Goal: Task Accomplishment & Management: Manage account settings

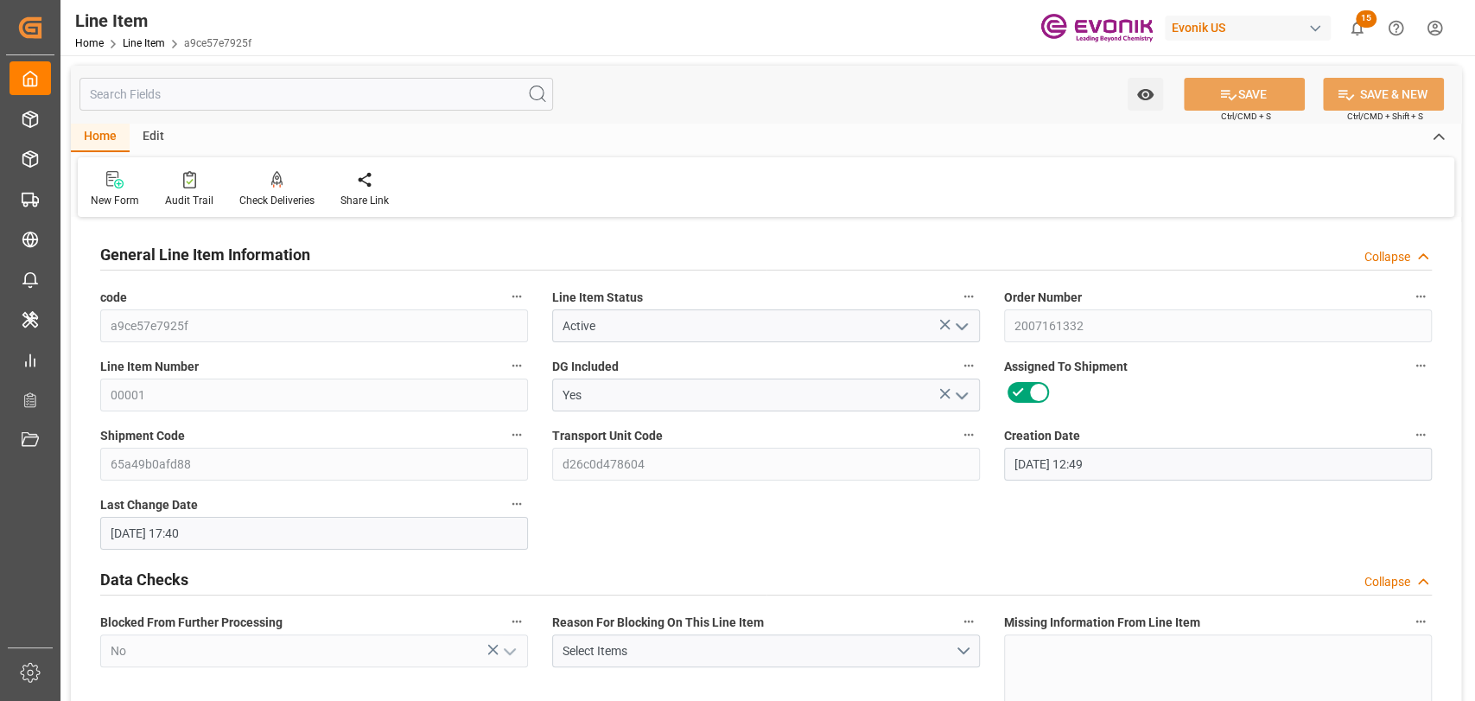
type input "09-09-2025 12:49"
type input "09-29-2025 17:40"
type input "10-29-2025"
type input "09-30-2025"
type input "10-02-2025"
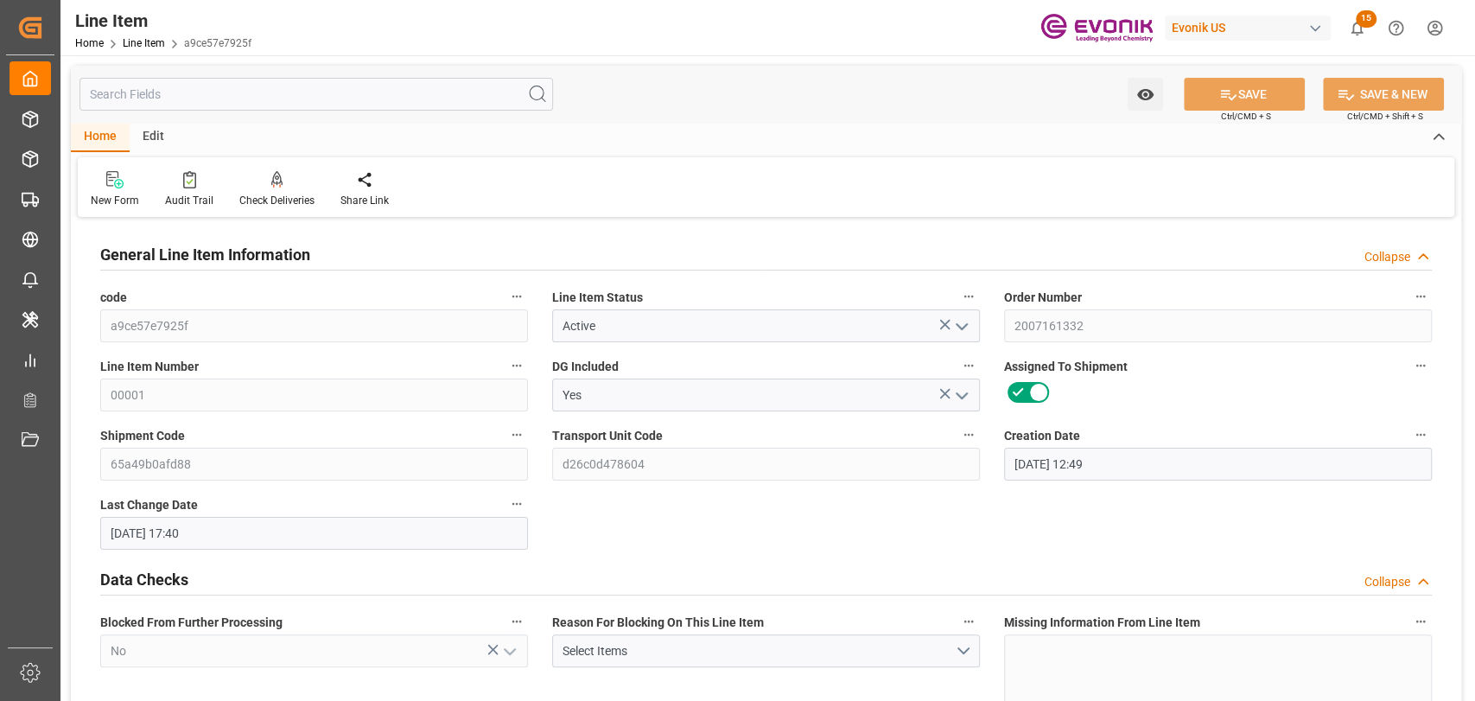
type input "09-30-2025"
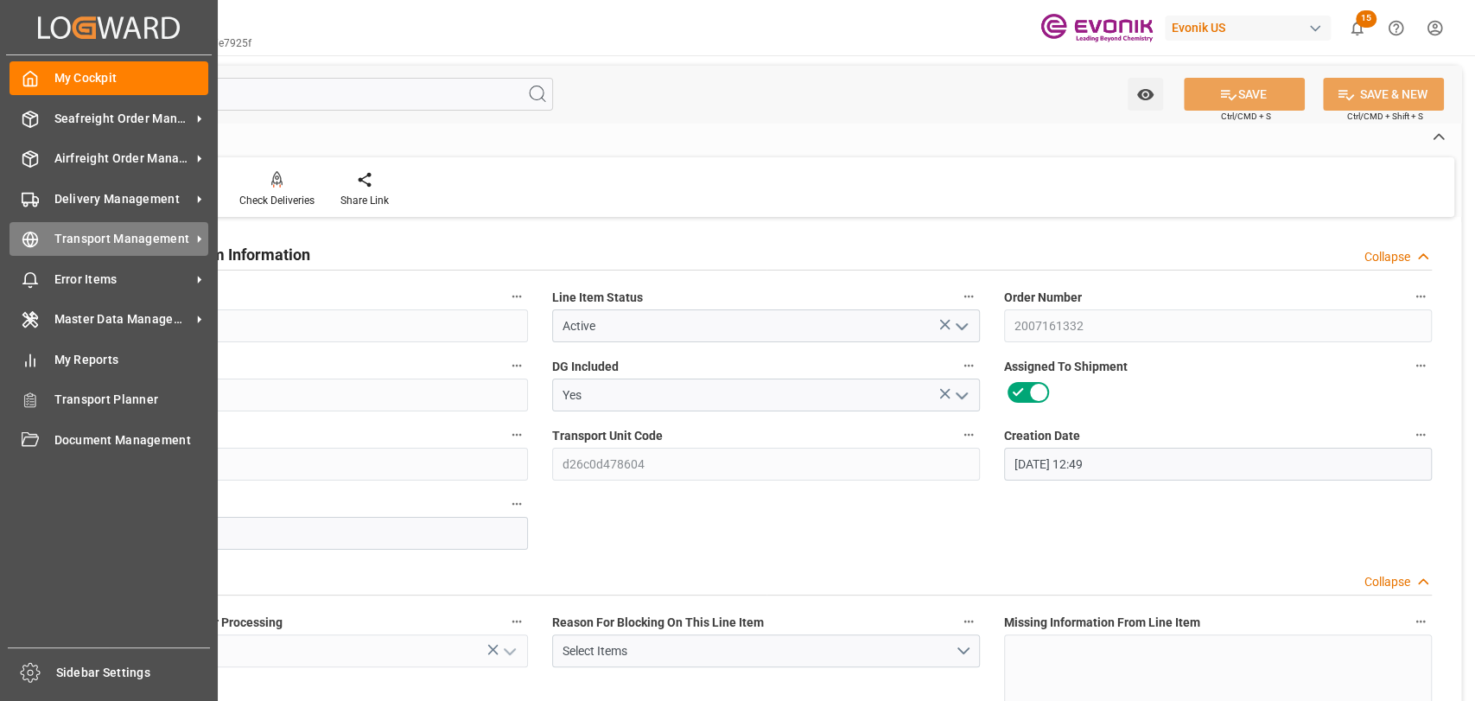
click at [130, 233] on span "Transport Management" at bounding box center [122, 239] width 136 height 18
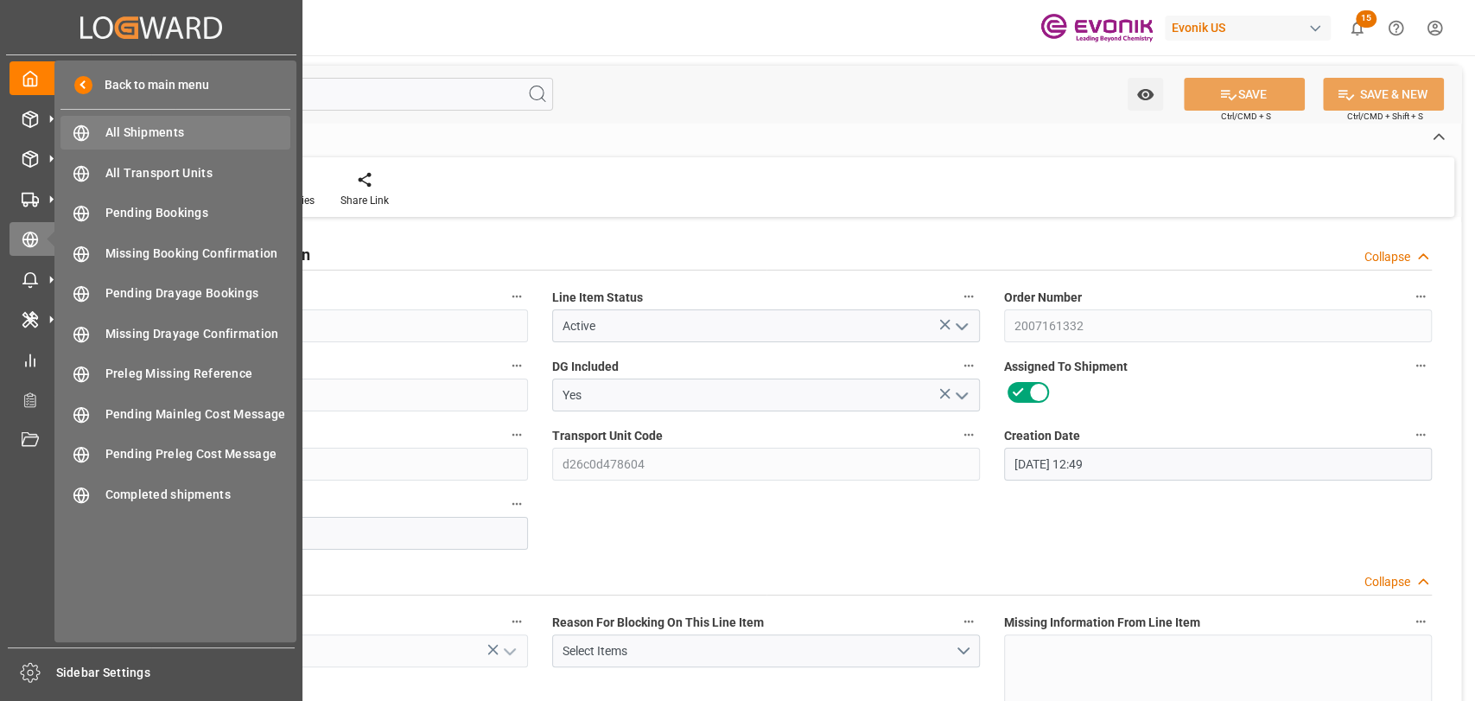
click at [213, 127] on span "All Shipments" at bounding box center [198, 133] width 186 height 18
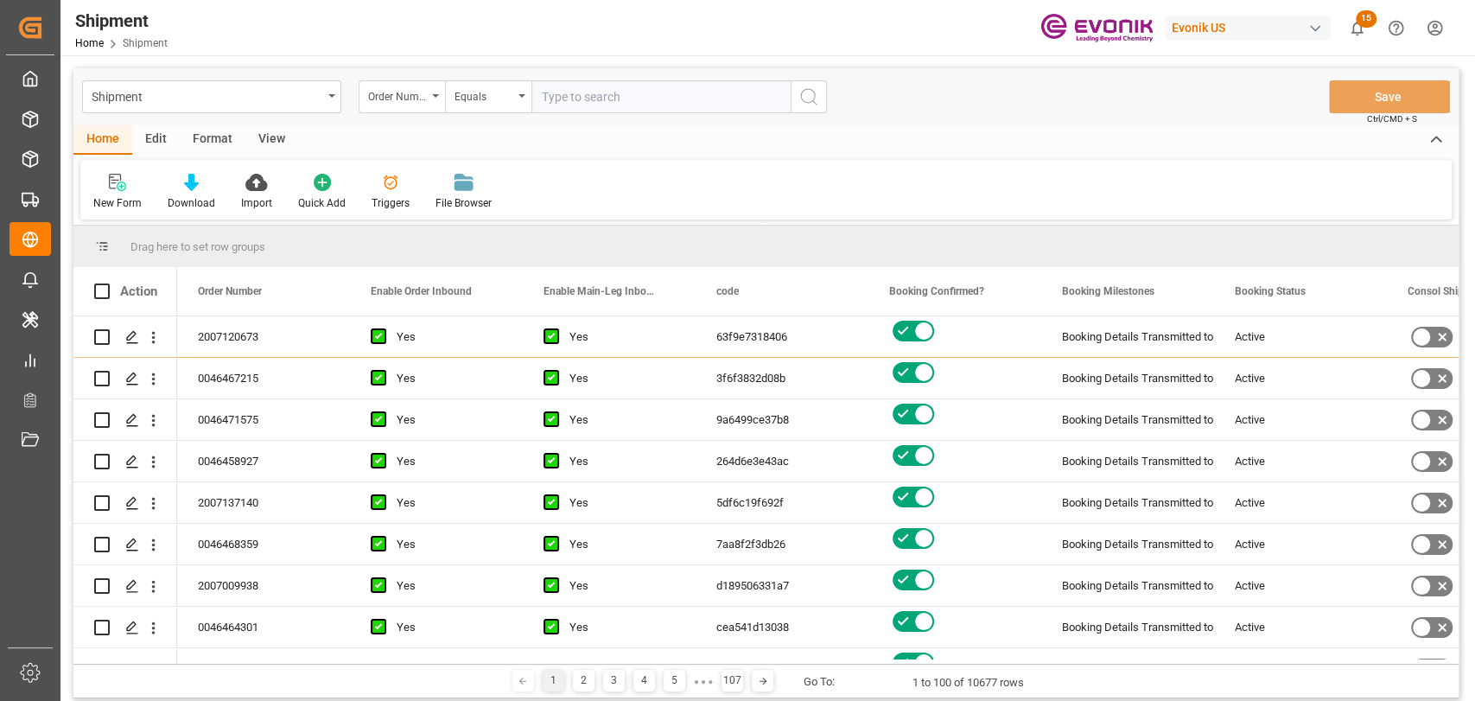
drag, startPoint x: 219, startPoint y: 136, endPoint x: 133, endPoint y: 167, distance: 91.5
click at [216, 136] on div "Format" at bounding box center [213, 139] width 66 height 29
click at [128, 196] on div "Filter Rows" at bounding box center [118, 203] width 51 height 16
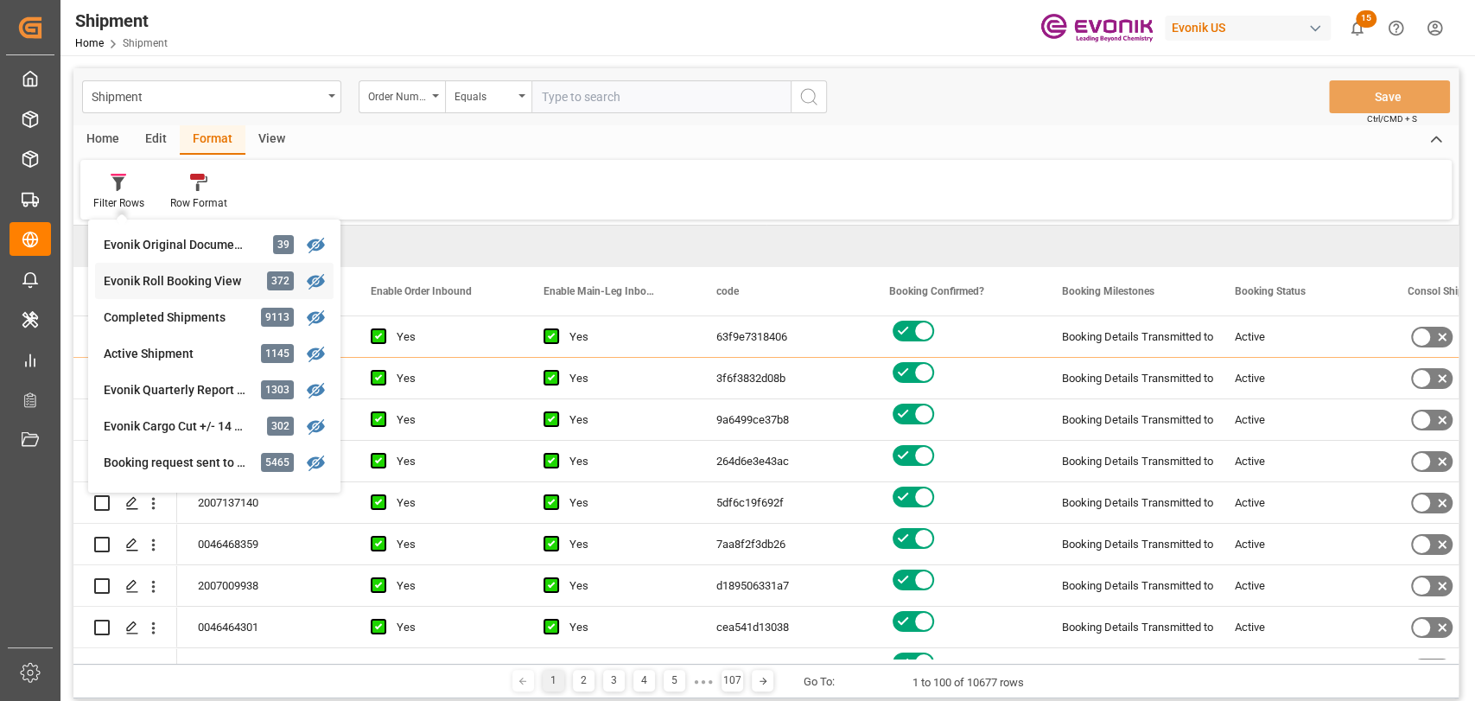
click at [206, 285] on div "Evonik Roll Booking View" at bounding box center [179, 281] width 151 height 18
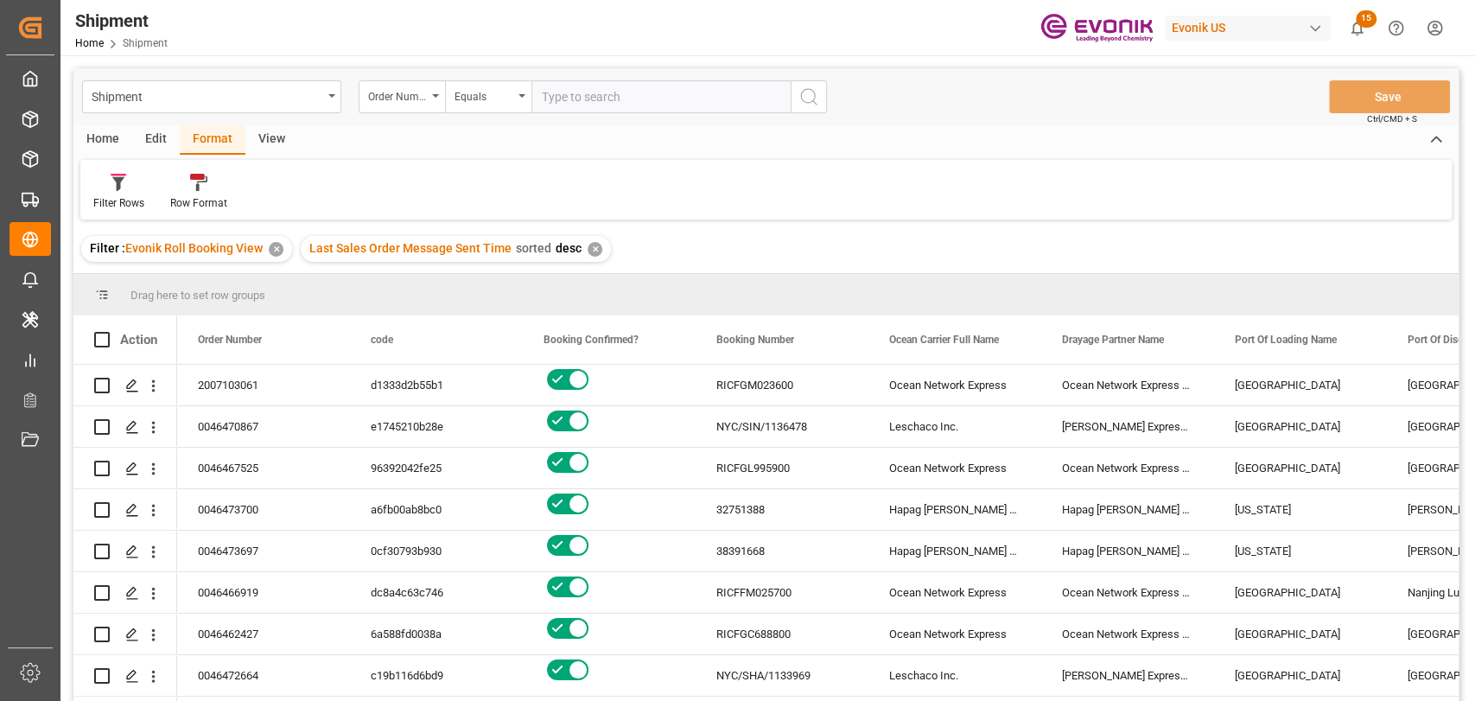
click at [167, 136] on div "Edit" at bounding box center [156, 139] width 48 height 29
click at [378, 193] on div "Schema Edit" at bounding box center [382, 192] width 85 height 38
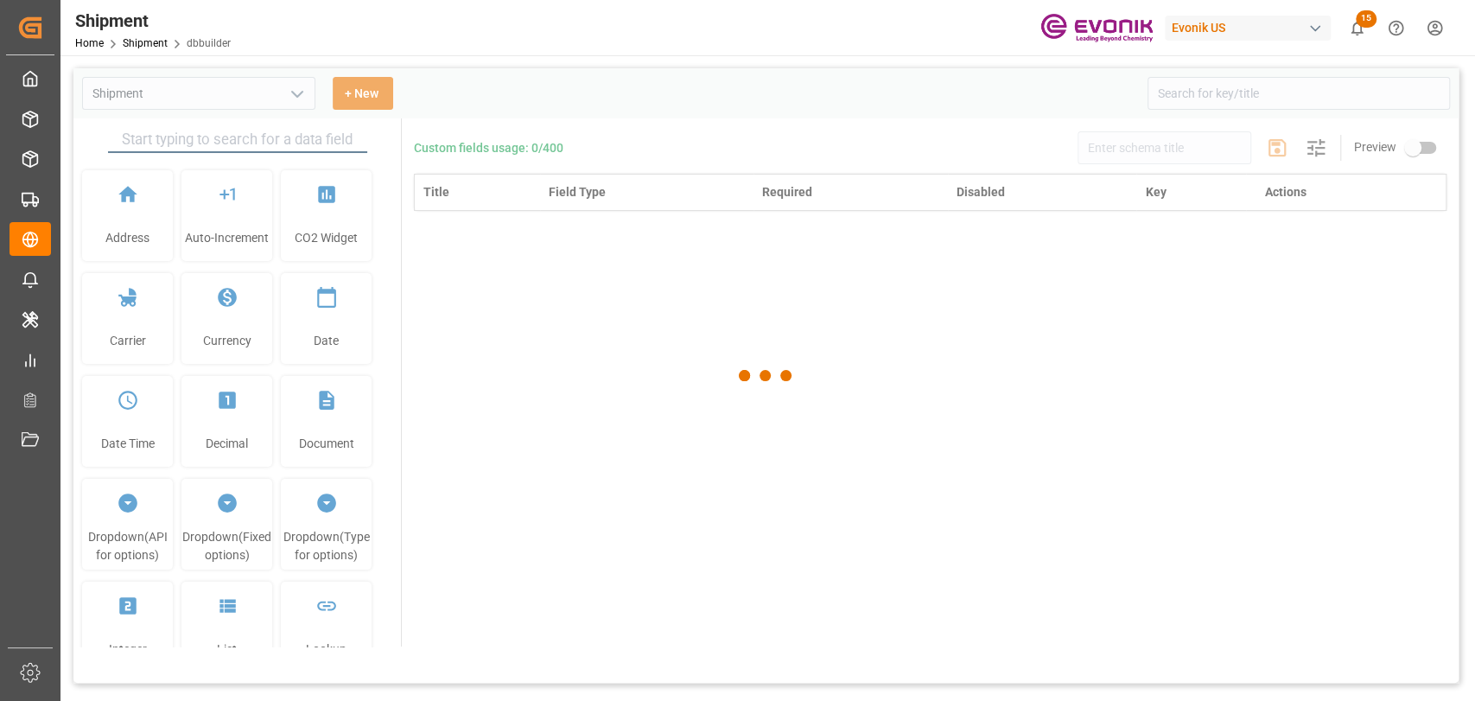
type input "Shipment"
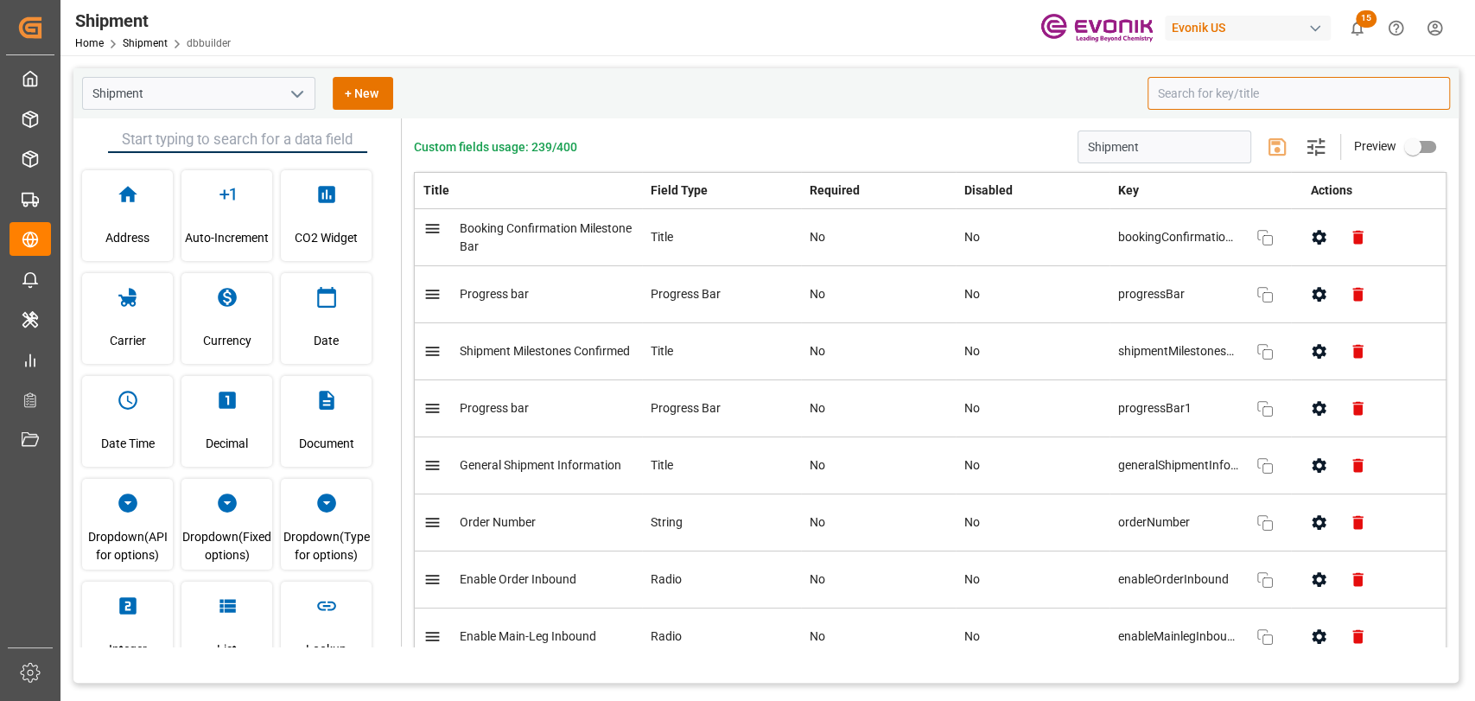
click at [1183, 100] on input at bounding box center [1298, 93] width 302 height 33
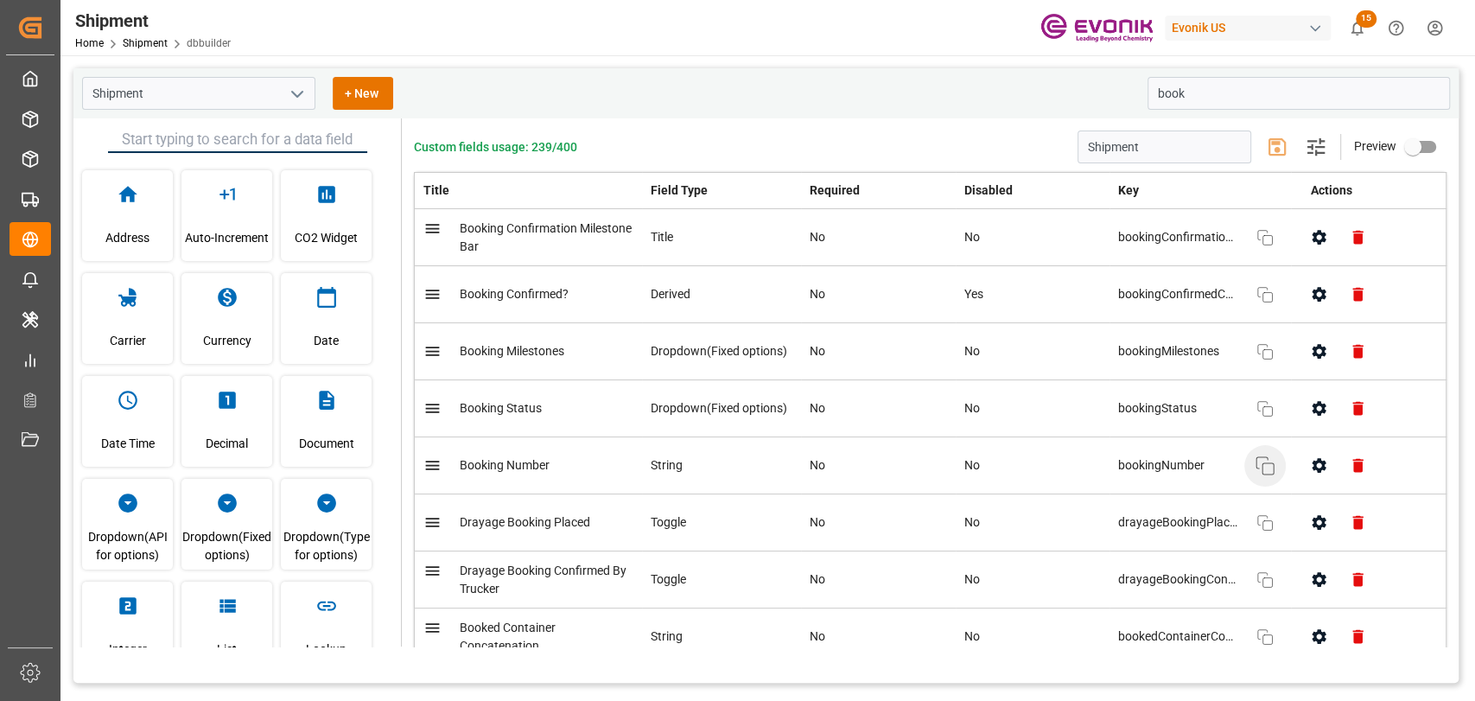
drag, startPoint x: 1273, startPoint y: 464, endPoint x: 1171, endPoint y: 359, distance: 146.0
click at [1273, 464] on button "Copy" at bounding box center [1264, 465] width 41 height 41
drag, startPoint x: 1275, startPoint y: 91, endPoint x: 746, endPoint y: 92, distance: 529.6
click at [630, 117] on div "Shipment + New book Address Auto-Increment CO2 Widget Carrier Currency Date Dat…" at bounding box center [765, 375] width 1385 height 614
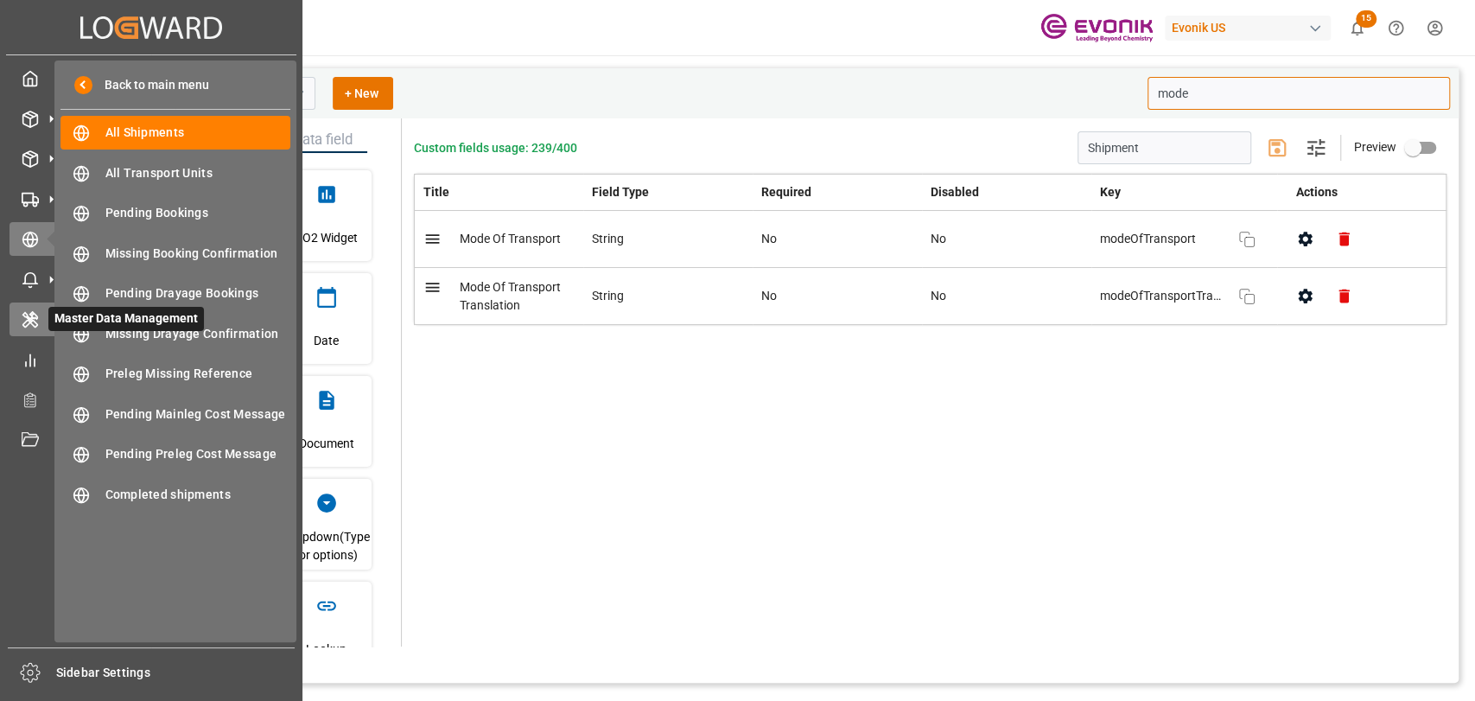
type input "mode"
click at [33, 320] on icon at bounding box center [30, 320] width 14 height 16
click at [40, 310] on div "Master Data Management Master Data Management" at bounding box center [151, 319] width 283 height 34
click at [41, 318] on div "Master Data Management Master Data Management" at bounding box center [151, 319] width 283 height 34
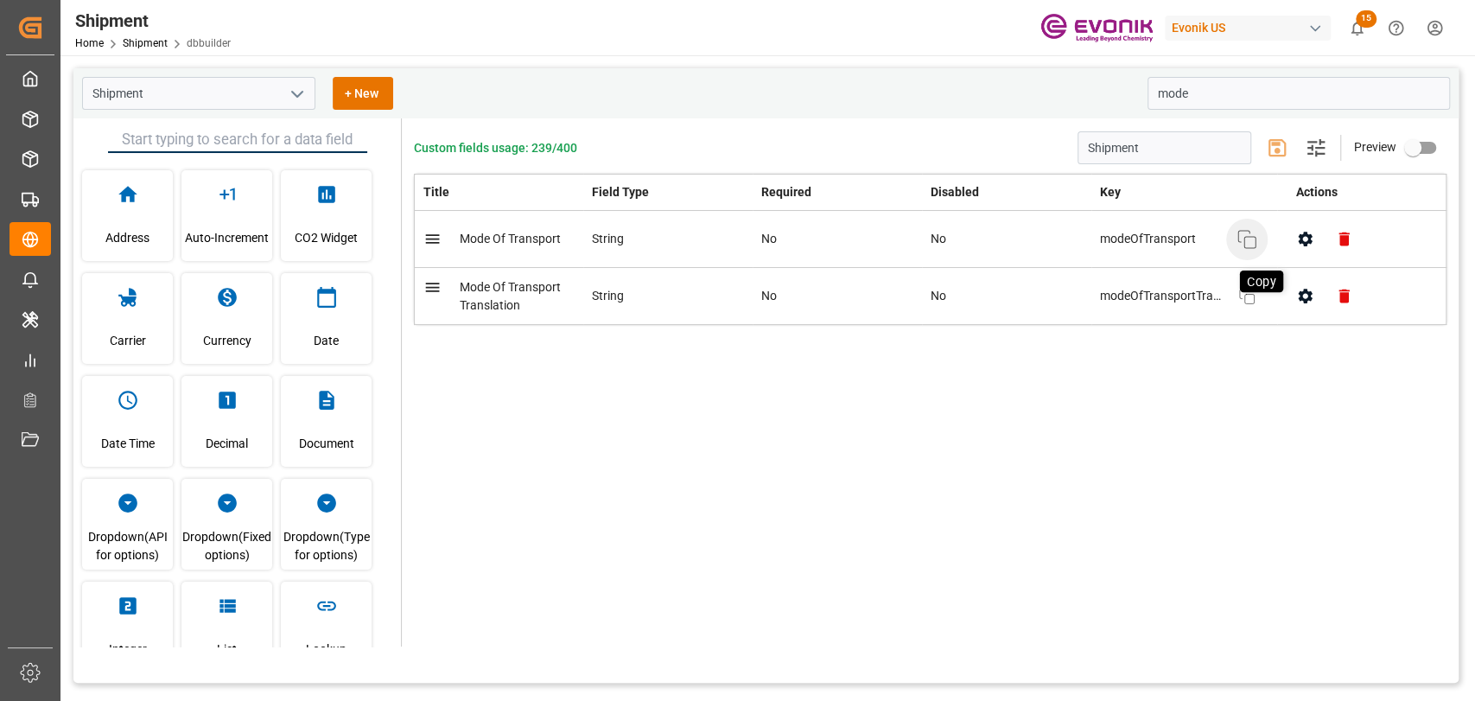
click at [1251, 244] on icon "button" at bounding box center [1246, 239] width 21 height 21
click at [288, 98] on icon "open menu" at bounding box center [297, 94] width 21 height 21
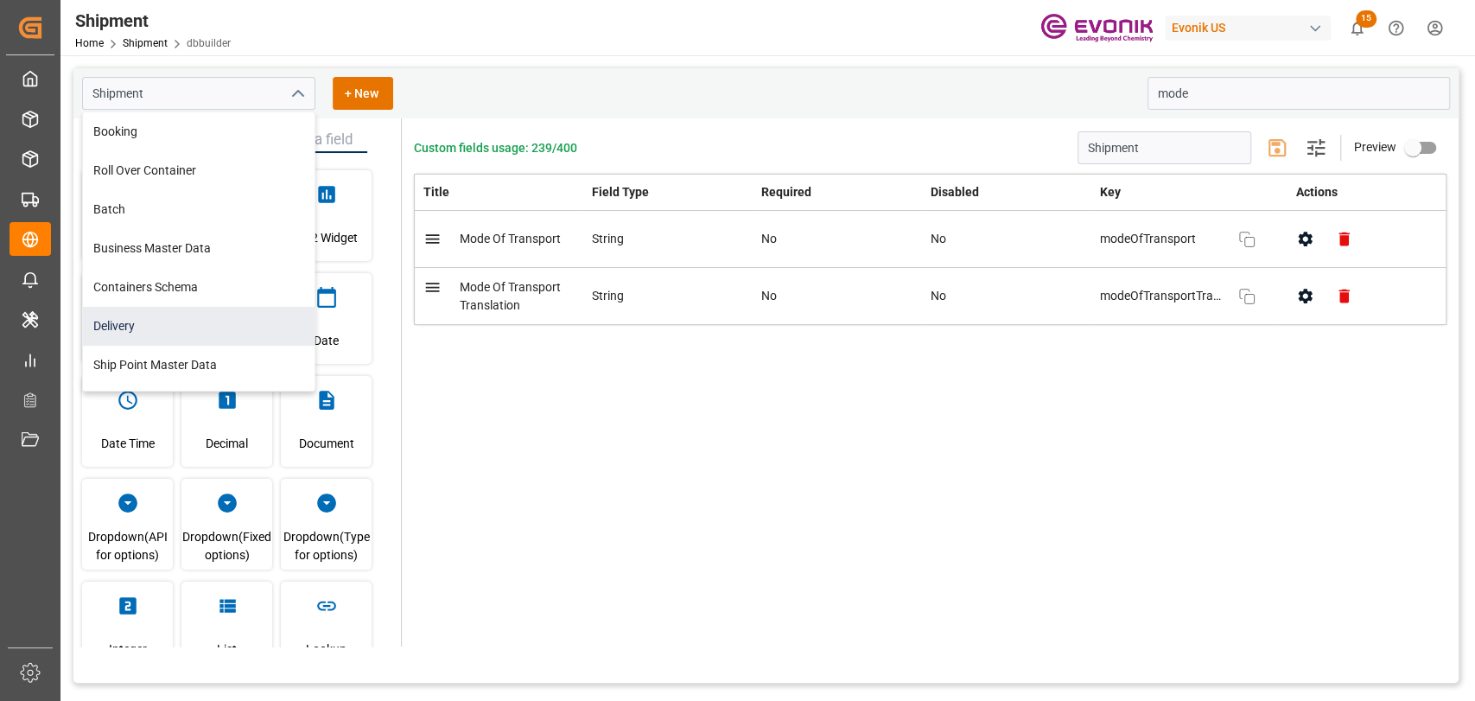
scroll to position [192, 0]
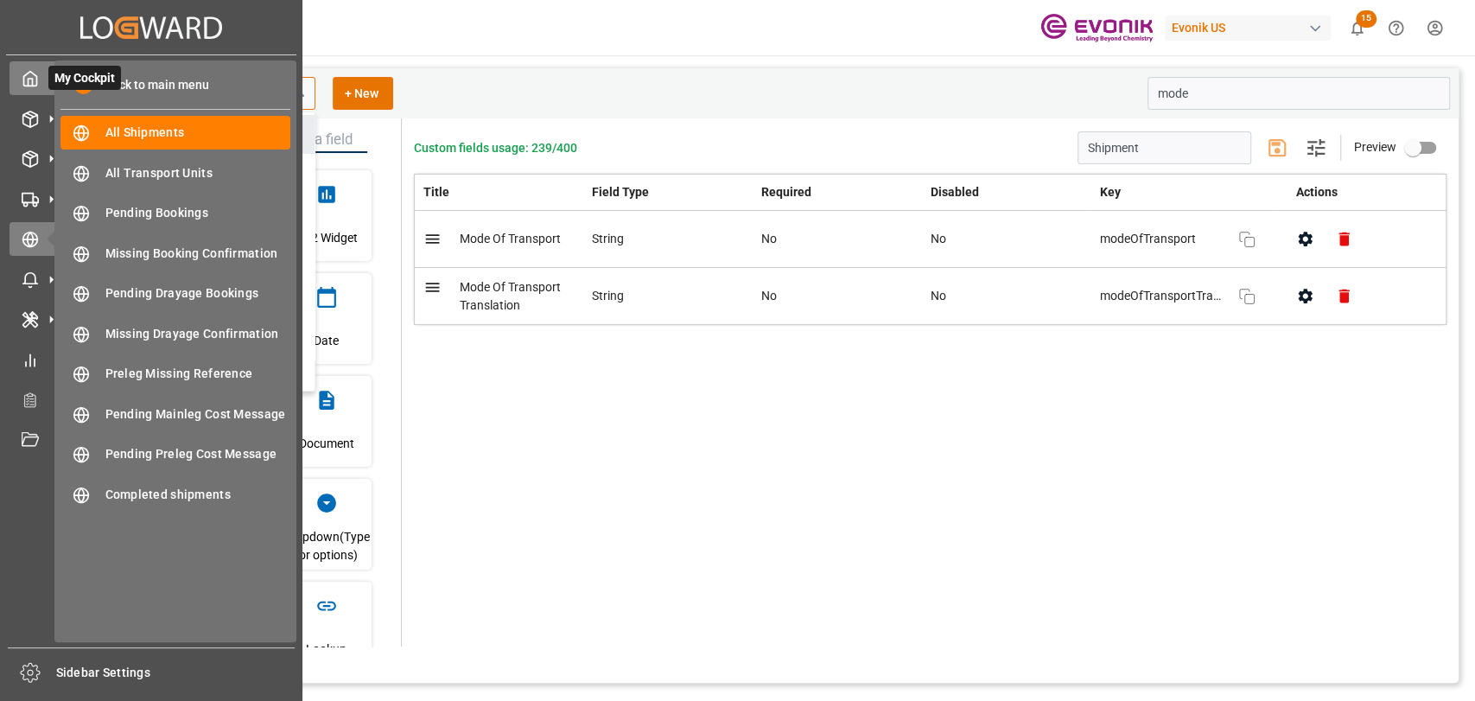
drag, startPoint x: 58, startPoint y: 92, endPoint x: 16, endPoint y: 92, distance: 41.5
click at [0, 92] on html "Created by potrace 1.15, written by Peter Selinger 2001-2017 Created by potrace…" at bounding box center [737, 350] width 1475 height 701
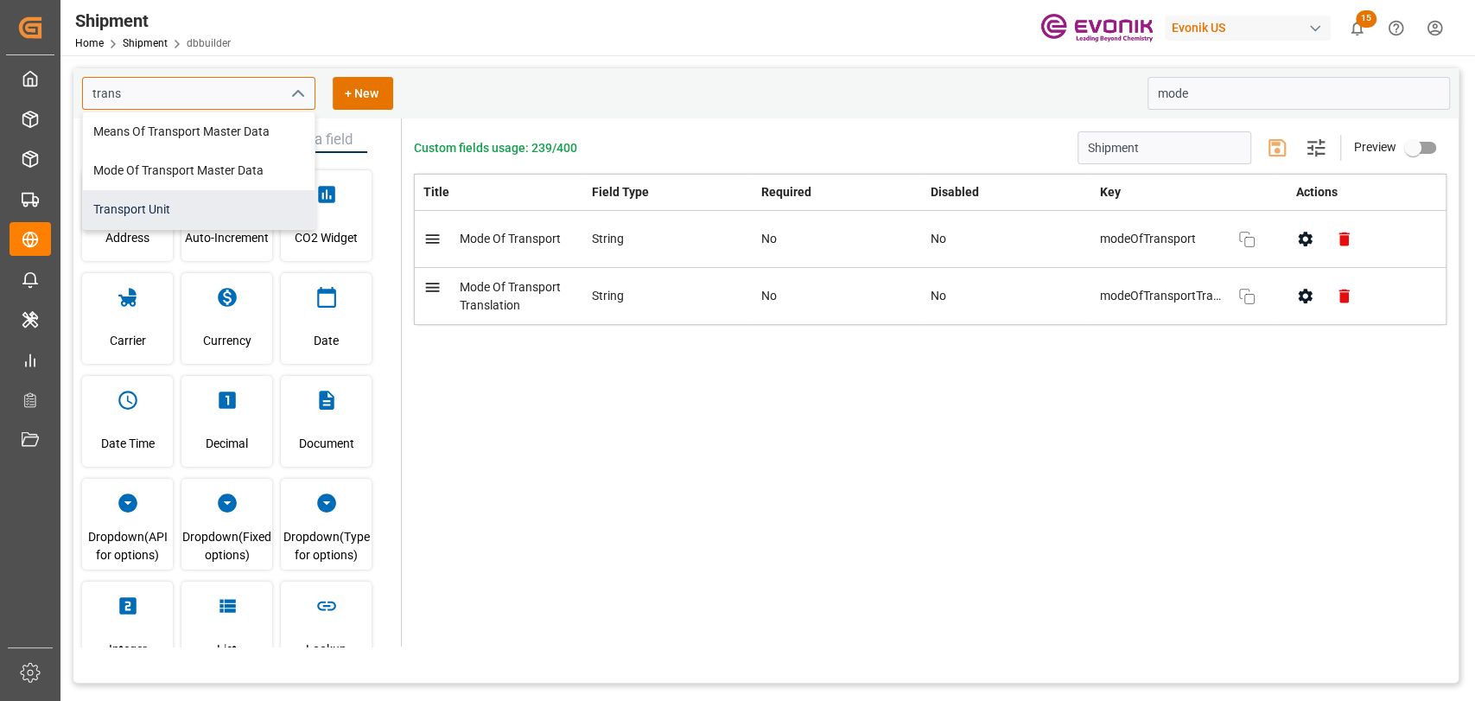
click at [169, 201] on div "Transport Unit" at bounding box center [199, 209] width 232 height 39
type input "Transport Unit"
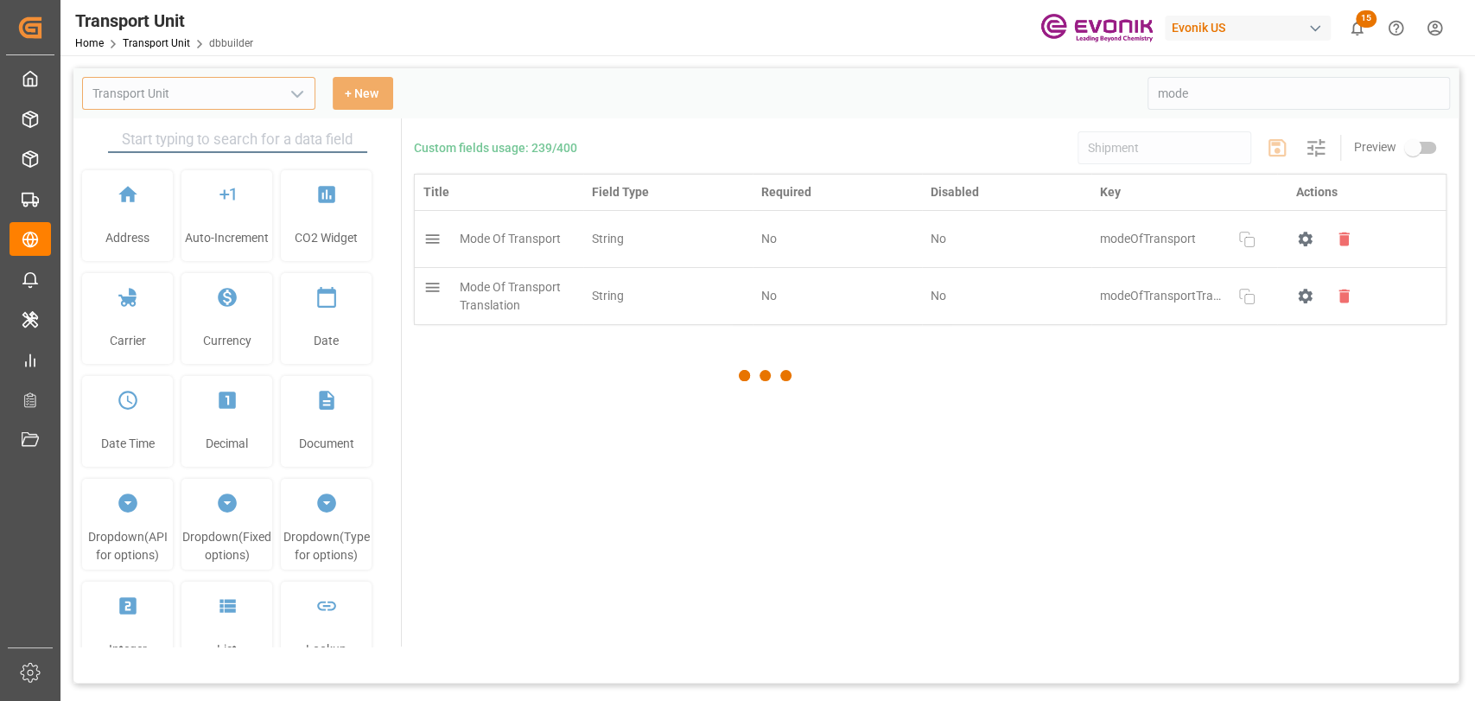
type input "Transport Unit"
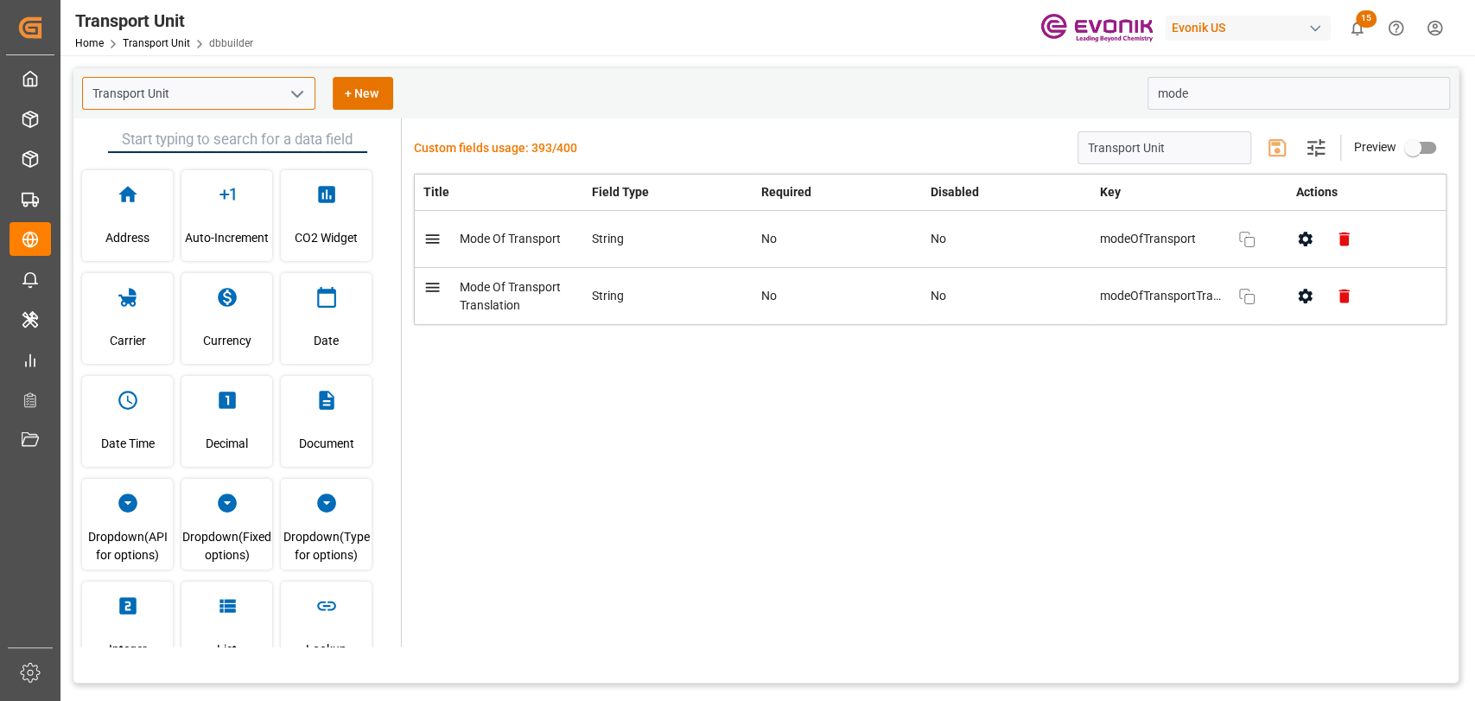
type input "Transport Unit"
drag, startPoint x: 1210, startPoint y: 97, endPoint x: 999, endPoint y: 100, distance: 211.7
click at [999, 99] on div "Transport Unit + New mode" at bounding box center [765, 93] width 1385 height 50
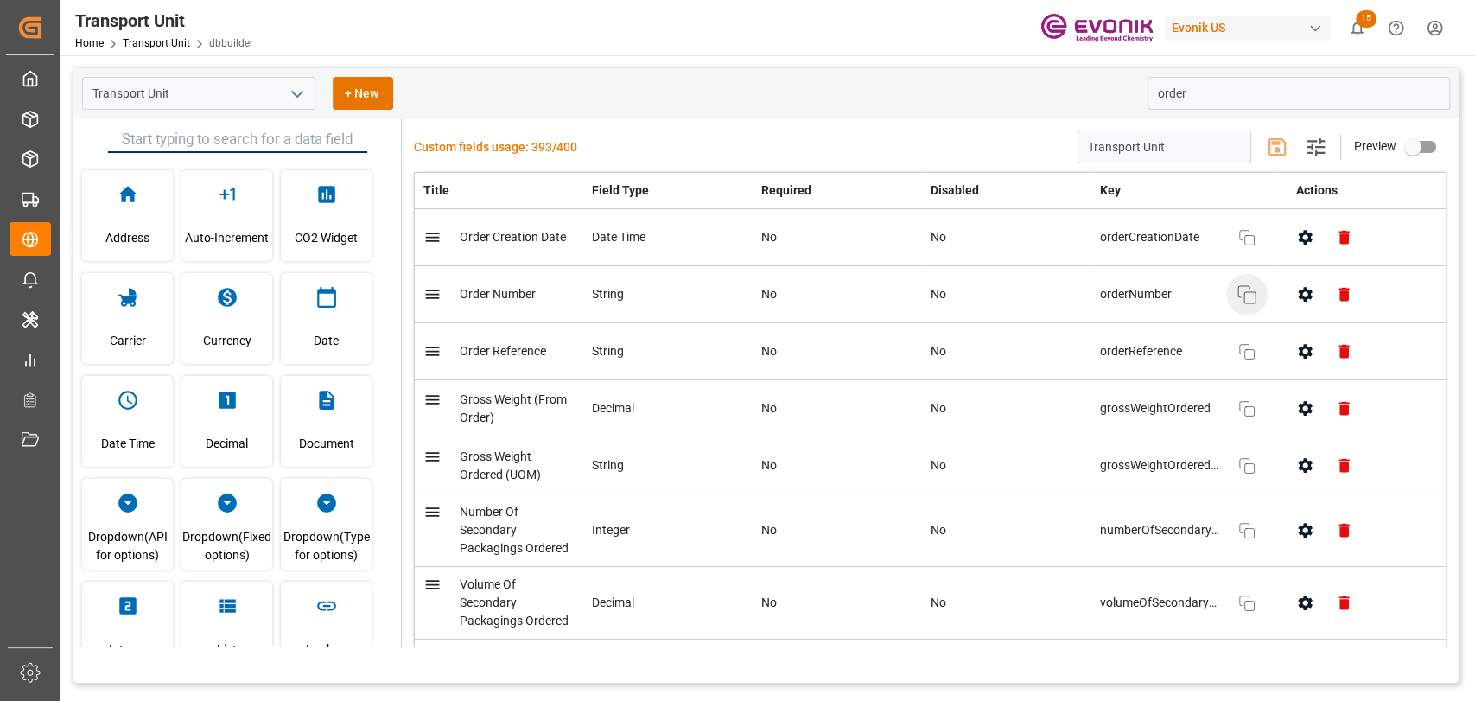
click at [1253, 302] on button "Copy" at bounding box center [1246, 294] width 41 height 41
click at [964, 94] on div "Transport Unit + New order" at bounding box center [765, 93] width 1385 height 50
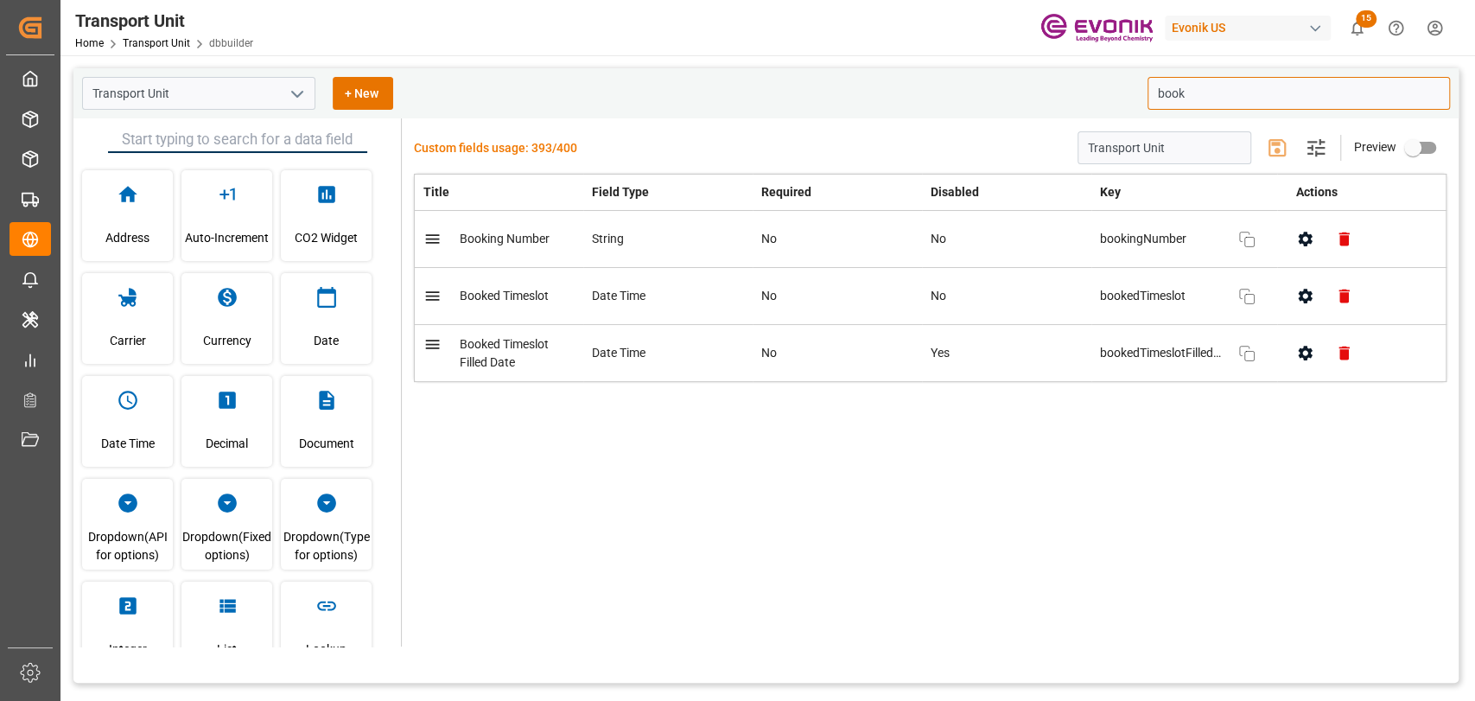
type input "book"
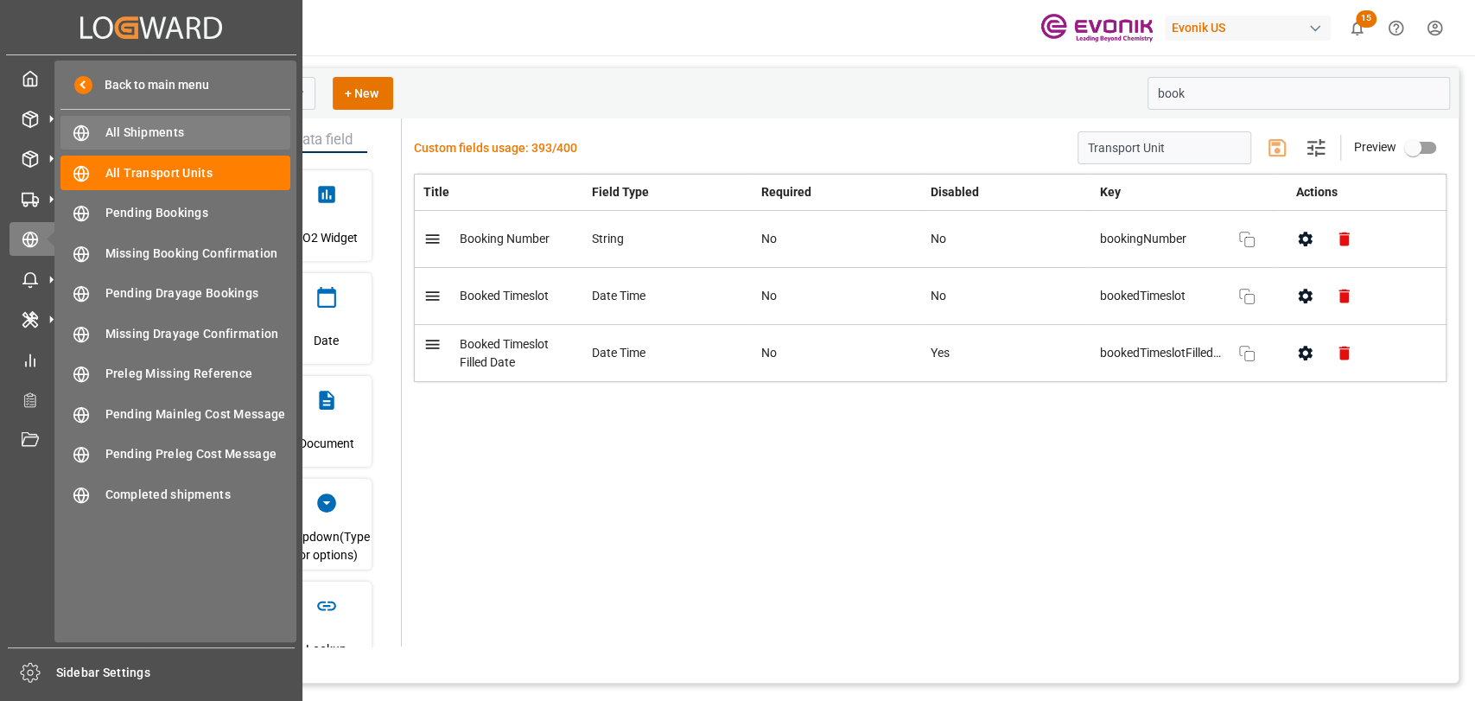
click at [142, 135] on span "All Shipments" at bounding box center [198, 133] width 186 height 18
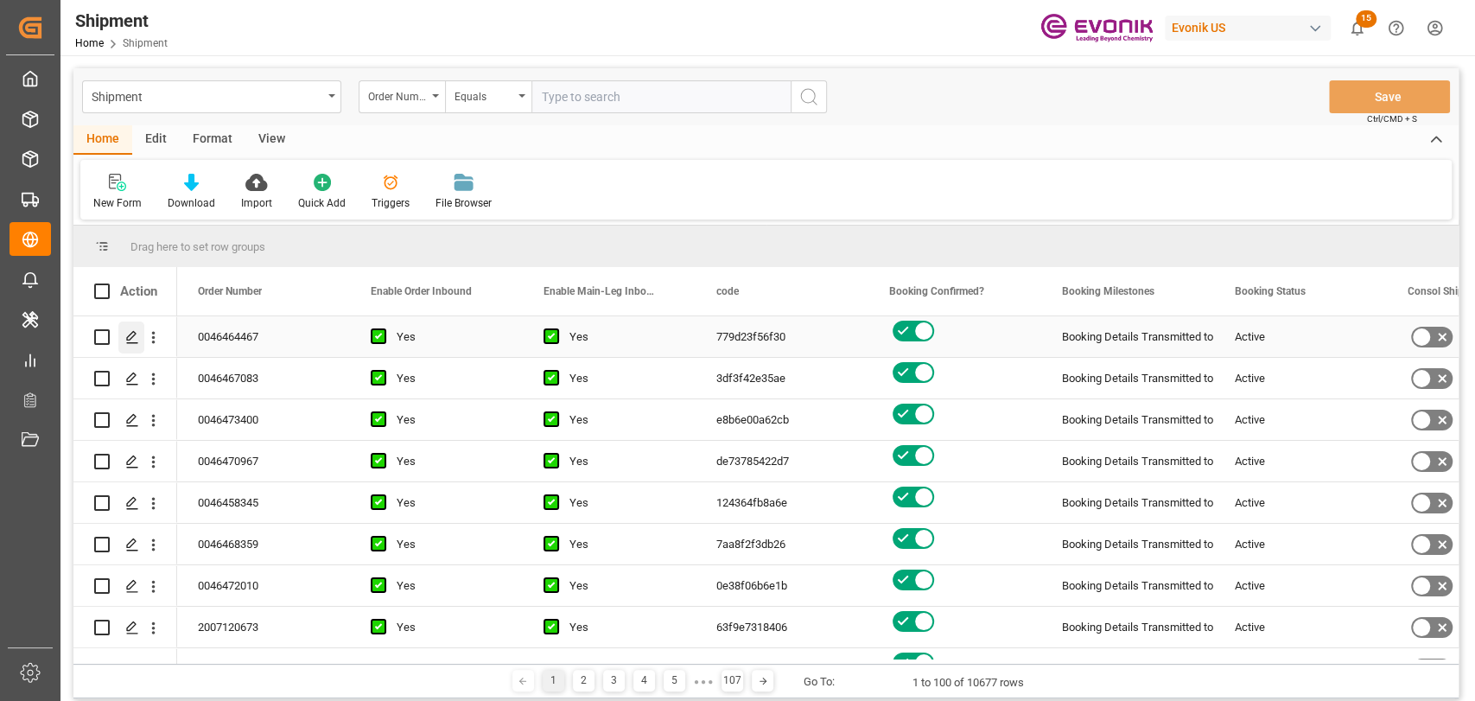
click at [125, 336] on icon "Press SPACE to select this row." at bounding box center [132, 337] width 14 height 14
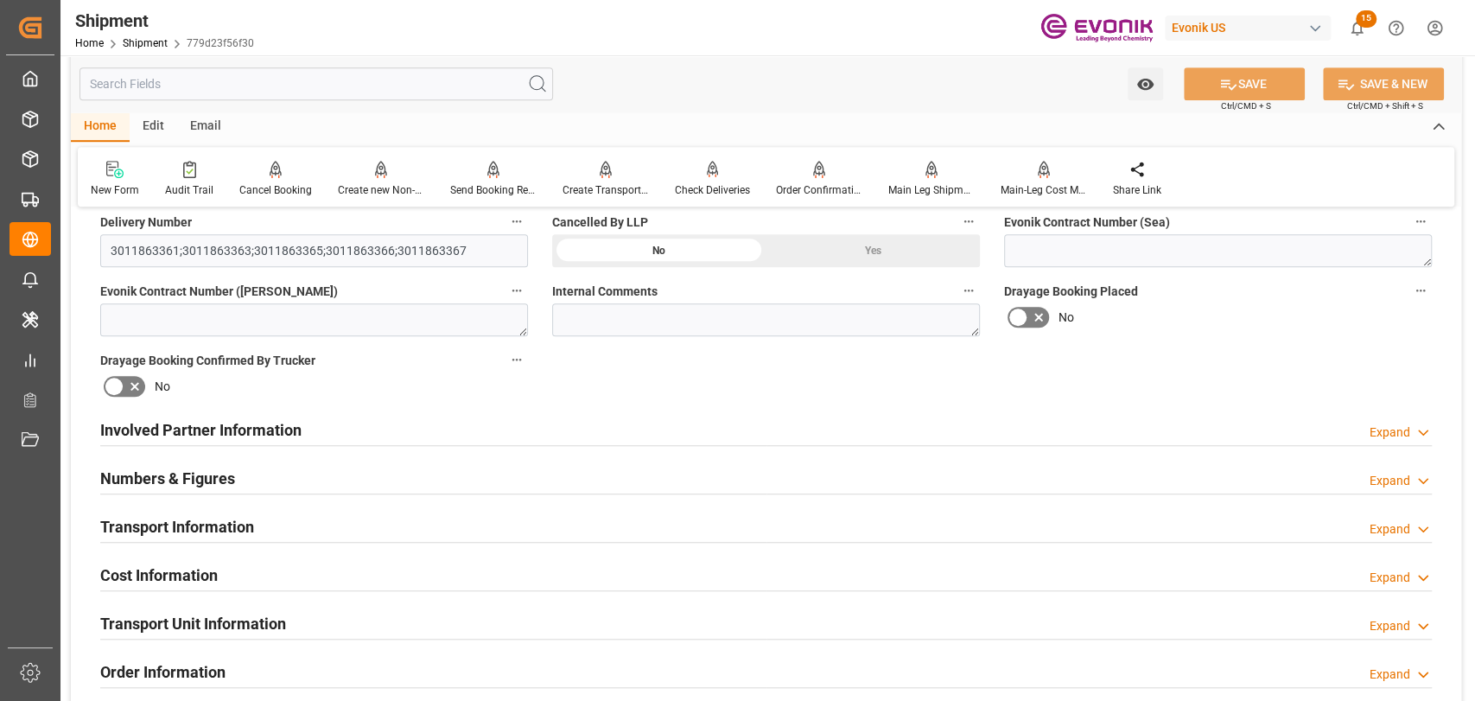
scroll to position [960, 0]
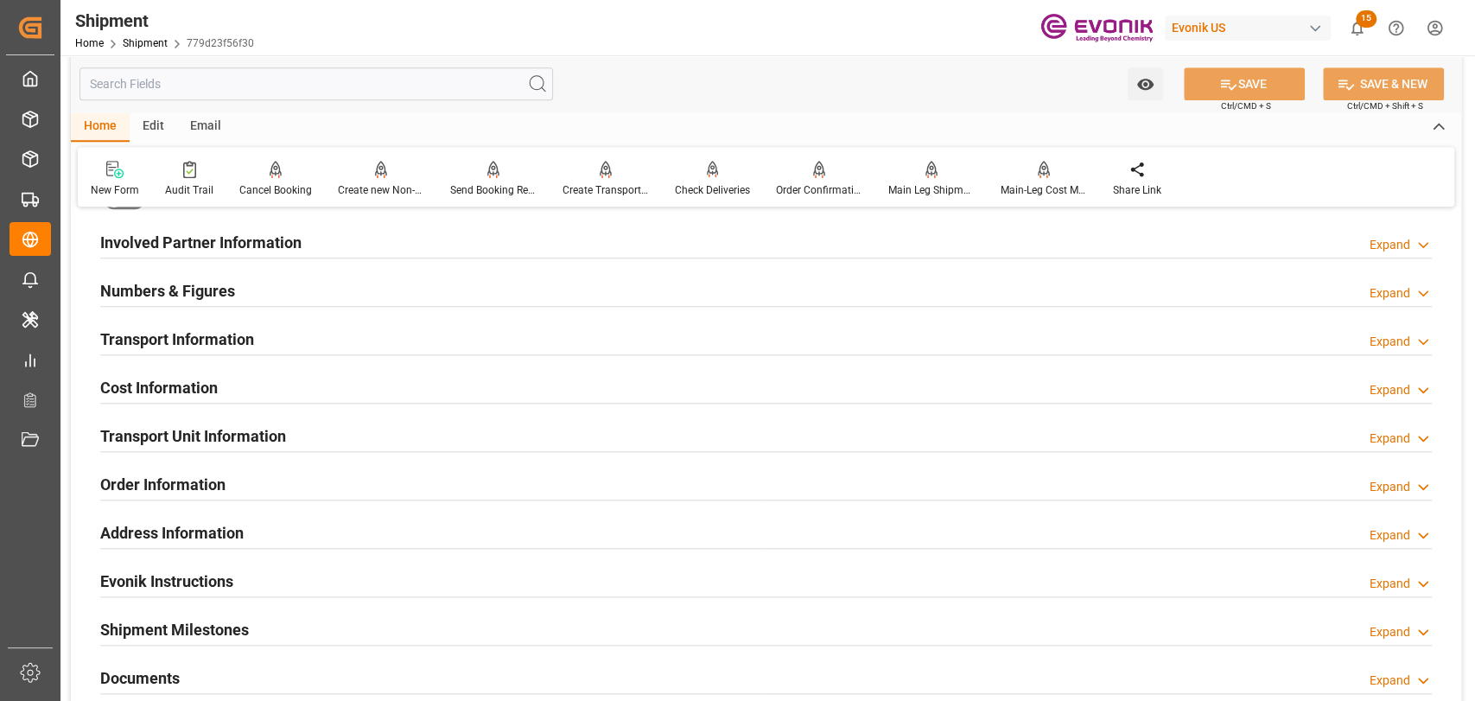
click at [245, 432] on h2 "Transport Unit Information" at bounding box center [193, 435] width 186 height 23
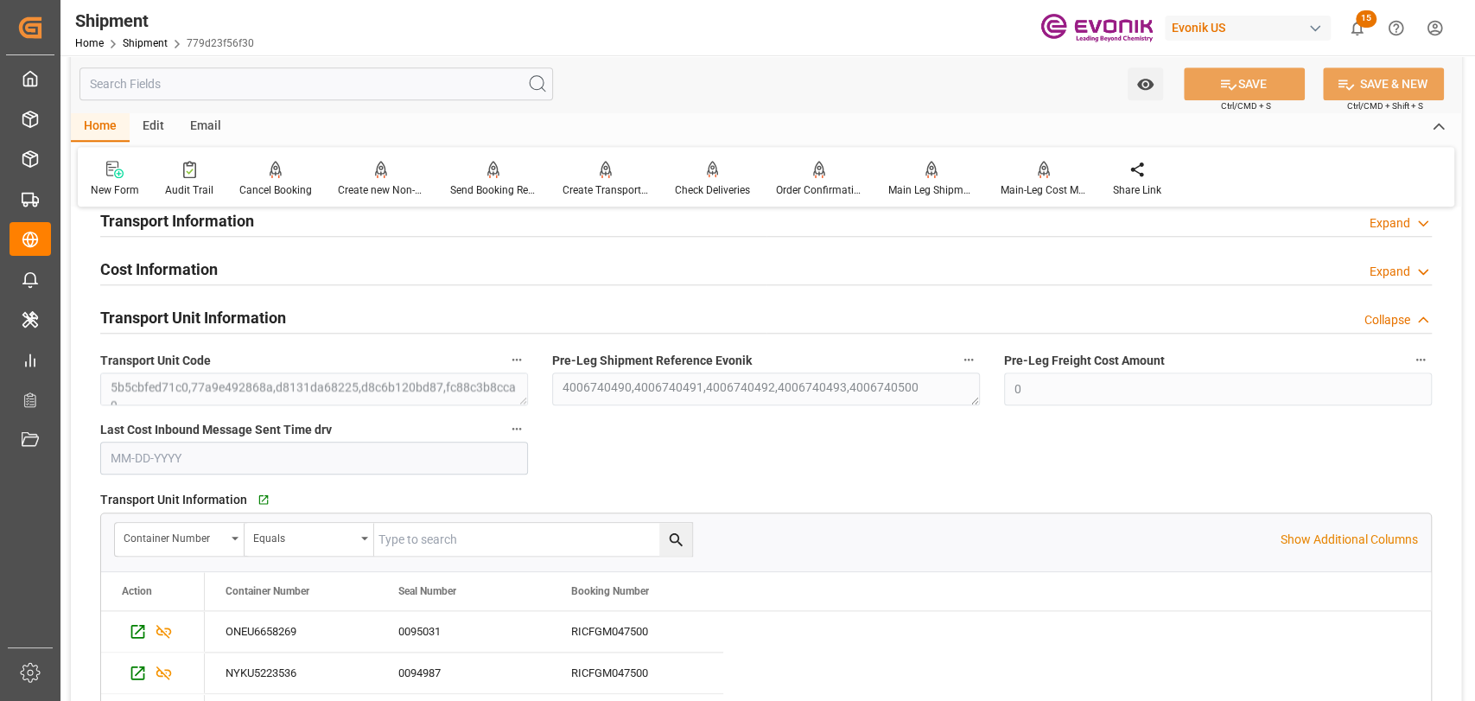
scroll to position [1152, 0]
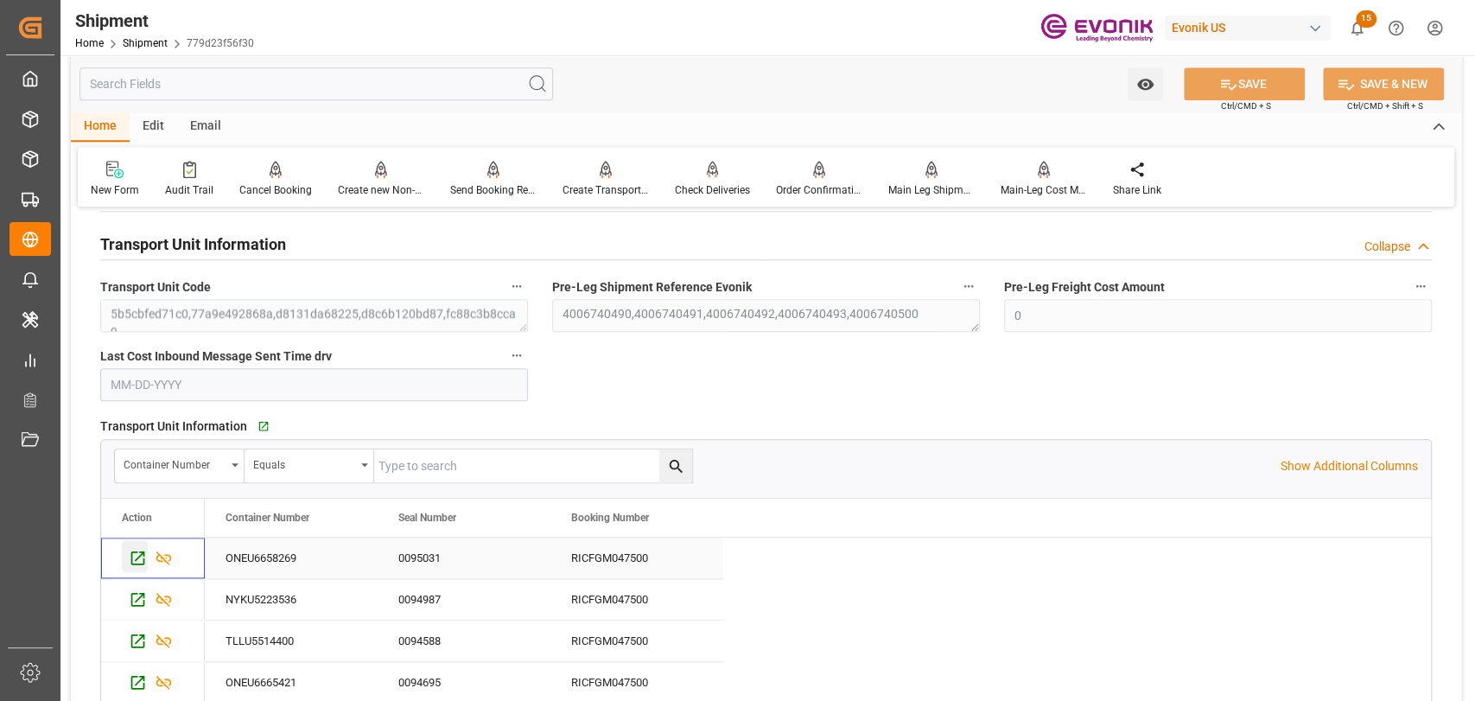
click at [132, 562] on icon "Press SPACE to select this row." at bounding box center [138, 558] width 14 height 14
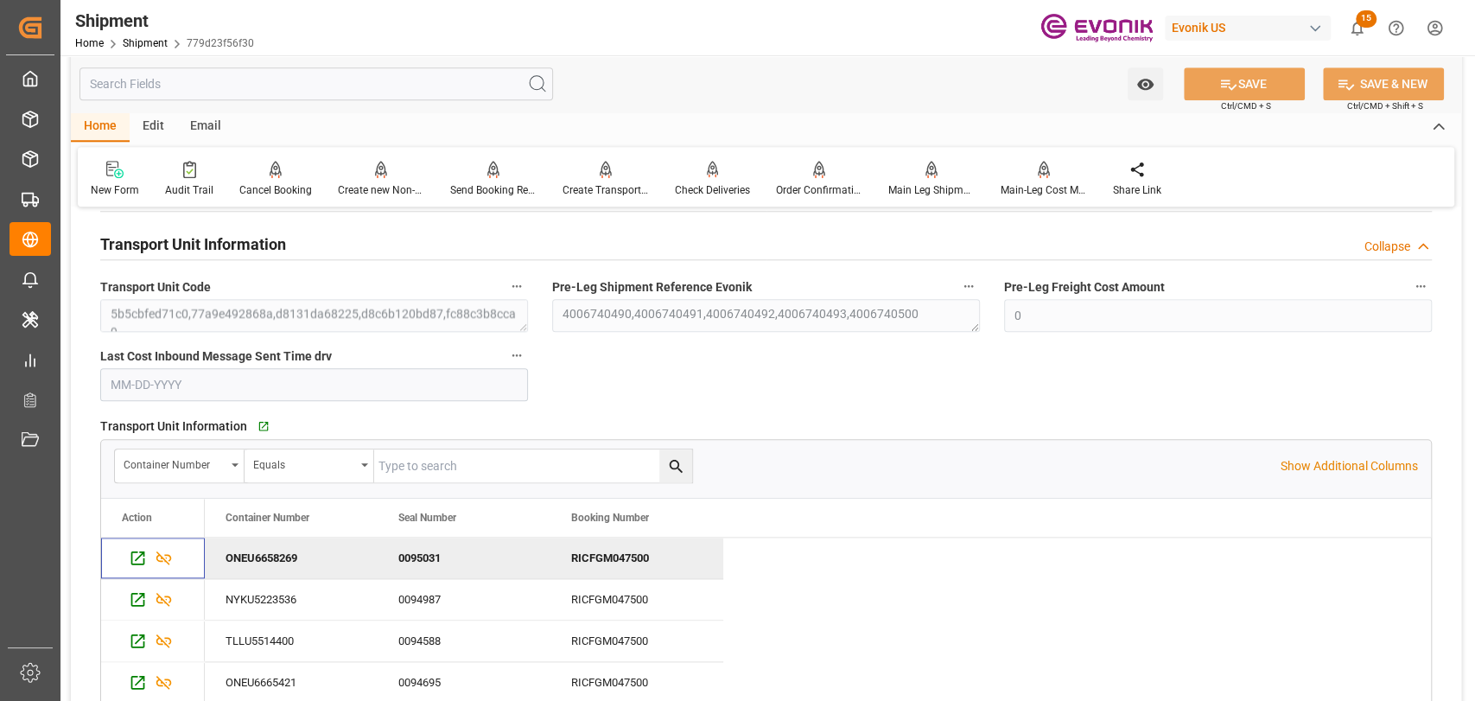
click at [387, 77] on input "text" at bounding box center [315, 83] width 473 height 33
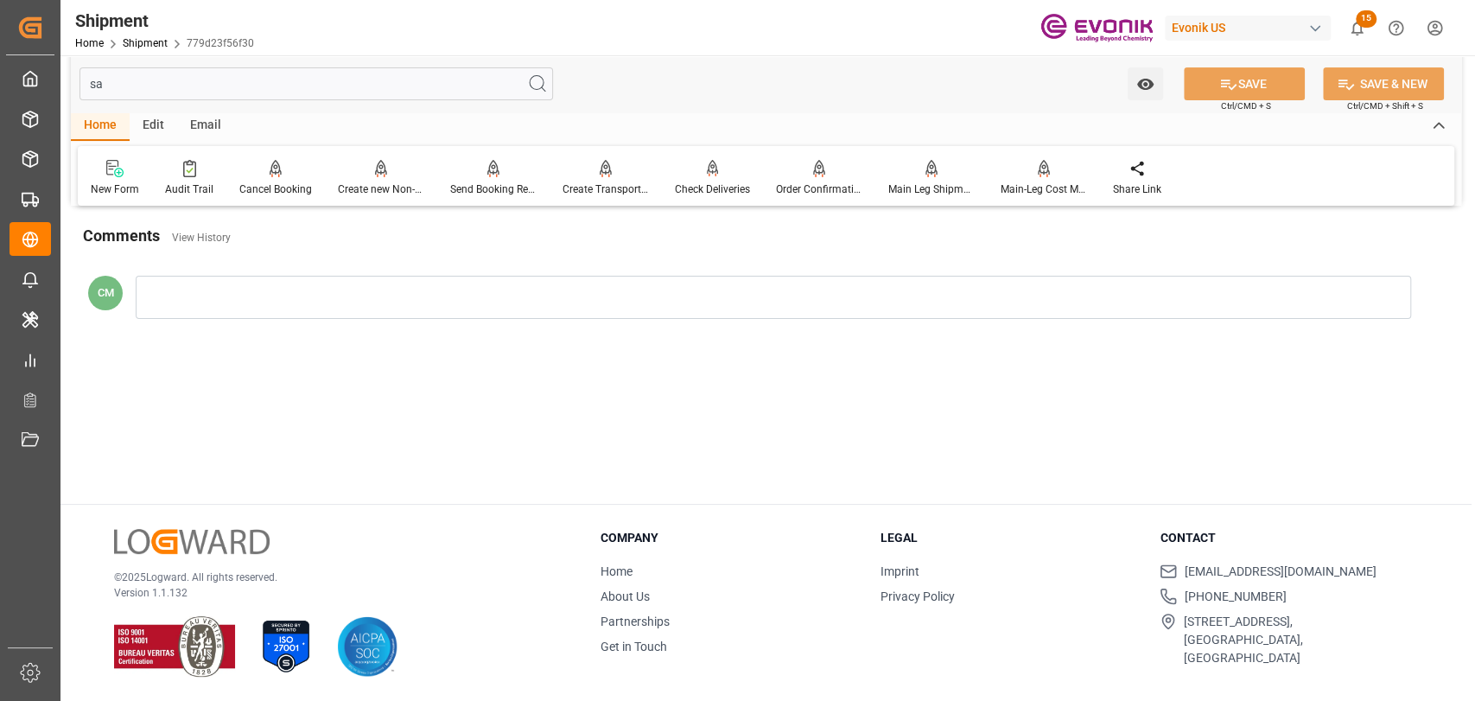
scroll to position [11, 0]
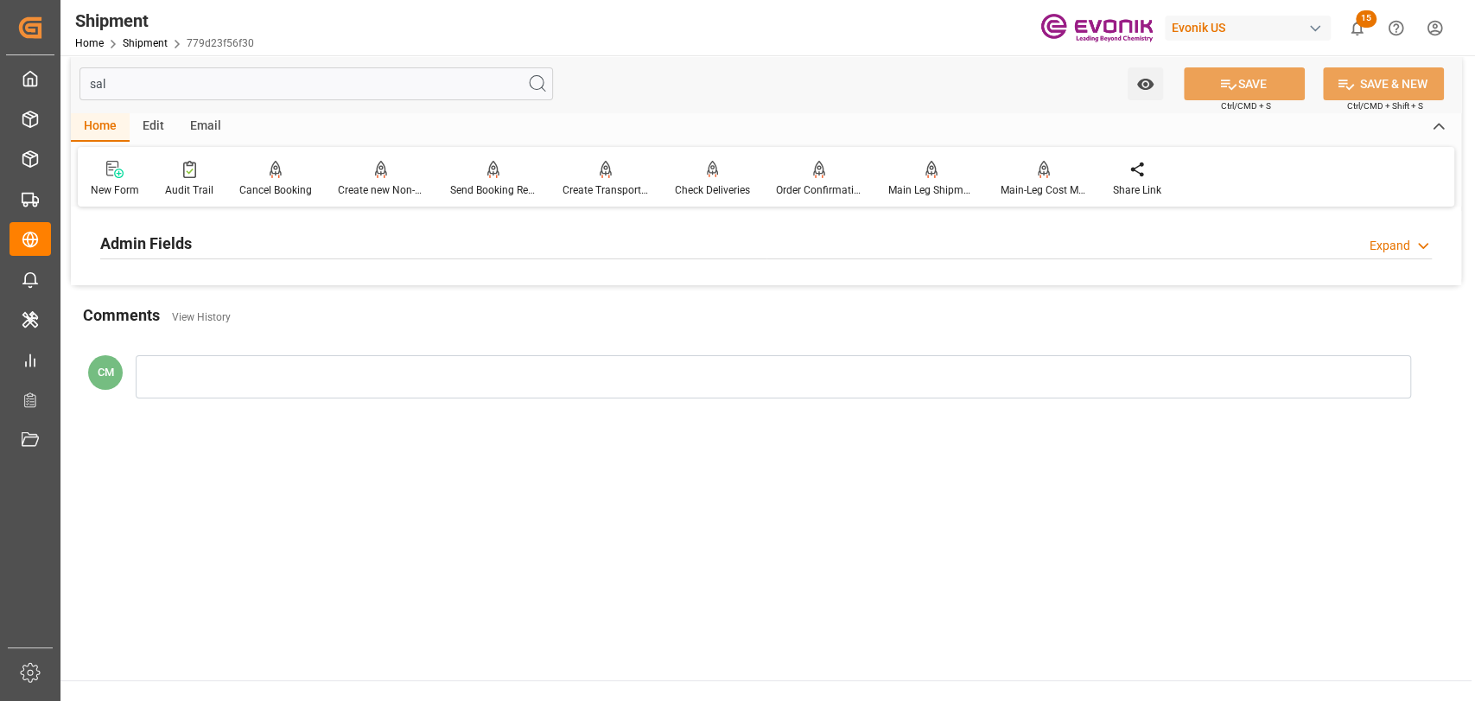
click at [220, 232] on div "Admin Fields Expand" at bounding box center [765, 241] width 1331 height 33
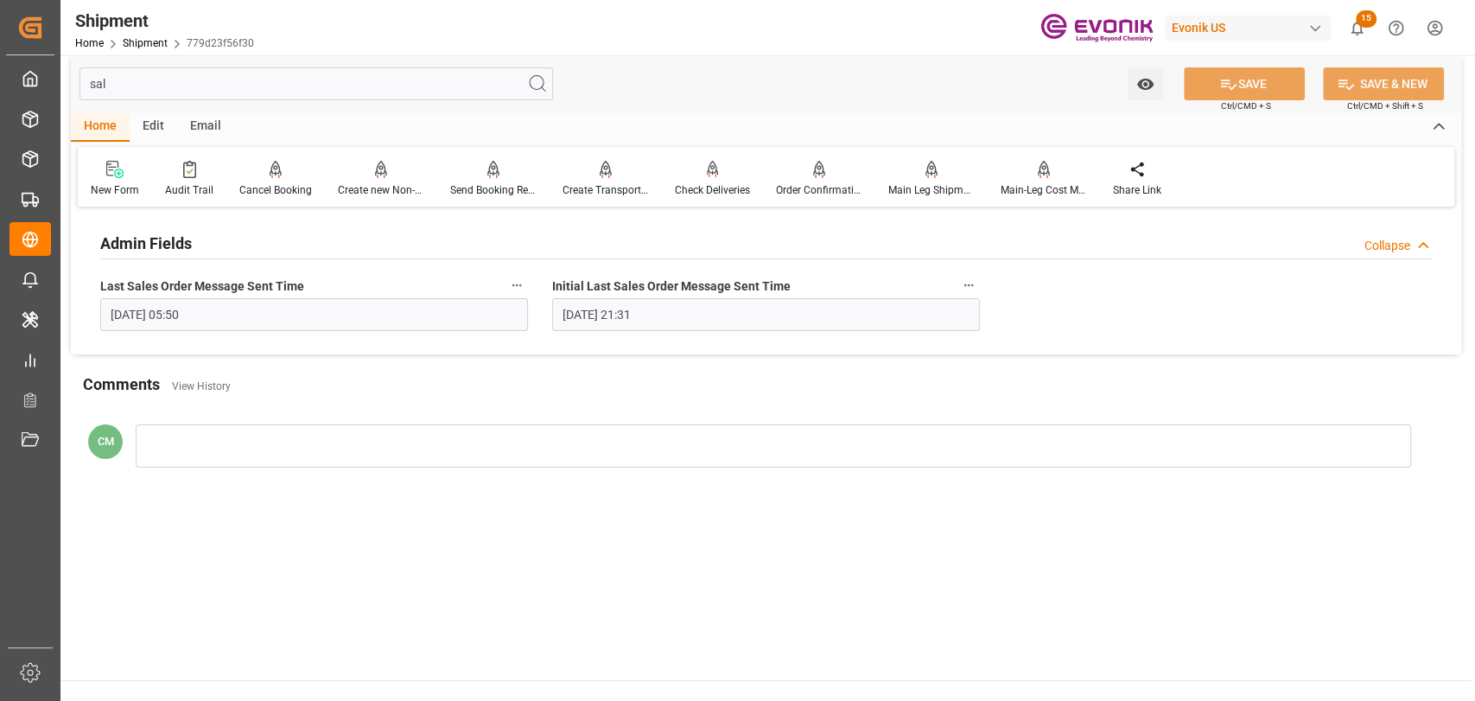
click at [165, 79] on input "sal" at bounding box center [315, 83] width 473 height 33
type input "s"
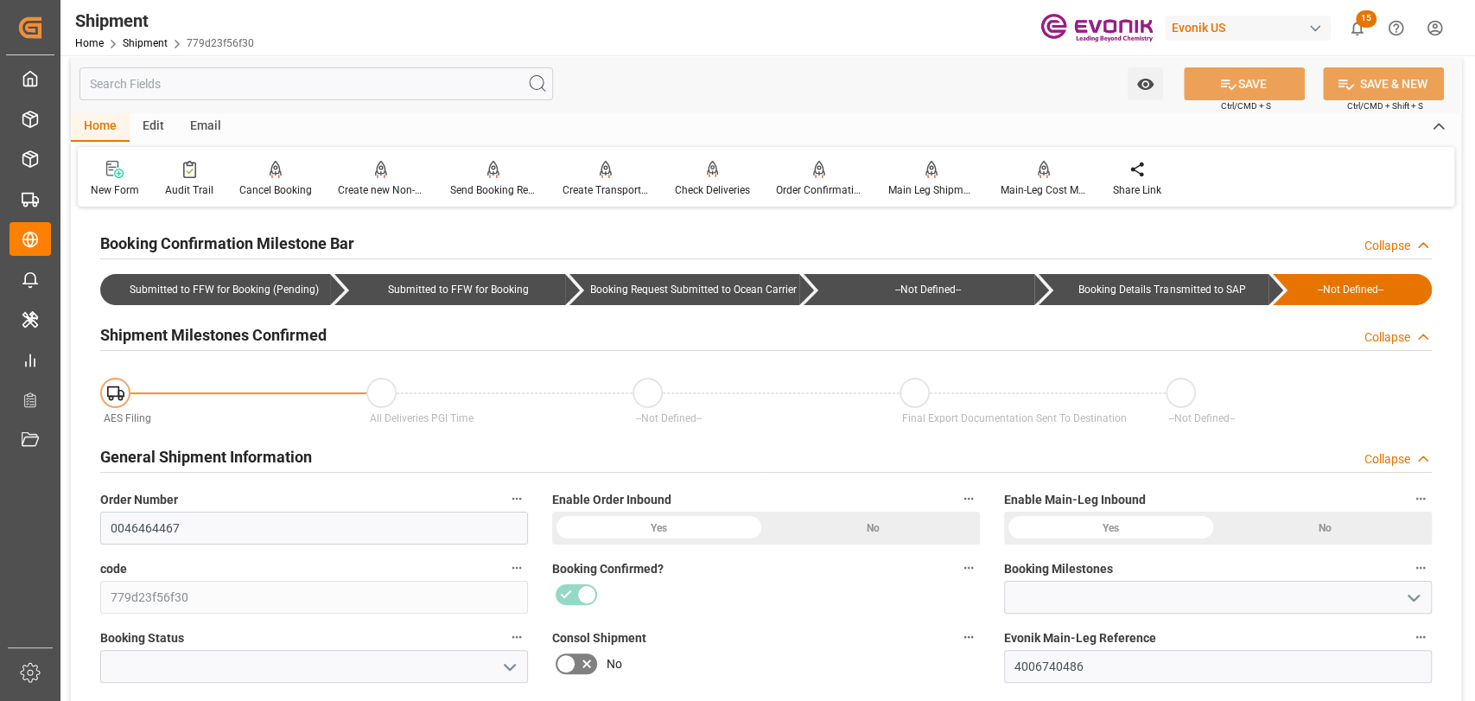
type input "Booking Details Transmitted to SAP"
type input "Active"
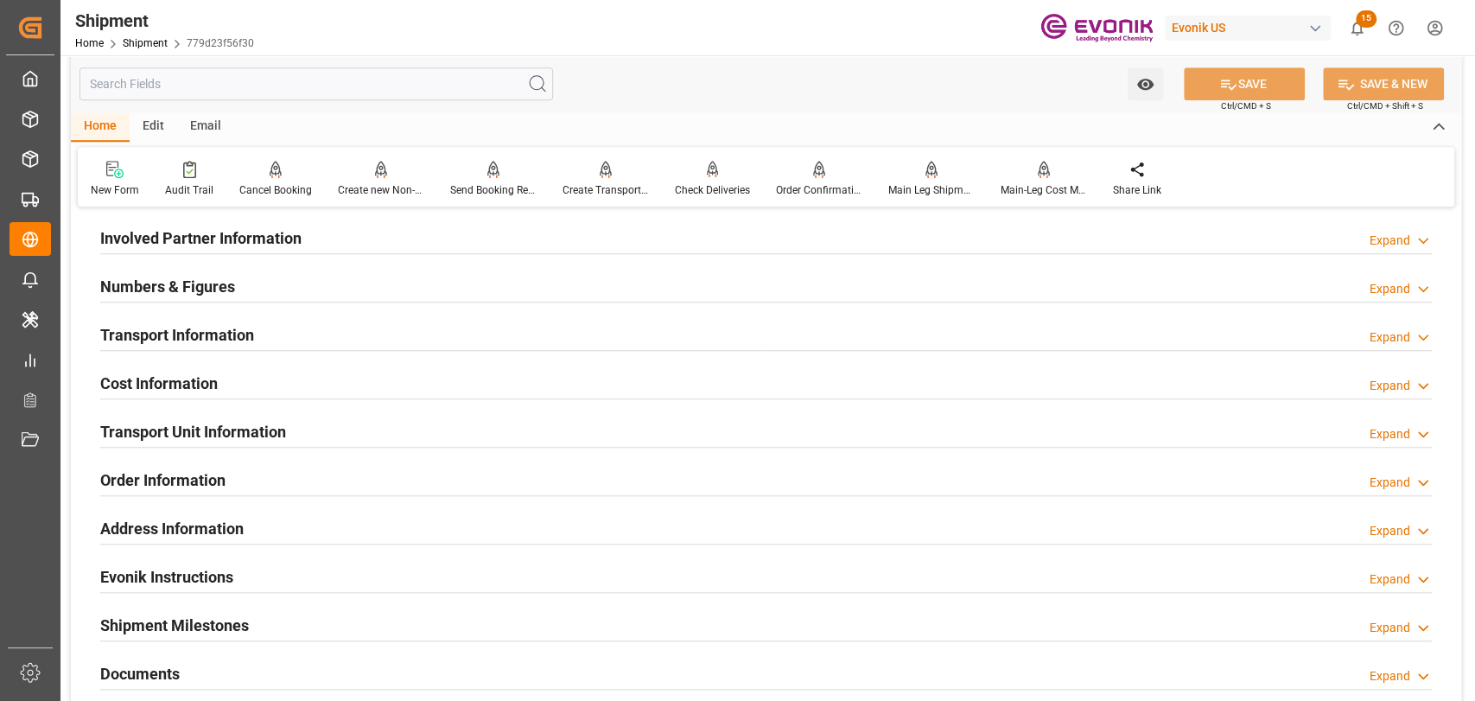
scroll to position [971, 0]
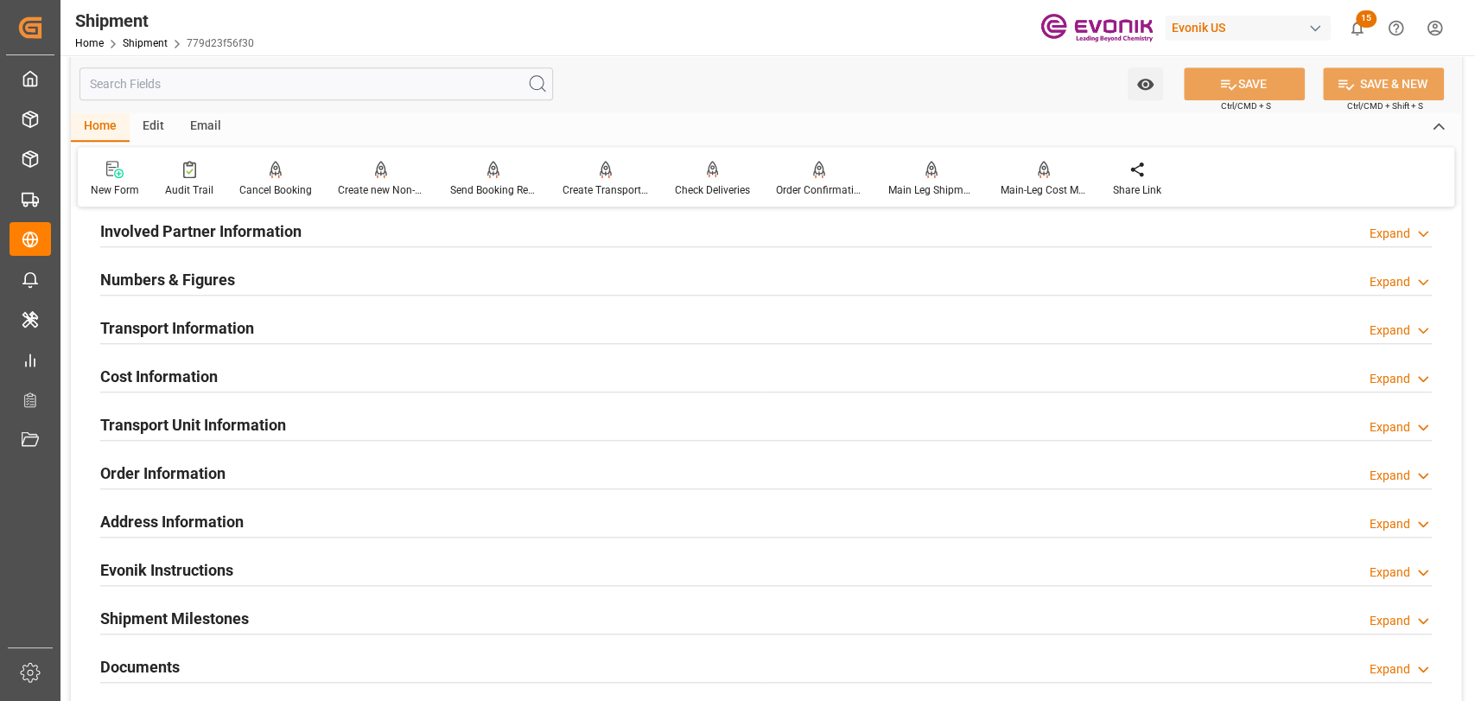
click at [215, 416] on h2 "Transport Unit Information" at bounding box center [193, 424] width 186 height 23
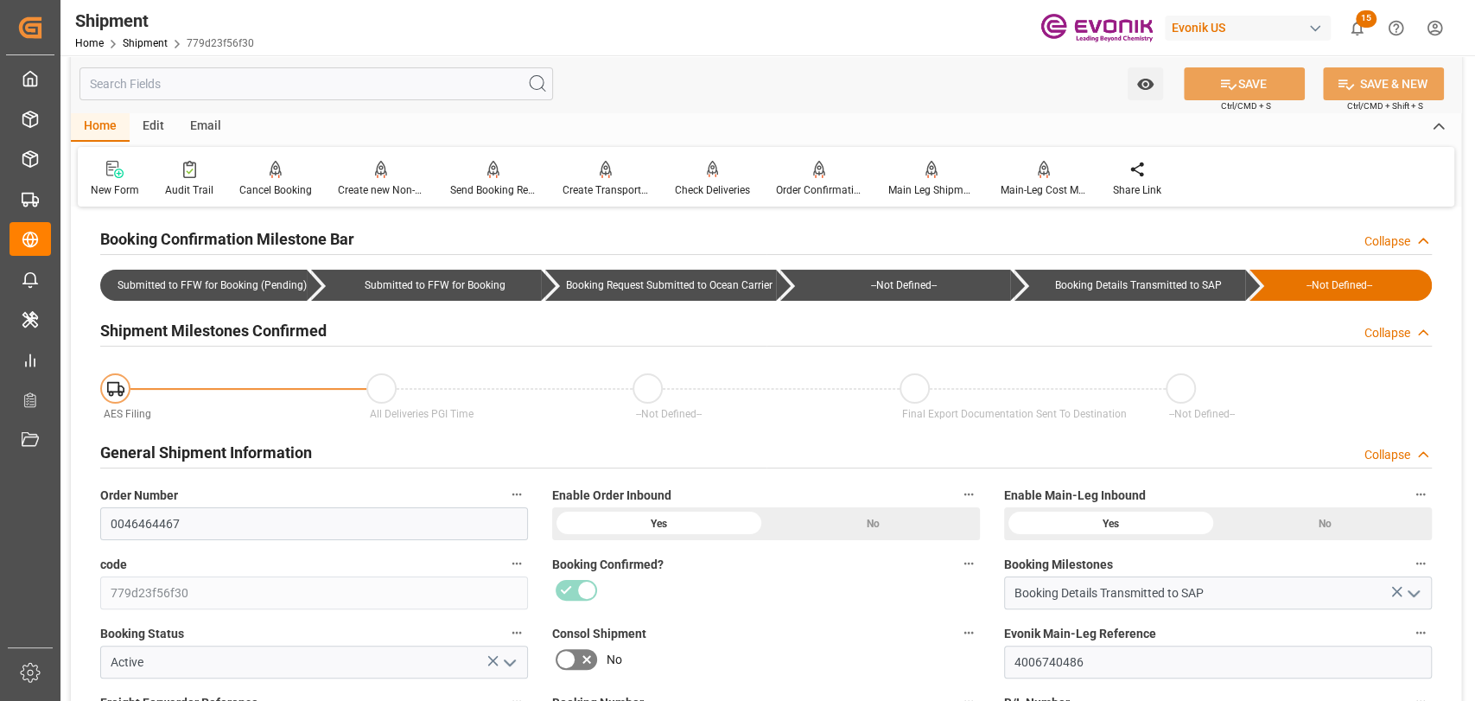
scroll to position [0, 0]
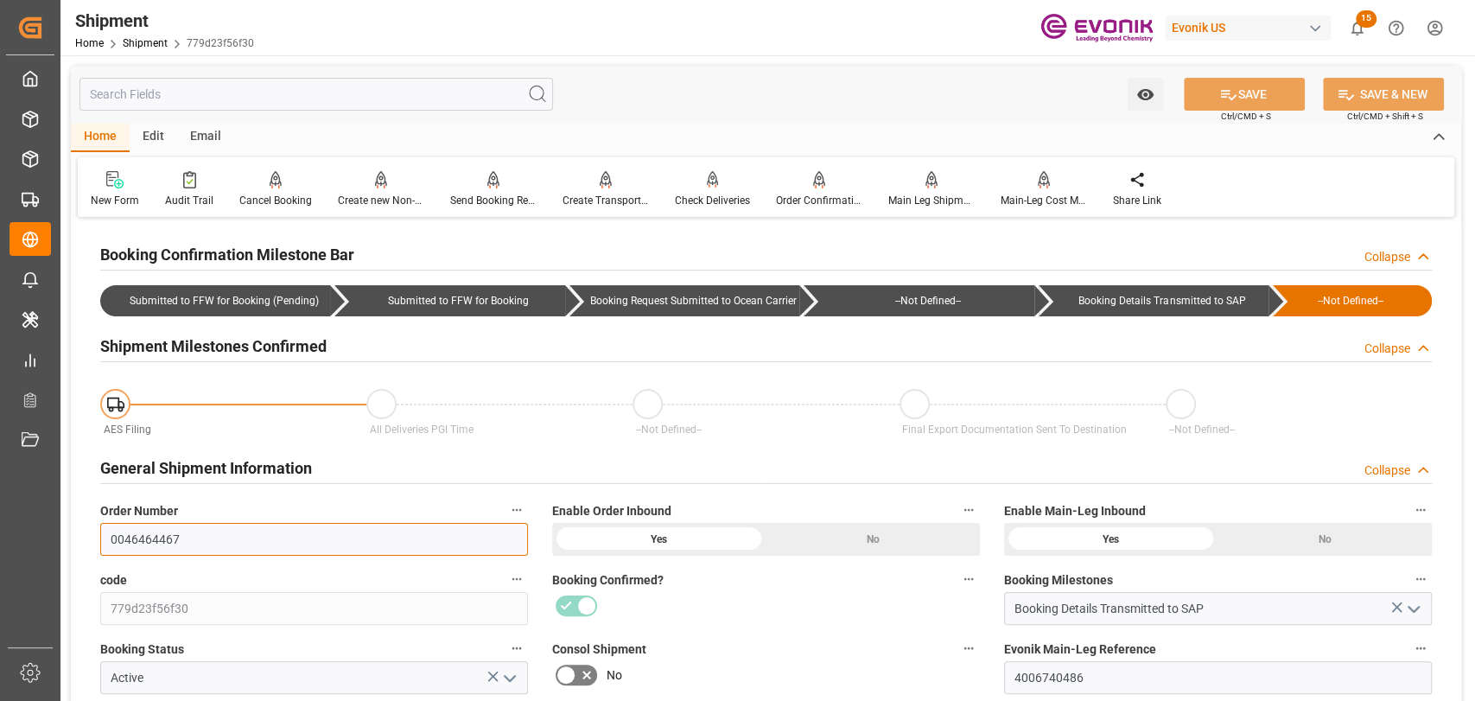
drag, startPoint x: 181, startPoint y: 536, endPoint x: 109, endPoint y: 532, distance: 72.7
click at [109, 532] on input "0046464467" at bounding box center [314, 539] width 428 height 33
click at [238, 547] on input "0046464467" at bounding box center [314, 539] width 428 height 33
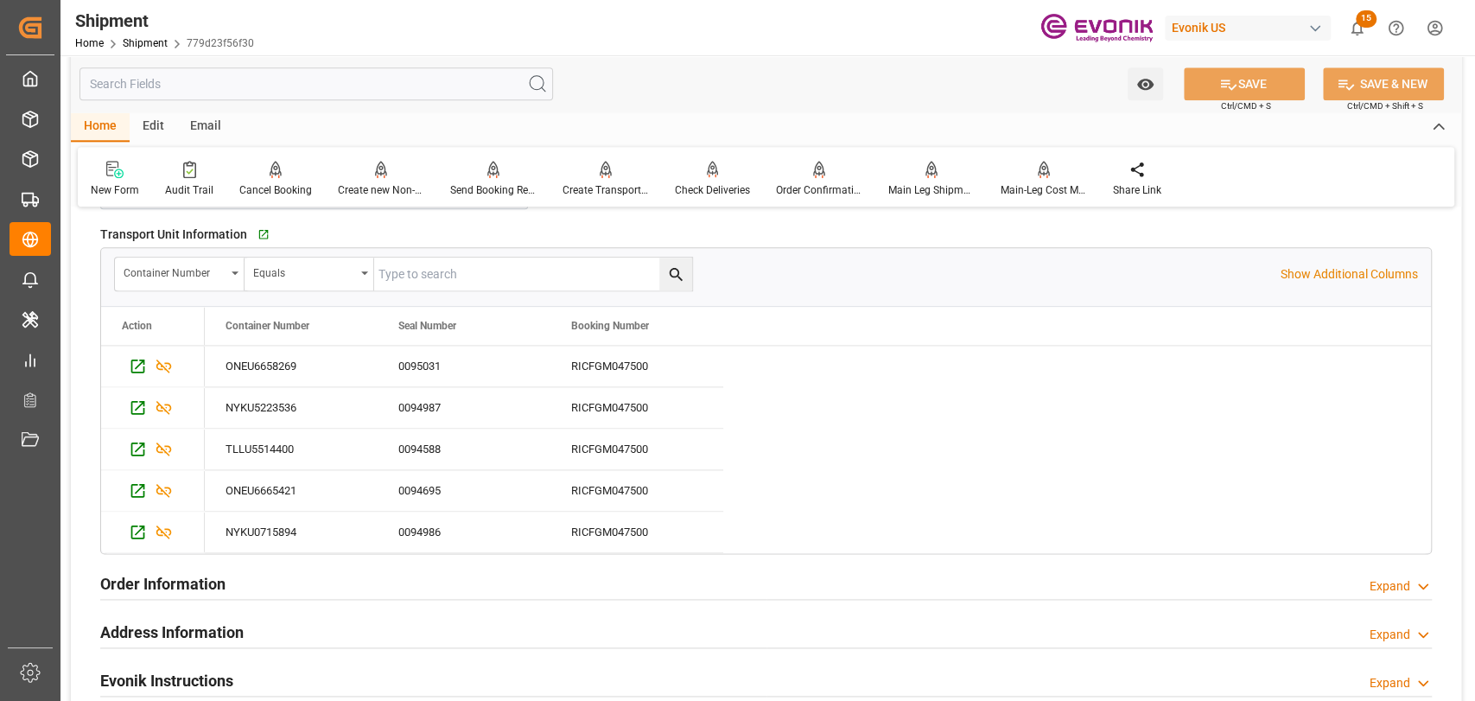
scroll to position [960, 0]
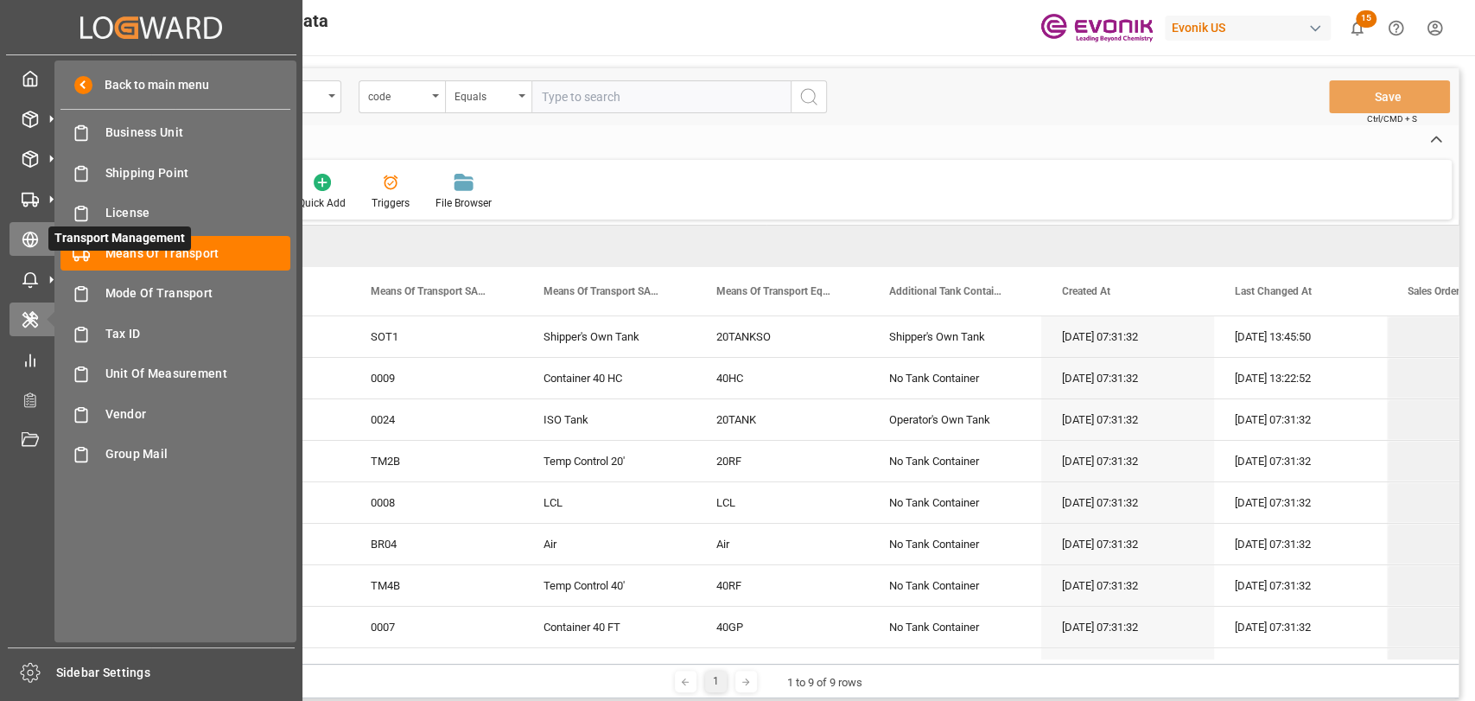
click at [14, 230] on div at bounding box center [24, 239] width 29 height 18
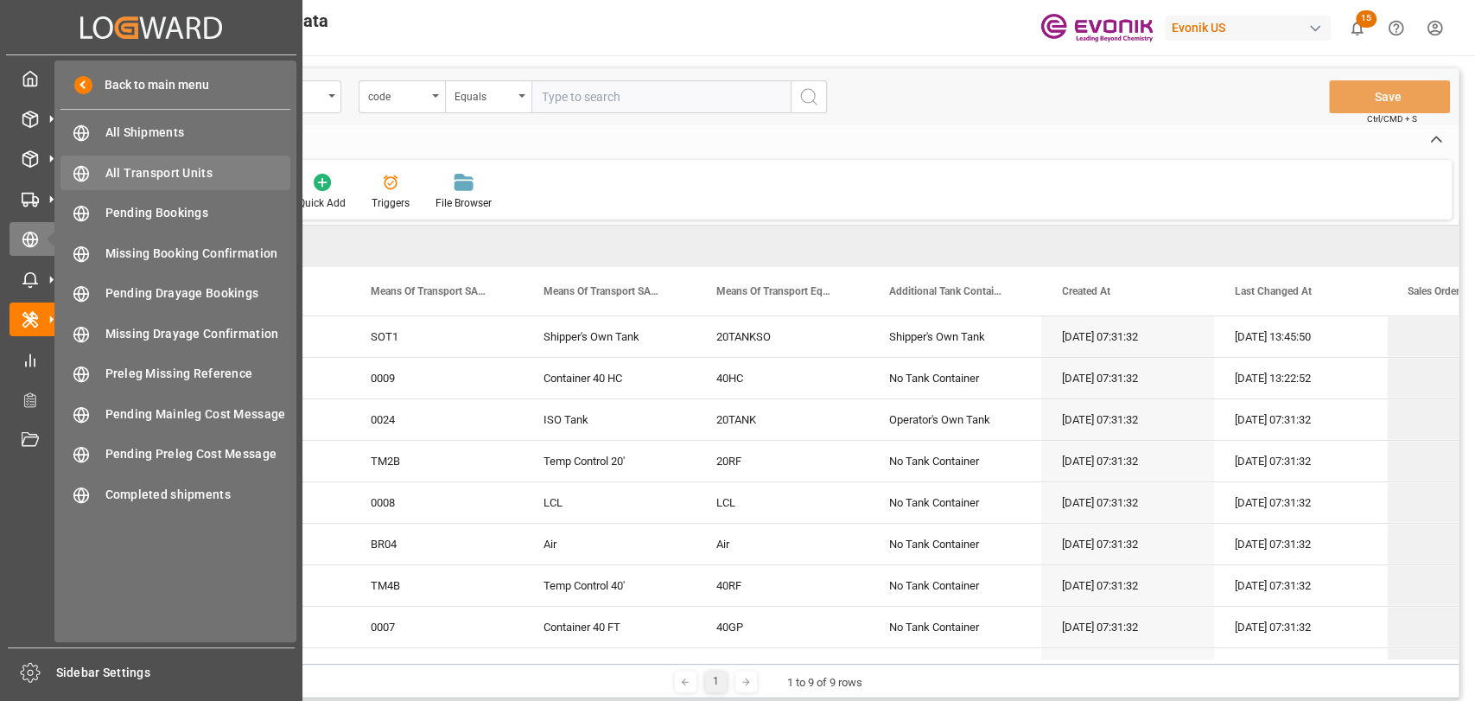
click at [167, 181] on div "All Transport Units All Transport Units" at bounding box center [175, 173] width 230 height 34
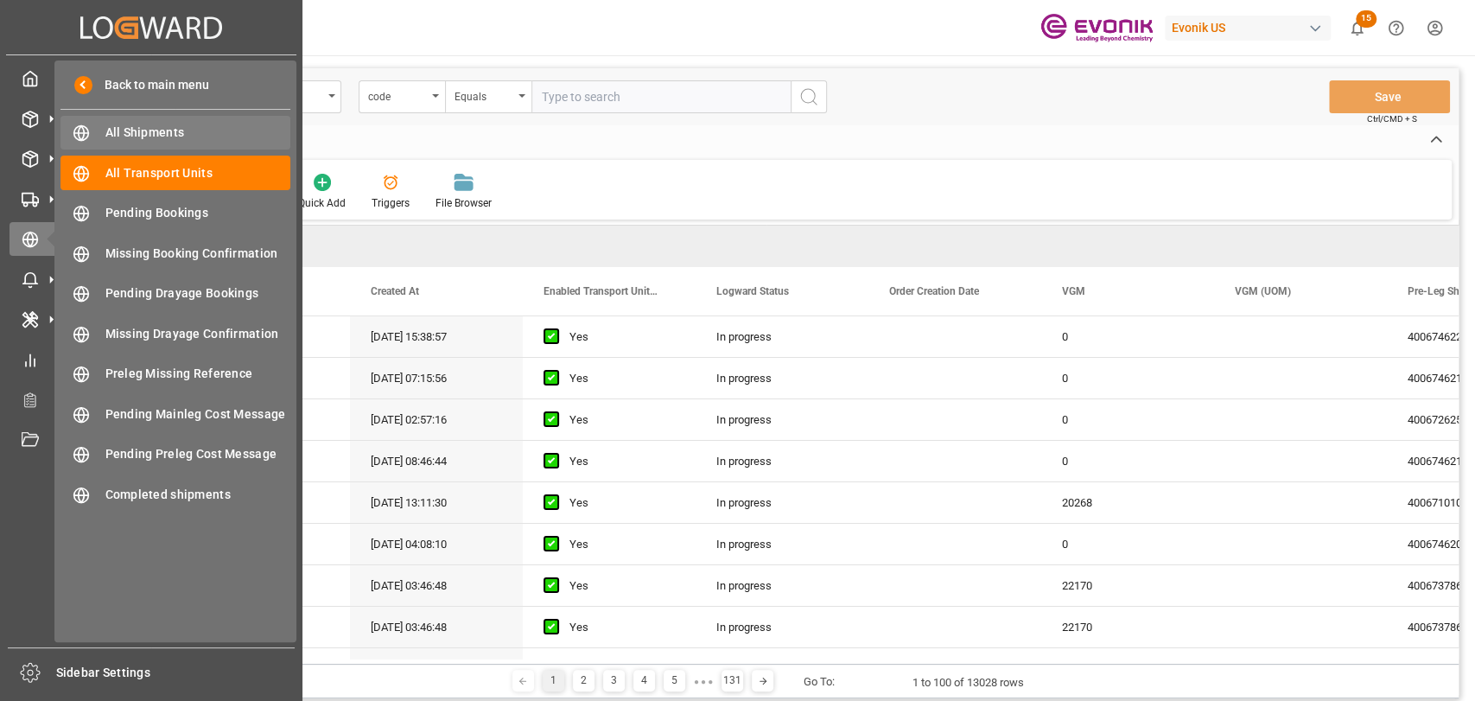
click at [102, 140] on div "All Shipments All Shipments" at bounding box center [175, 133] width 230 height 34
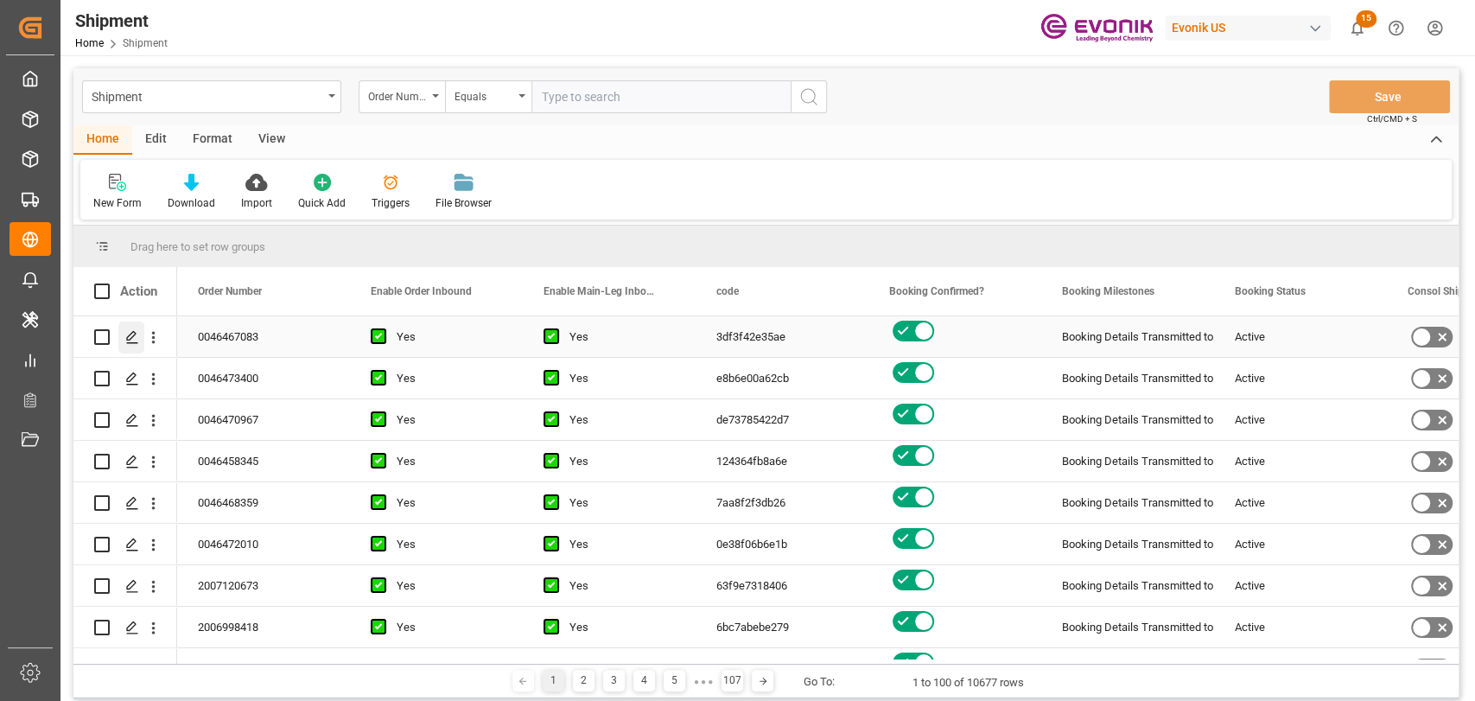
click at [137, 344] on div "Press SPACE to select this row." at bounding box center [131, 337] width 26 height 32
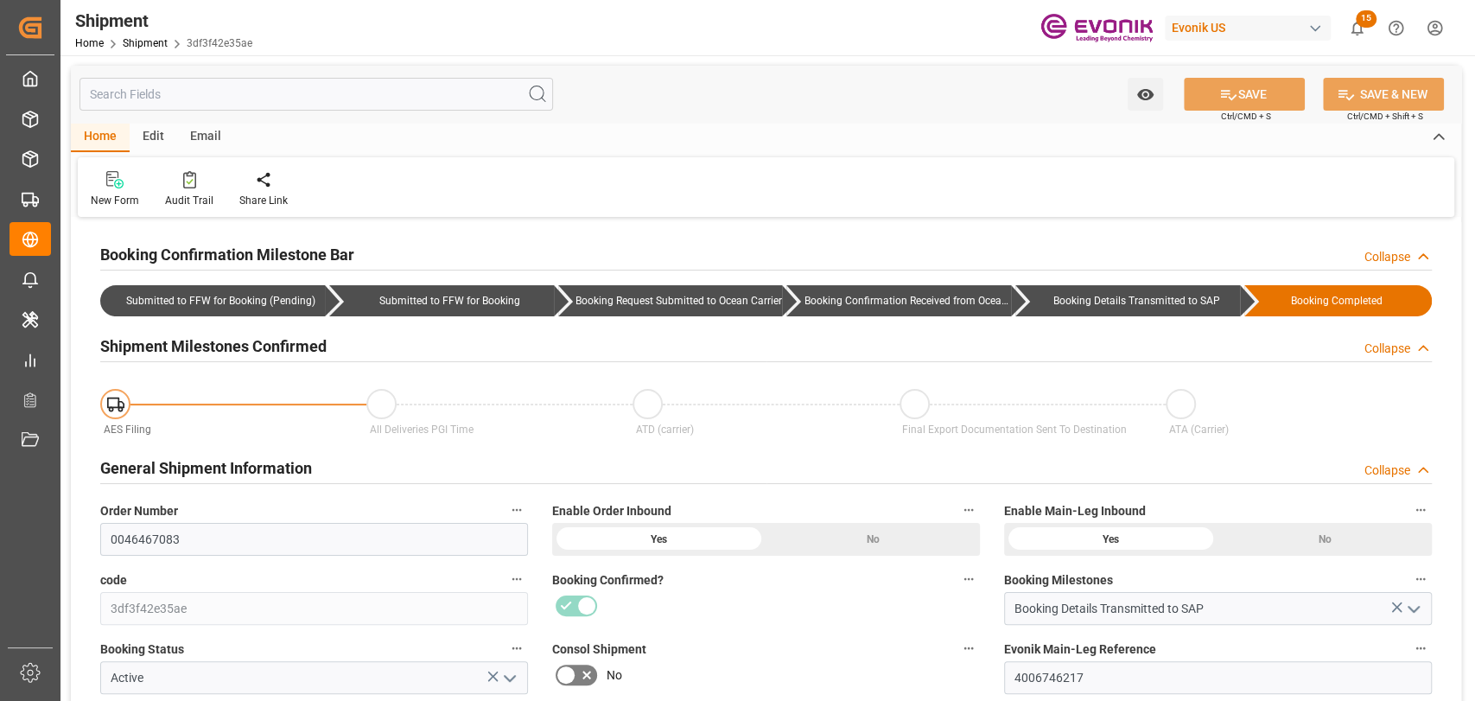
type input "10-12-2025 00:00"
type input "[DATE] 00:00"
type input "10-12-2025 00:00"
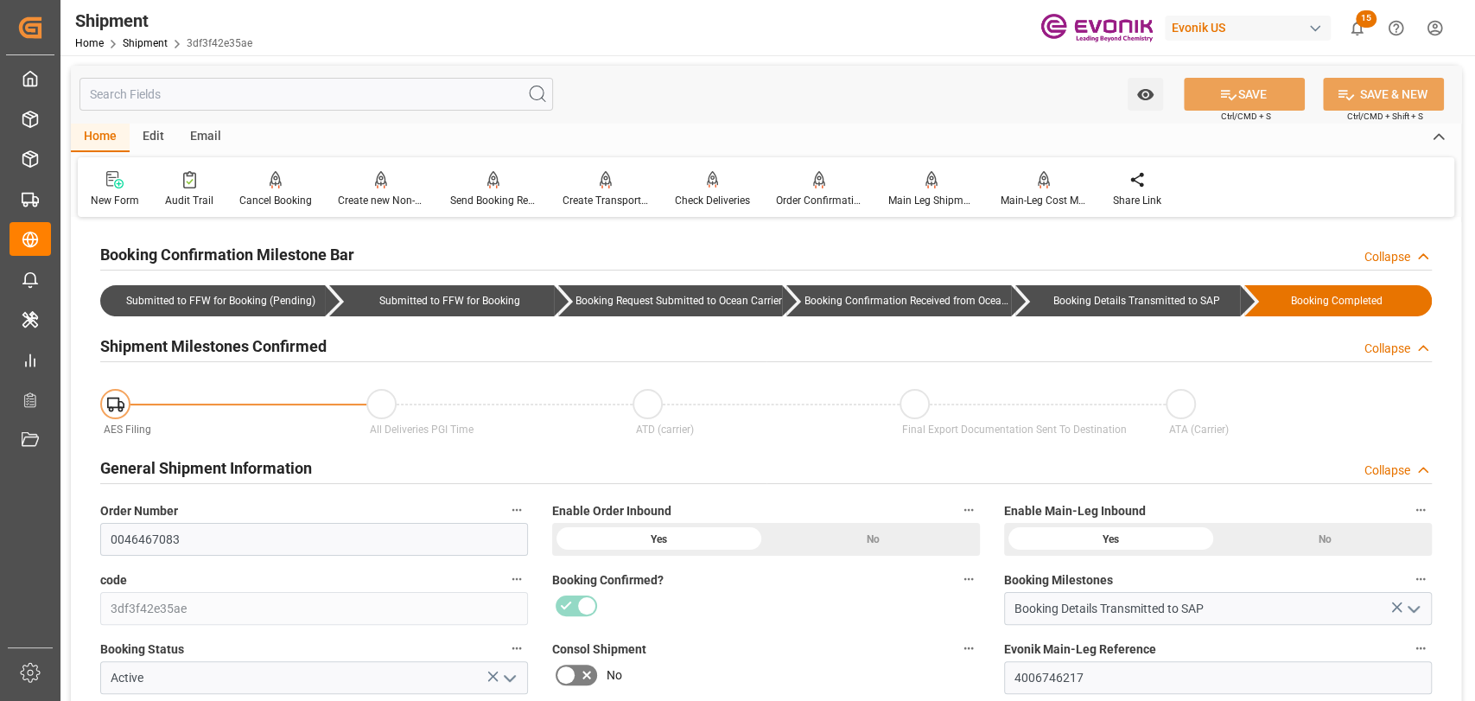
click at [439, 88] on input "text" at bounding box center [315, 94] width 473 height 33
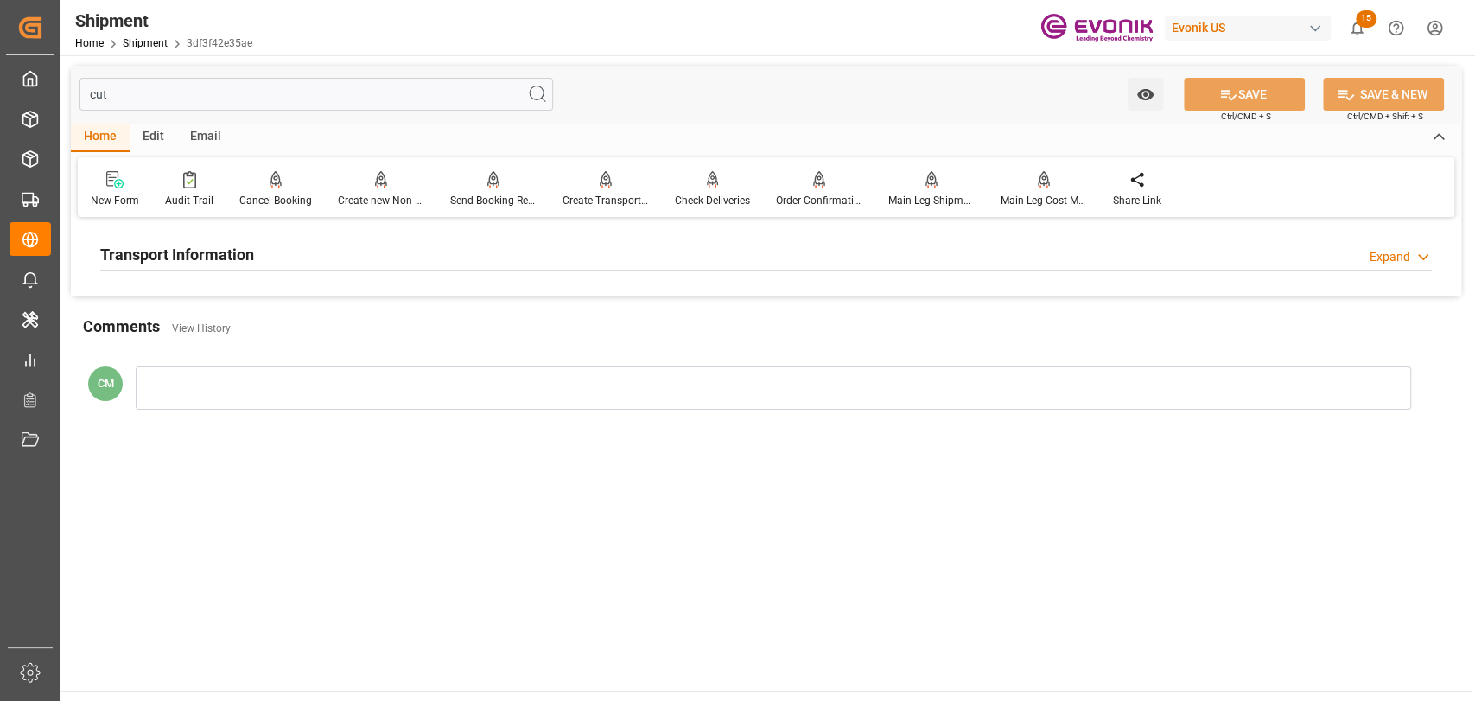
type input "cut"
click at [226, 252] on h2 "Transport Information" at bounding box center [177, 254] width 154 height 23
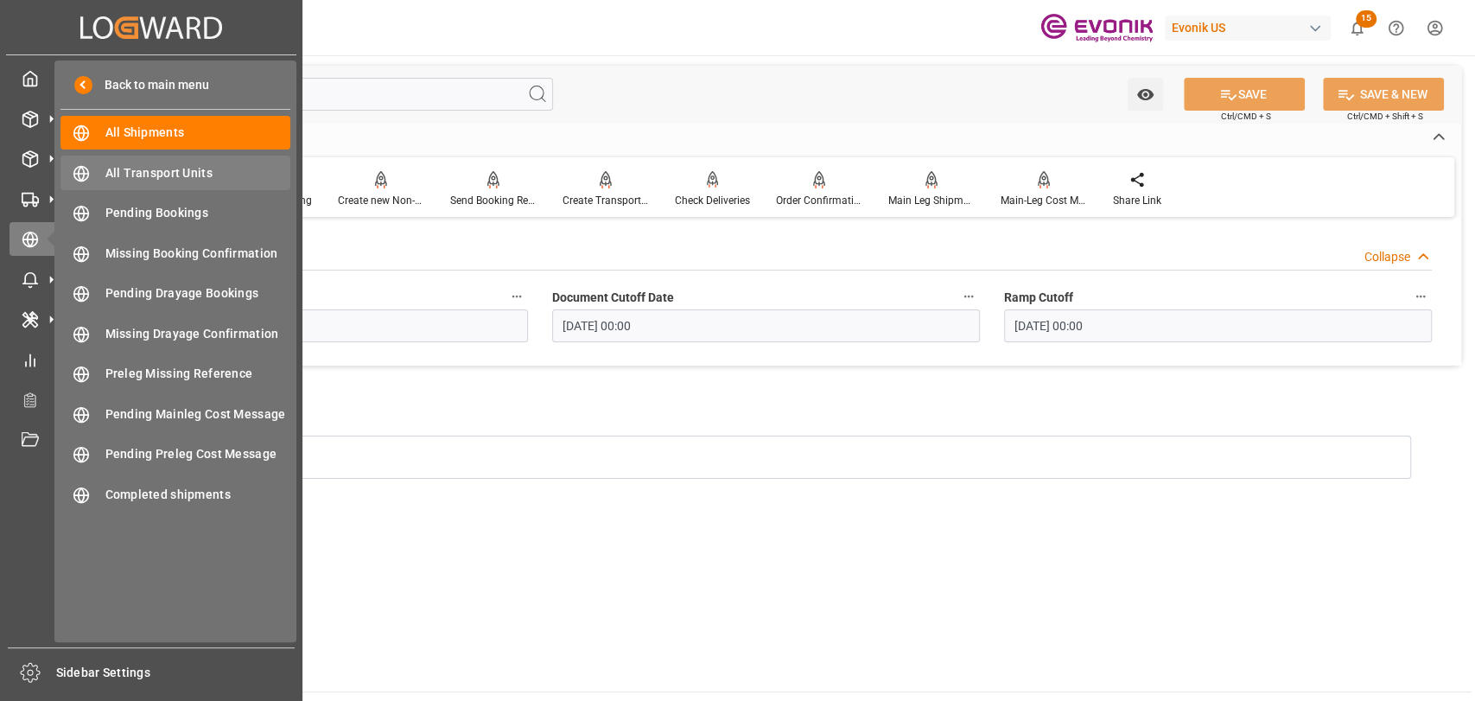
click at [136, 176] on span "All Transport Units" at bounding box center [198, 173] width 186 height 18
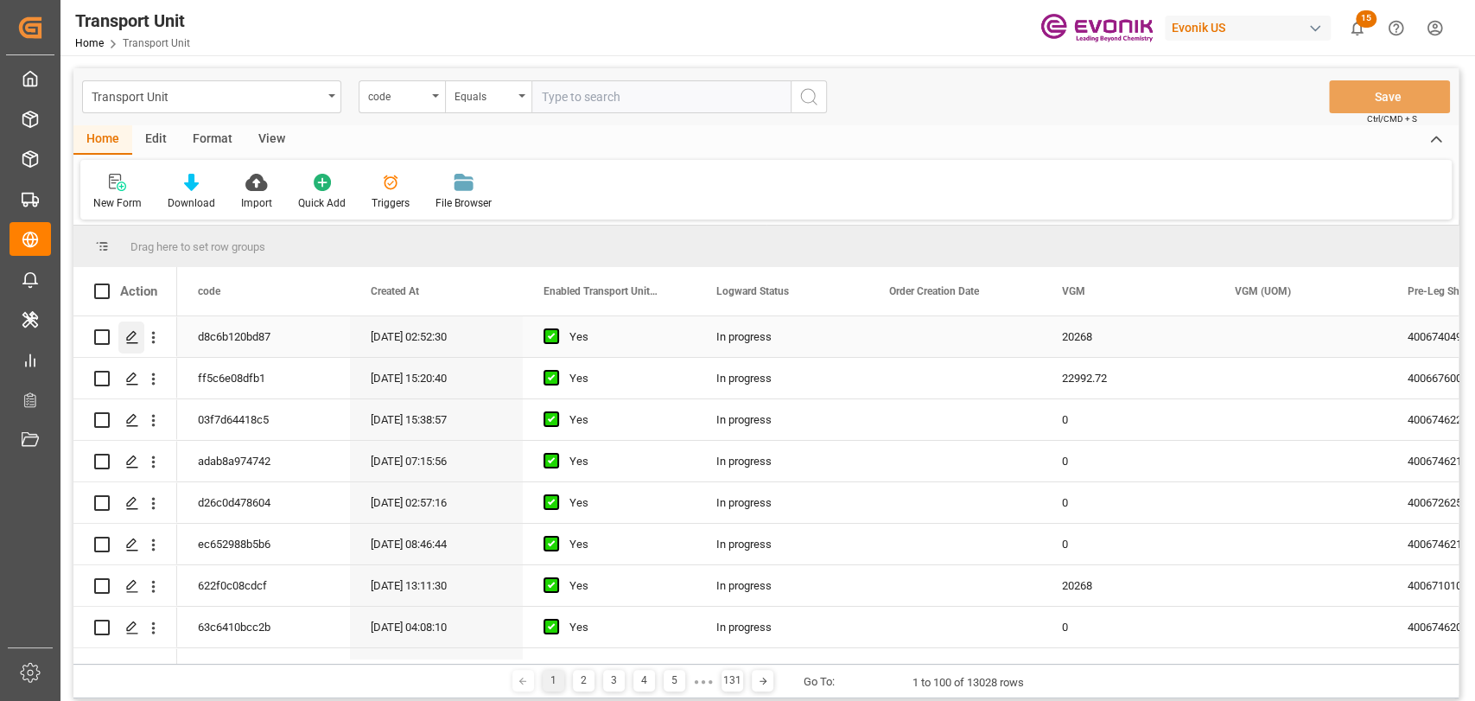
click at [136, 336] on icon "Press SPACE to select this row." at bounding box center [132, 337] width 14 height 14
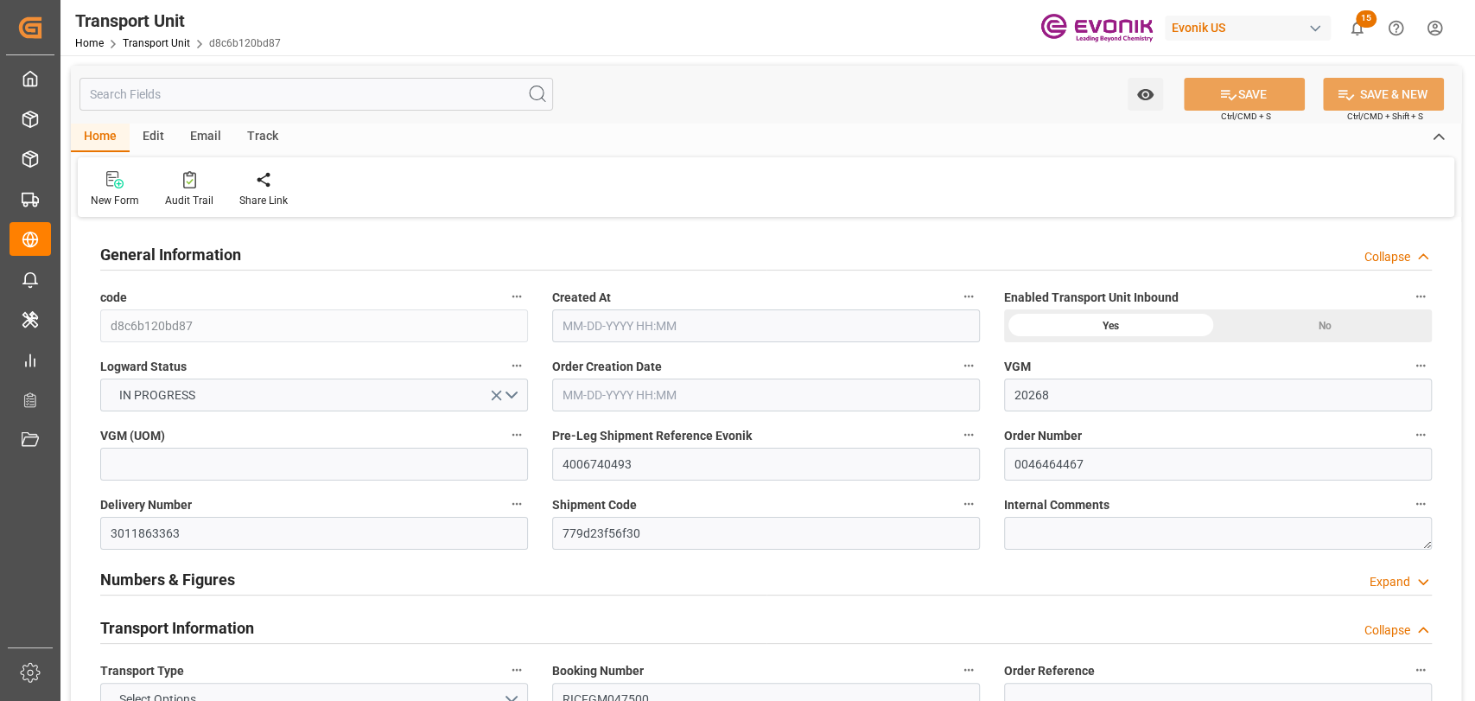
type input "20268"
type input "ONE"
type input "Ocean Network Express"
type input "USNYC"
type input "COCTG"
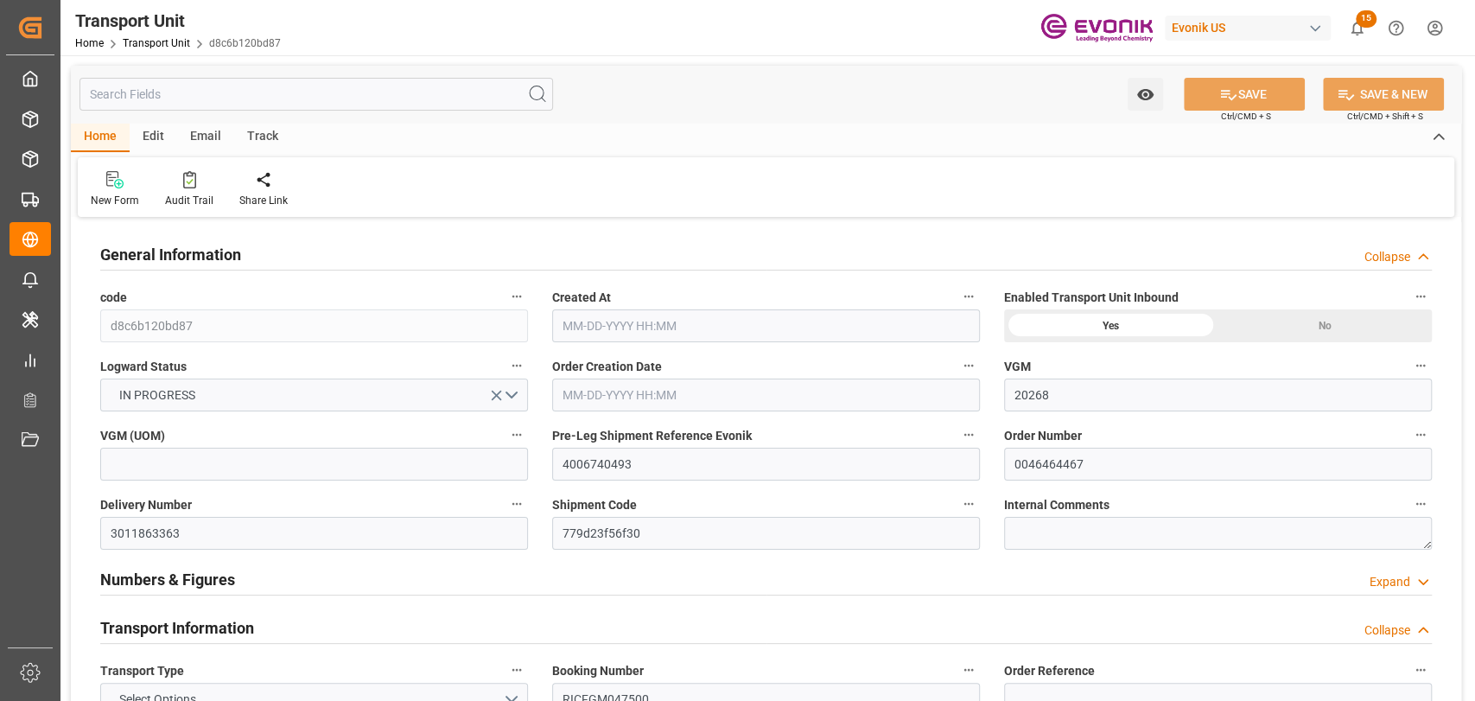
type input "20540"
type input "[DATE] 02:52"
type input "[DATE]"
type input "[DATE] 00:00"
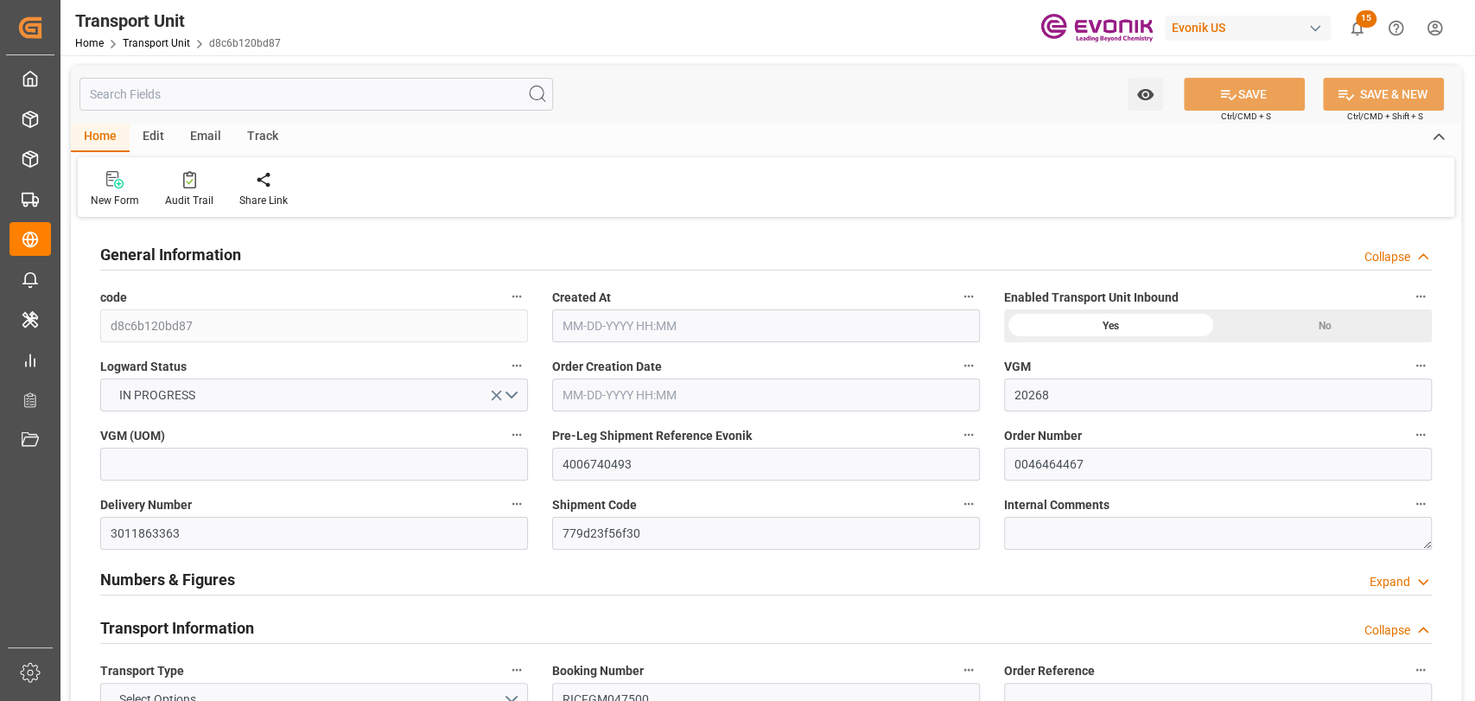
type input "[DATE] 00:00"
click at [742, 140] on div "Home Edit Email Track" at bounding box center [766, 137] width 1390 height 29
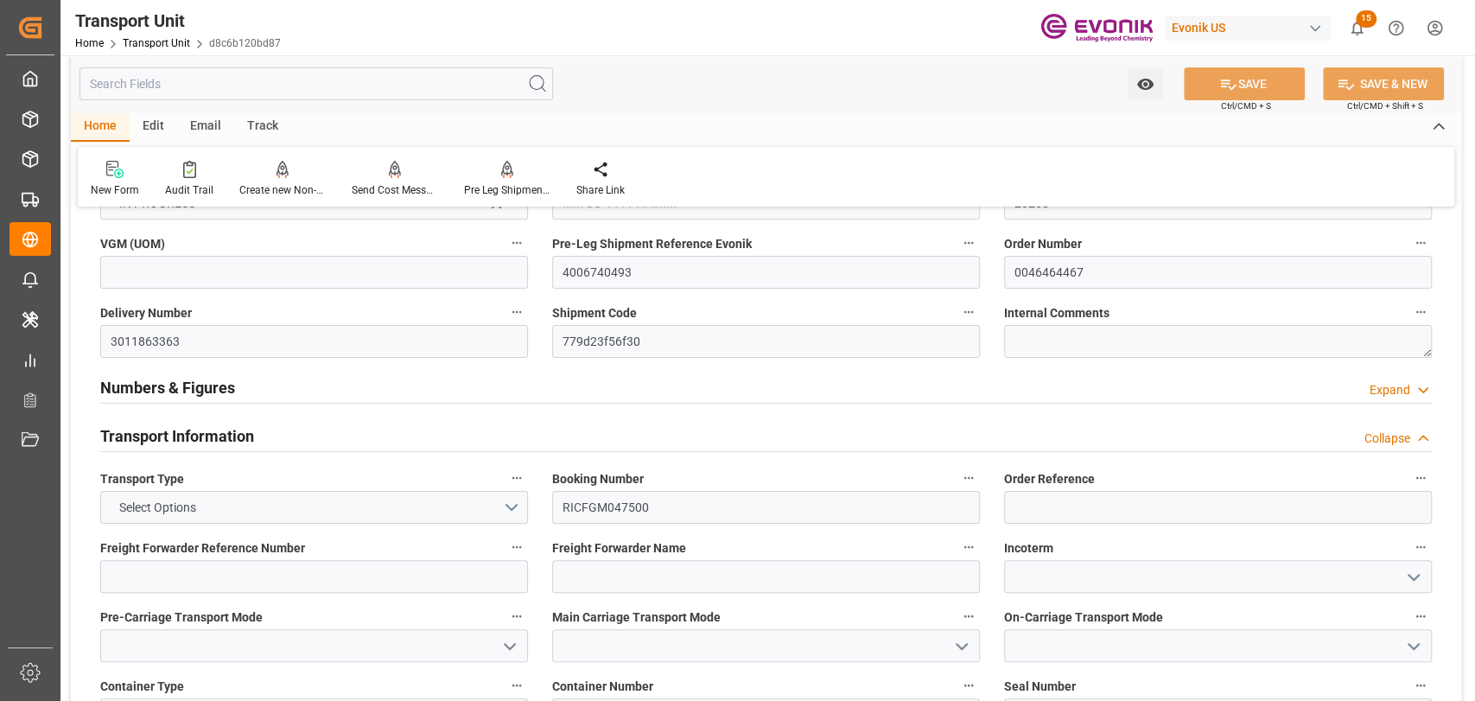
click at [1383, 433] on div "Collapse" at bounding box center [1387, 438] width 46 height 18
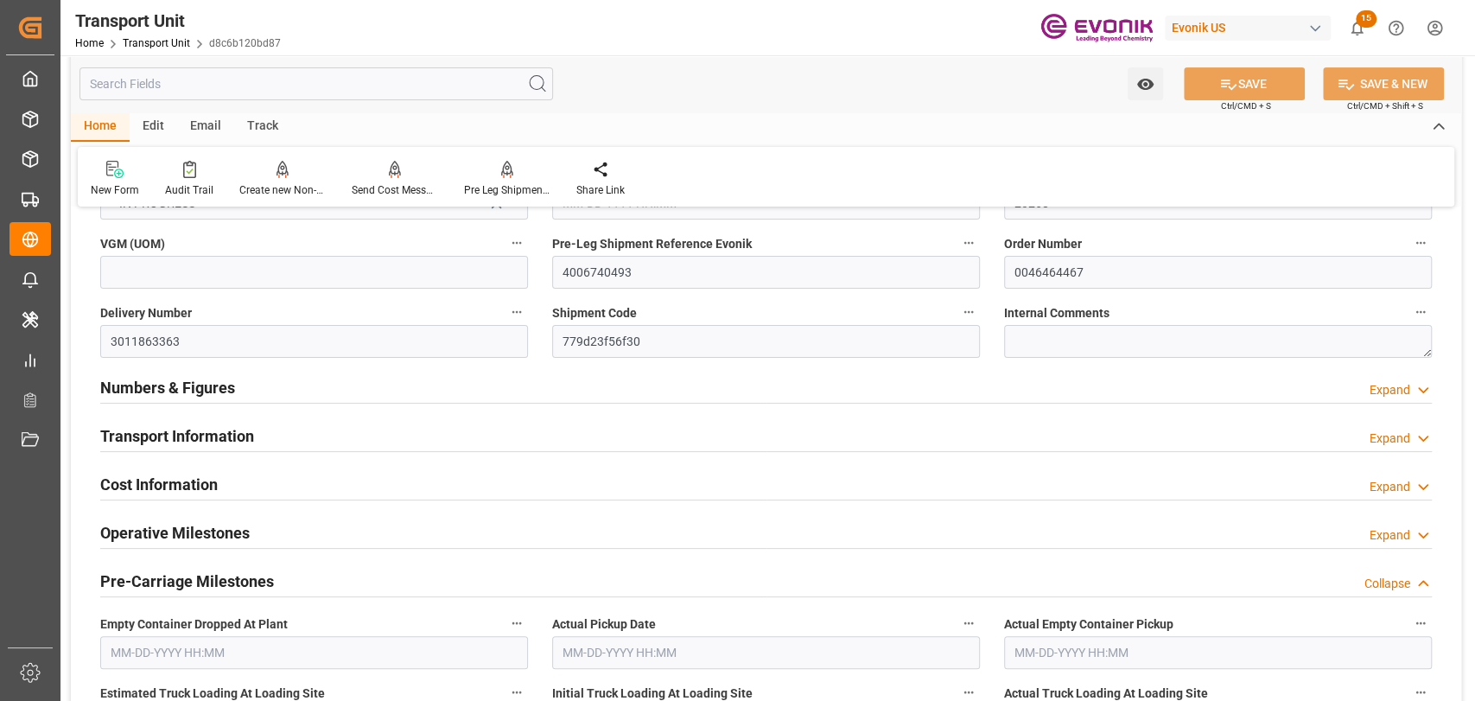
click at [1384, 588] on div "Collapse" at bounding box center [1387, 584] width 46 height 18
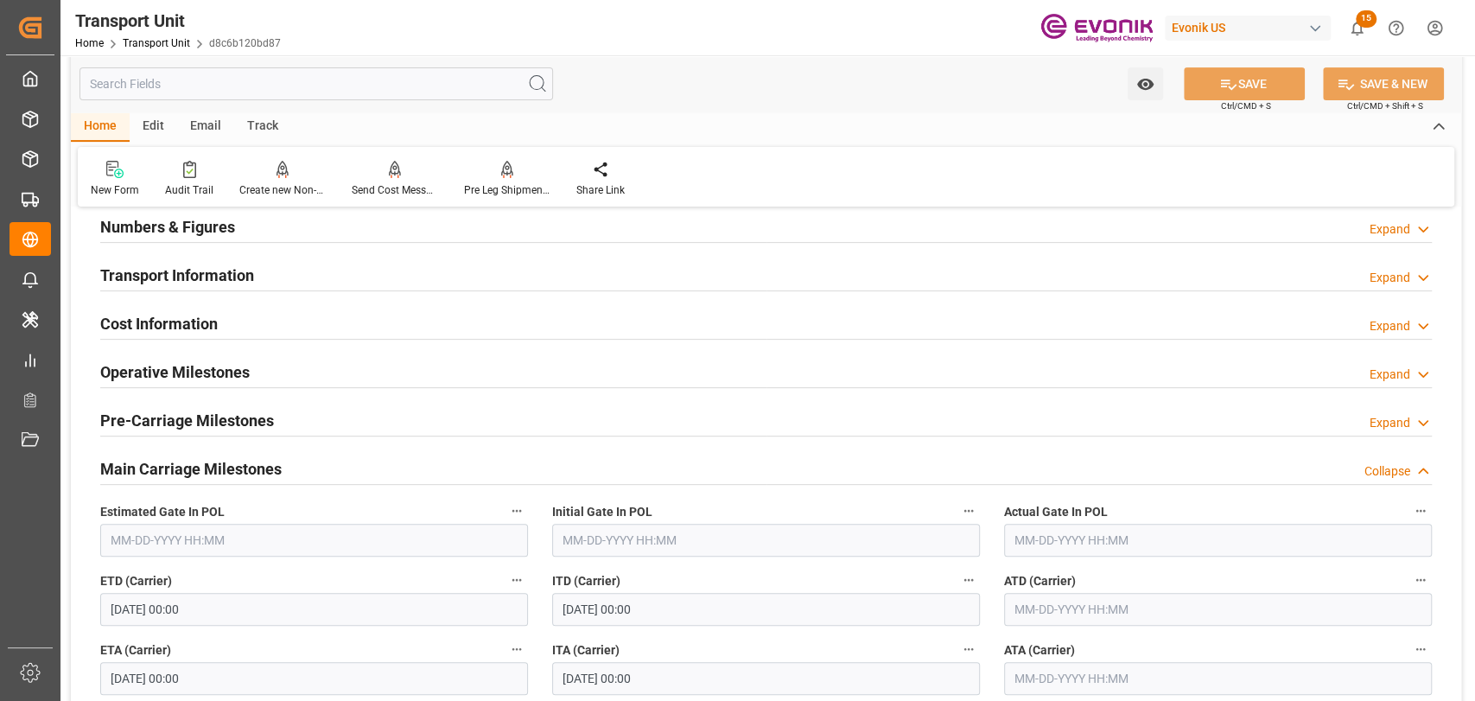
scroll to position [384, 0]
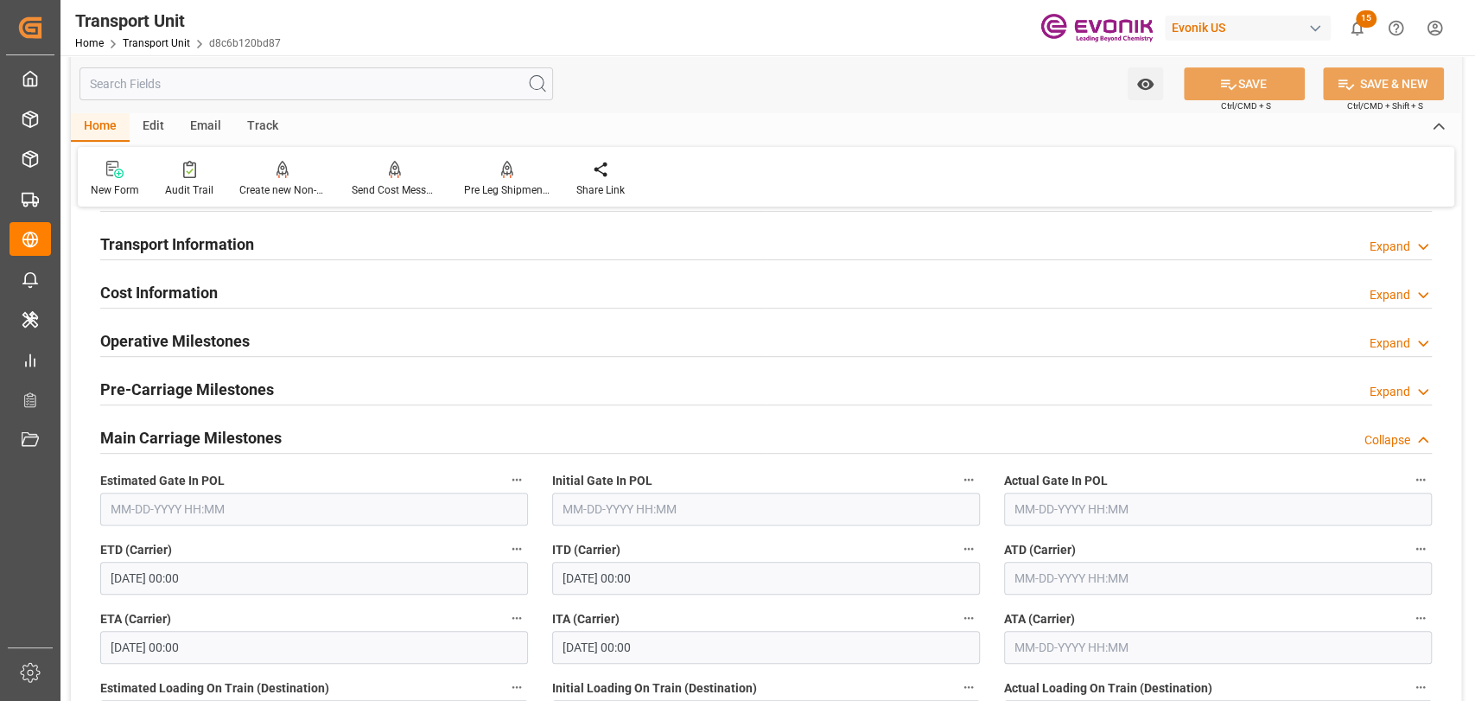
click at [1373, 431] on div "Collapse" at bounding box center [1387, 440] width 46 height 18
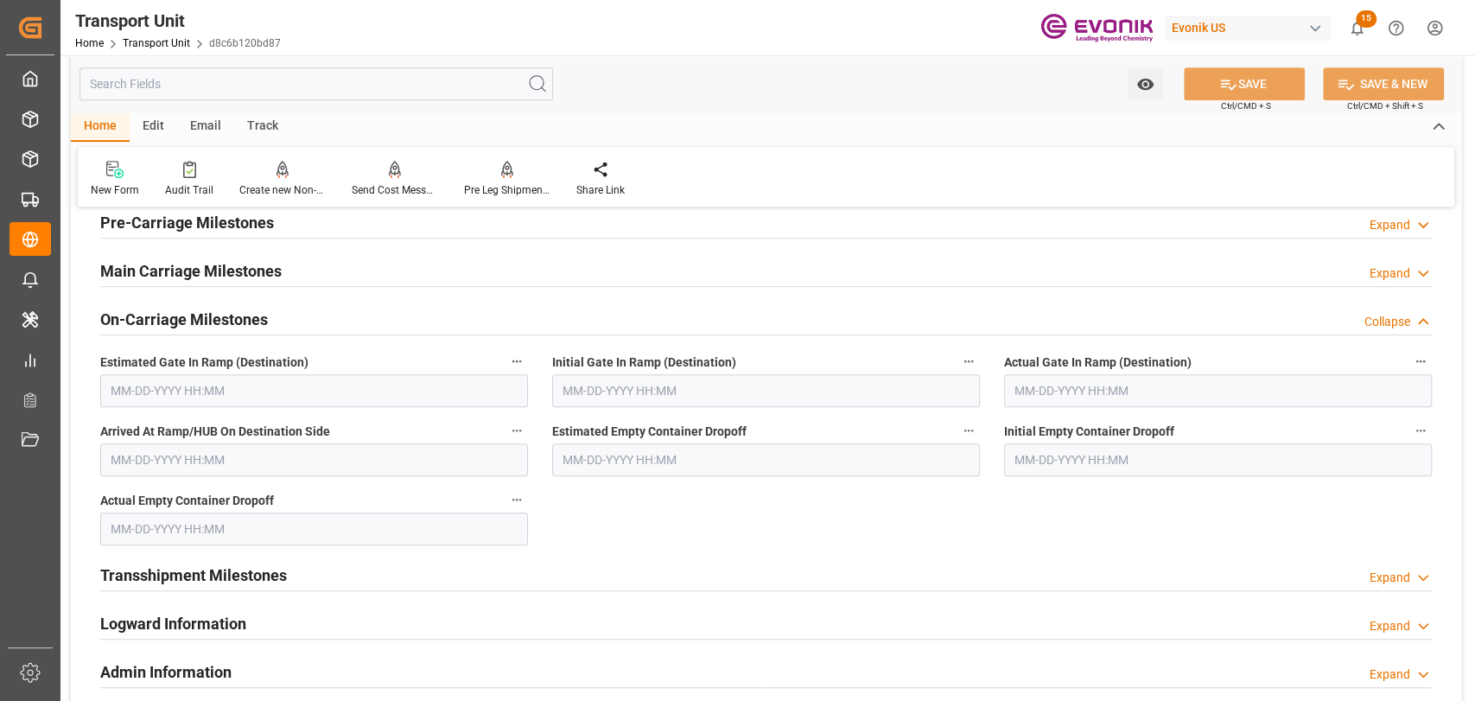
scroll to position [575, 0]
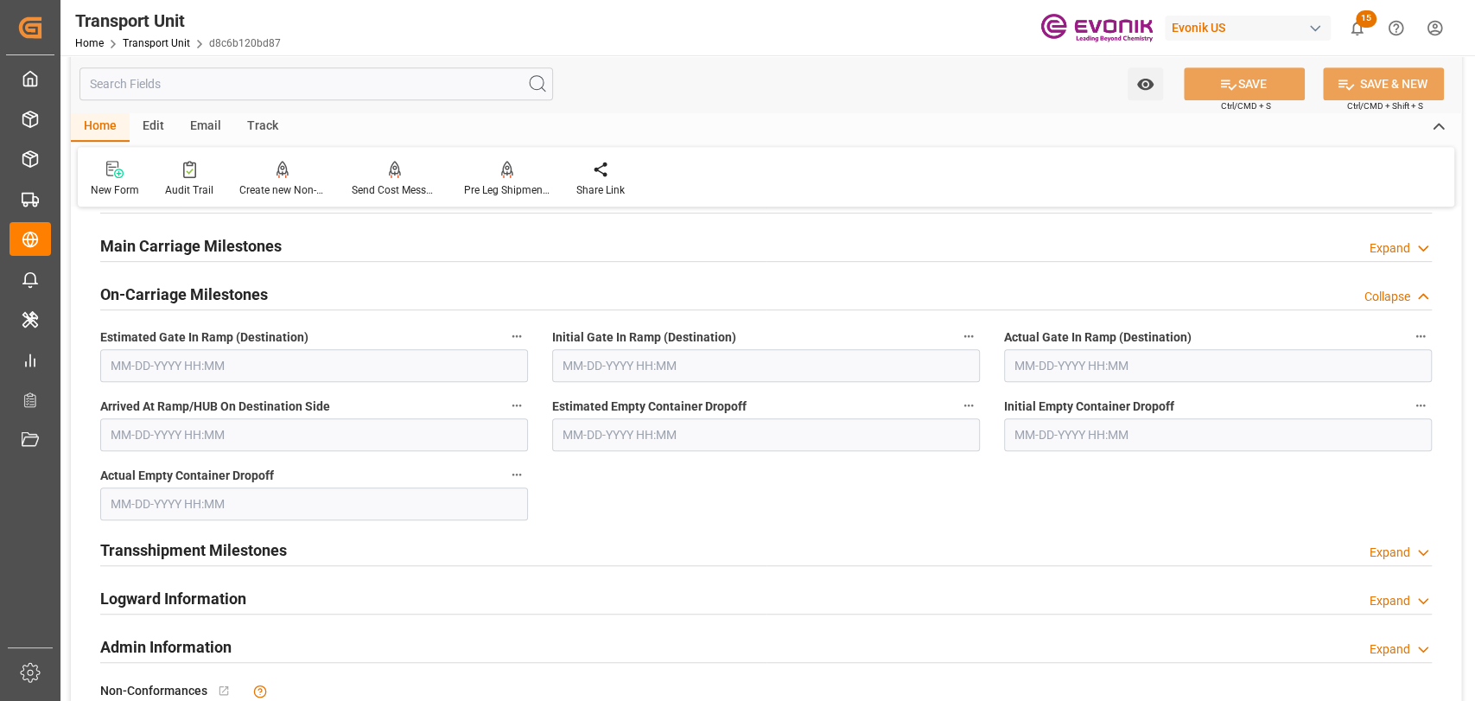
click at [1381, 288] on div "Collapse" at bounding box center [1387, 297] width 46 height 18
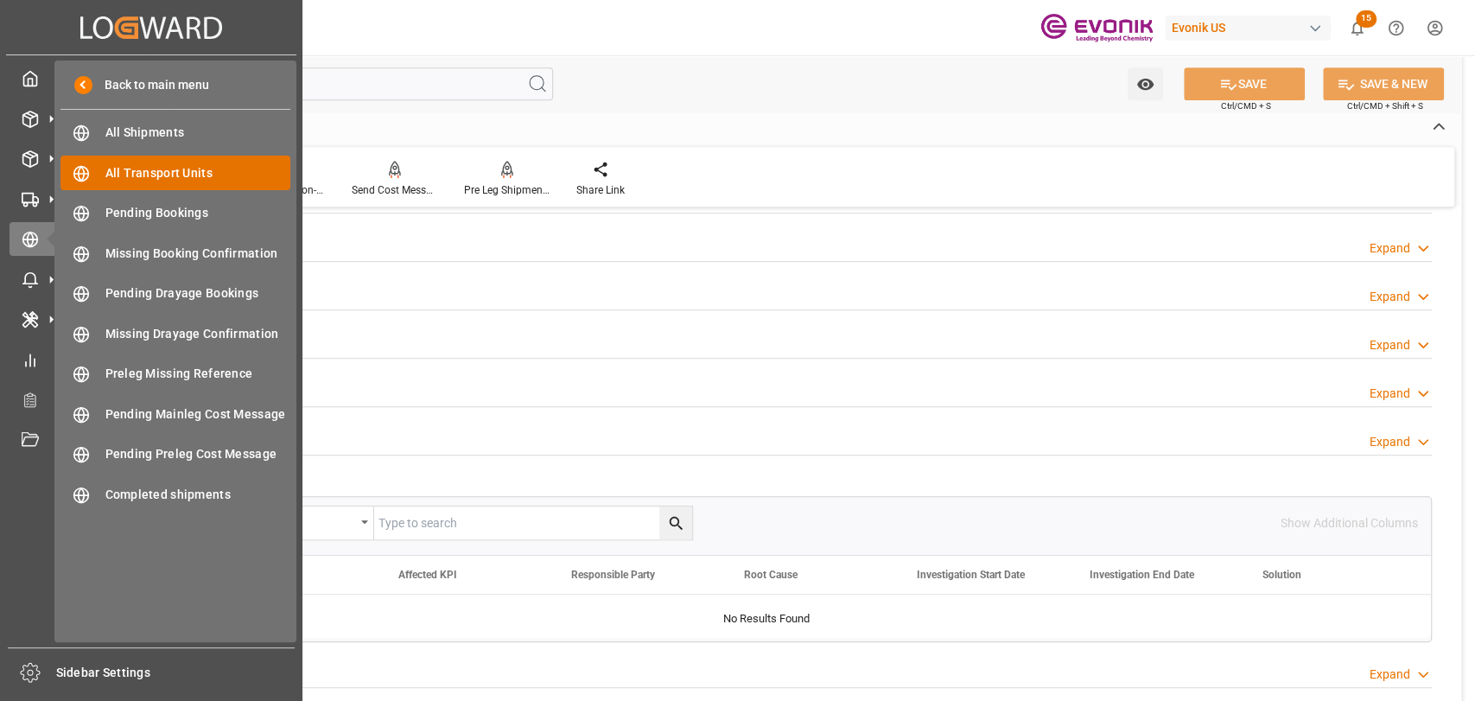
click at [126, 173] on span "All Transport Units" at bounding box center [198, 173] width 186 height 18
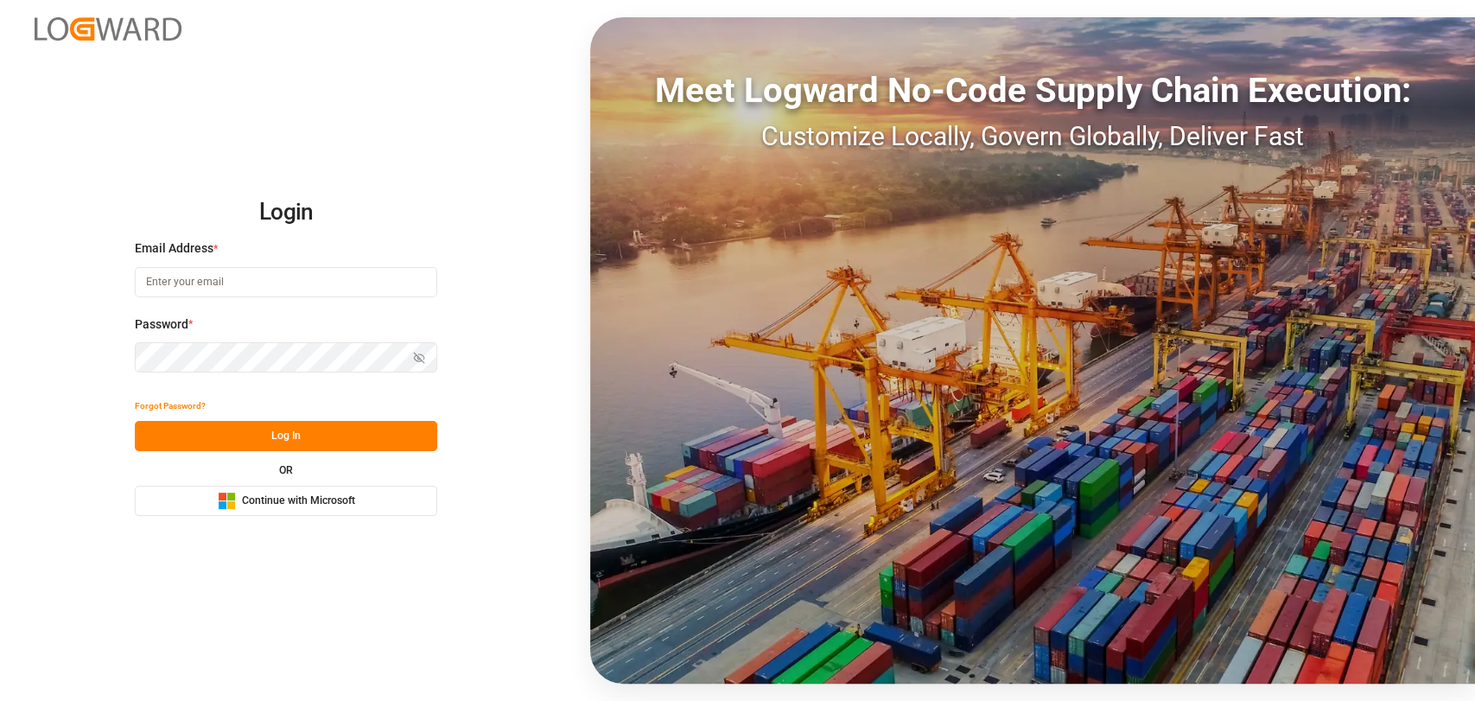
type input "christopher.moffett@leschaco.com"
click at [267, 422] on button "Log In" at bounding box center [286, 436] width 302 height 30
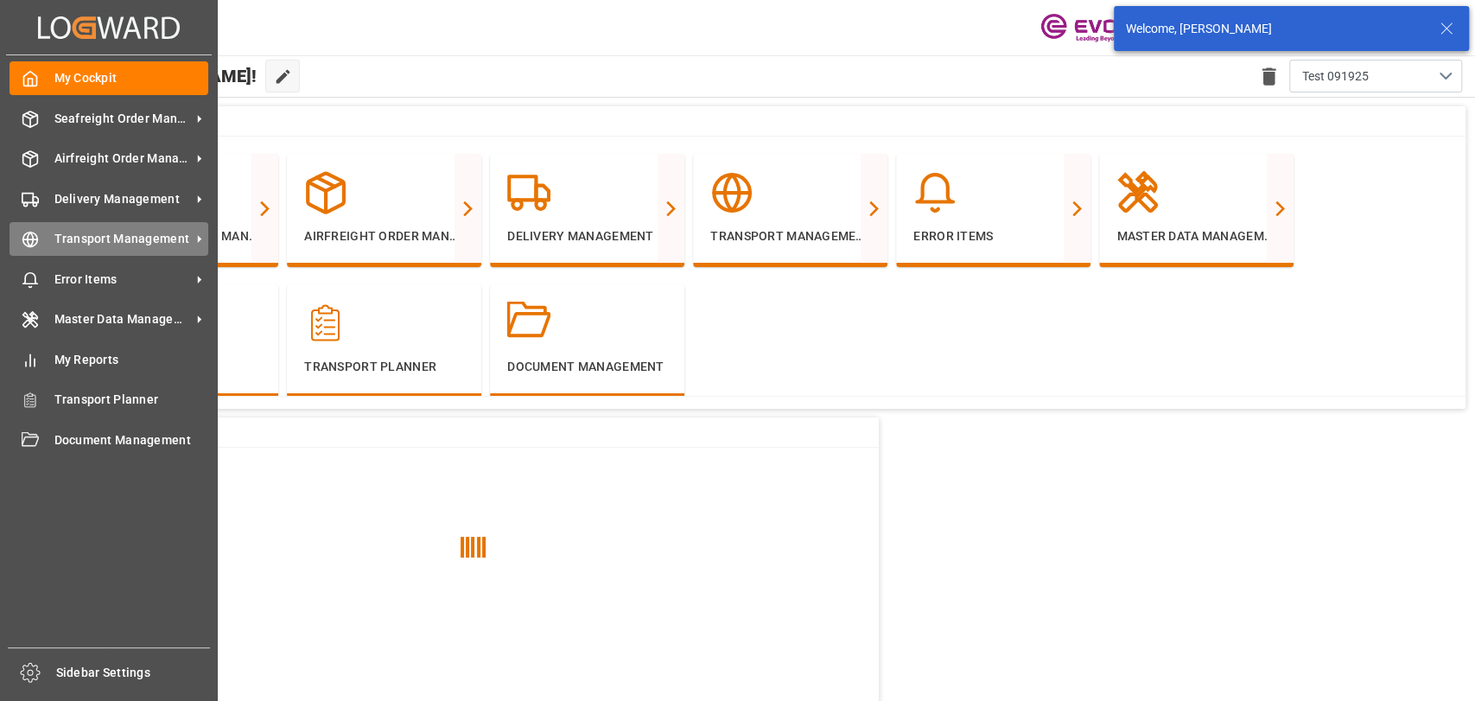
click at [29, 241] on icon at bounding box center [30, 239] width 17 height 17
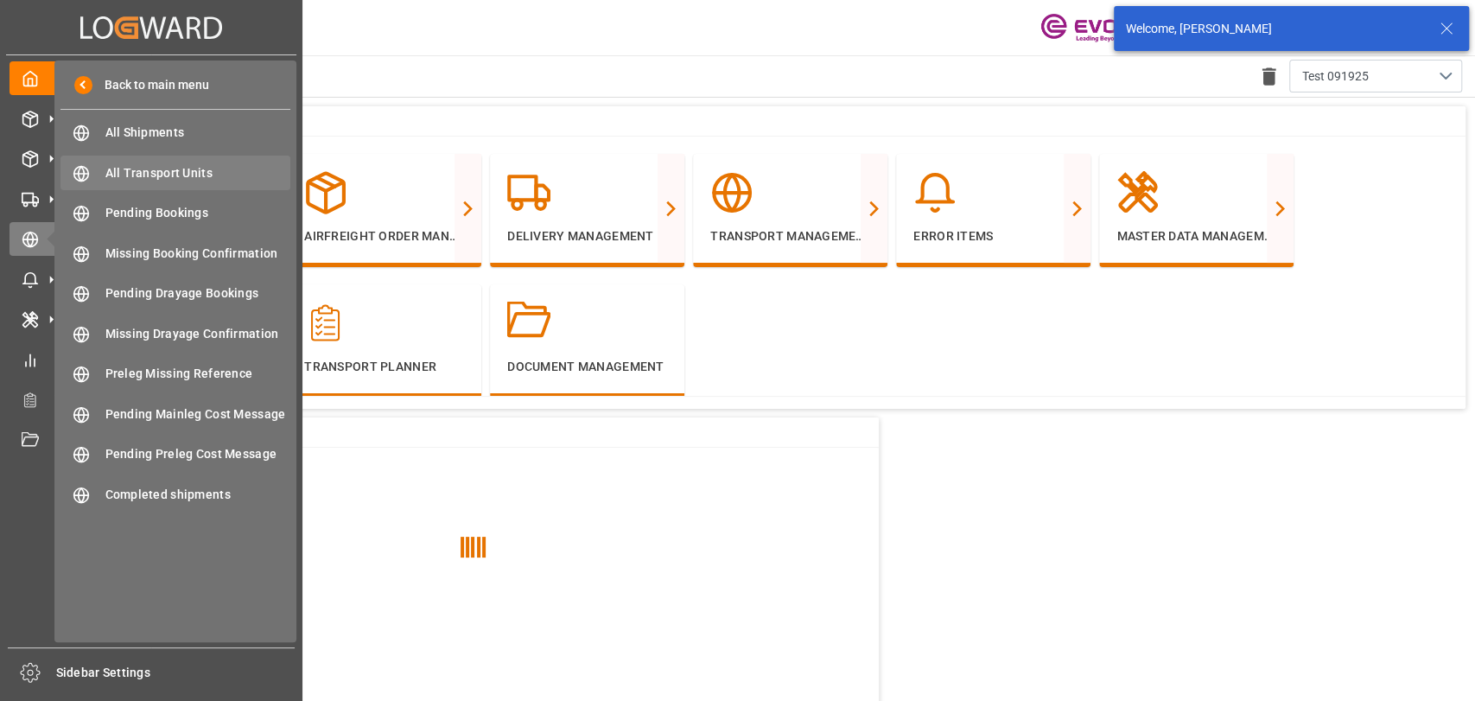
click at [171, 168] on span "All Transport Units" at bounding box center [198, 173] width 186 height 18
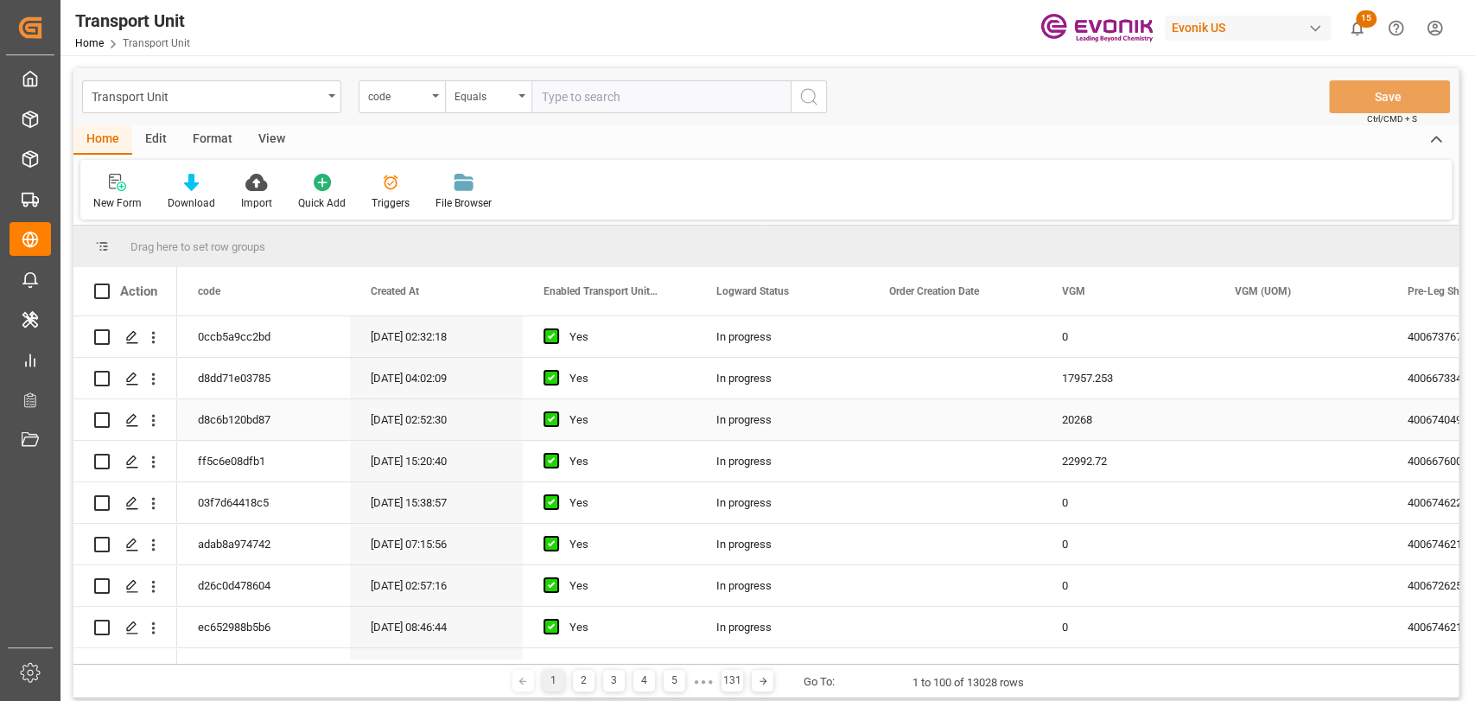
click at [1066, 418] on div "20268" at bounding box center [1127, 419] width 173 height 41
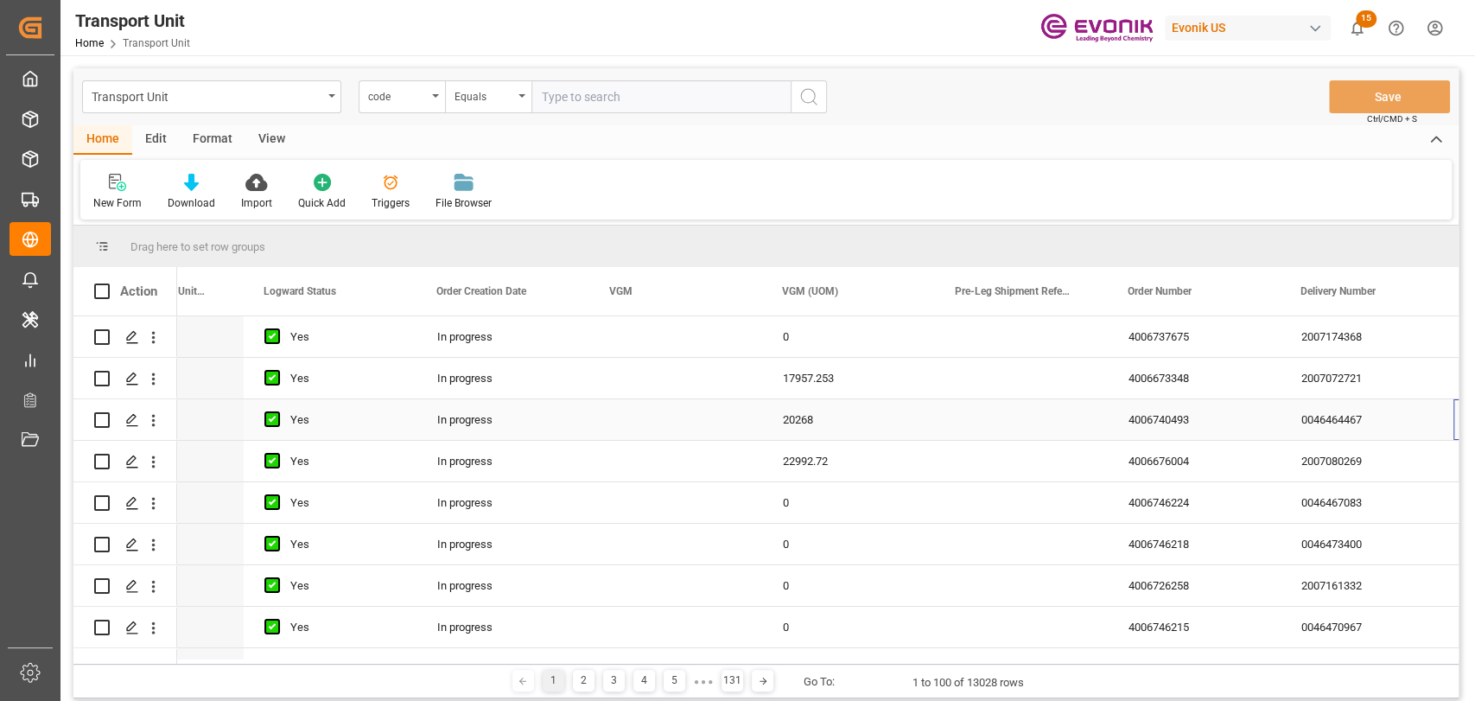
scroll to position [0, 453]
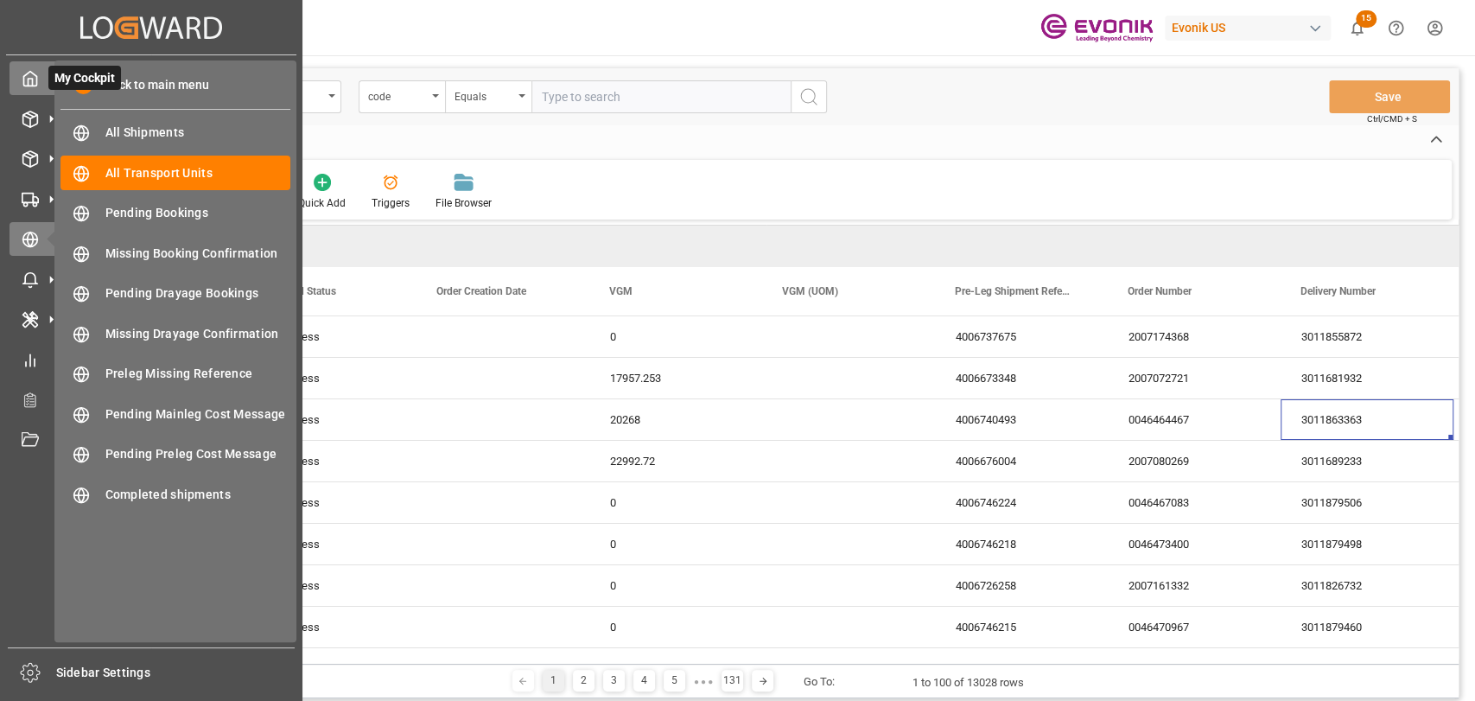
click at [35, 71] on icon at bounding box center [30, 78] width 17 height 17
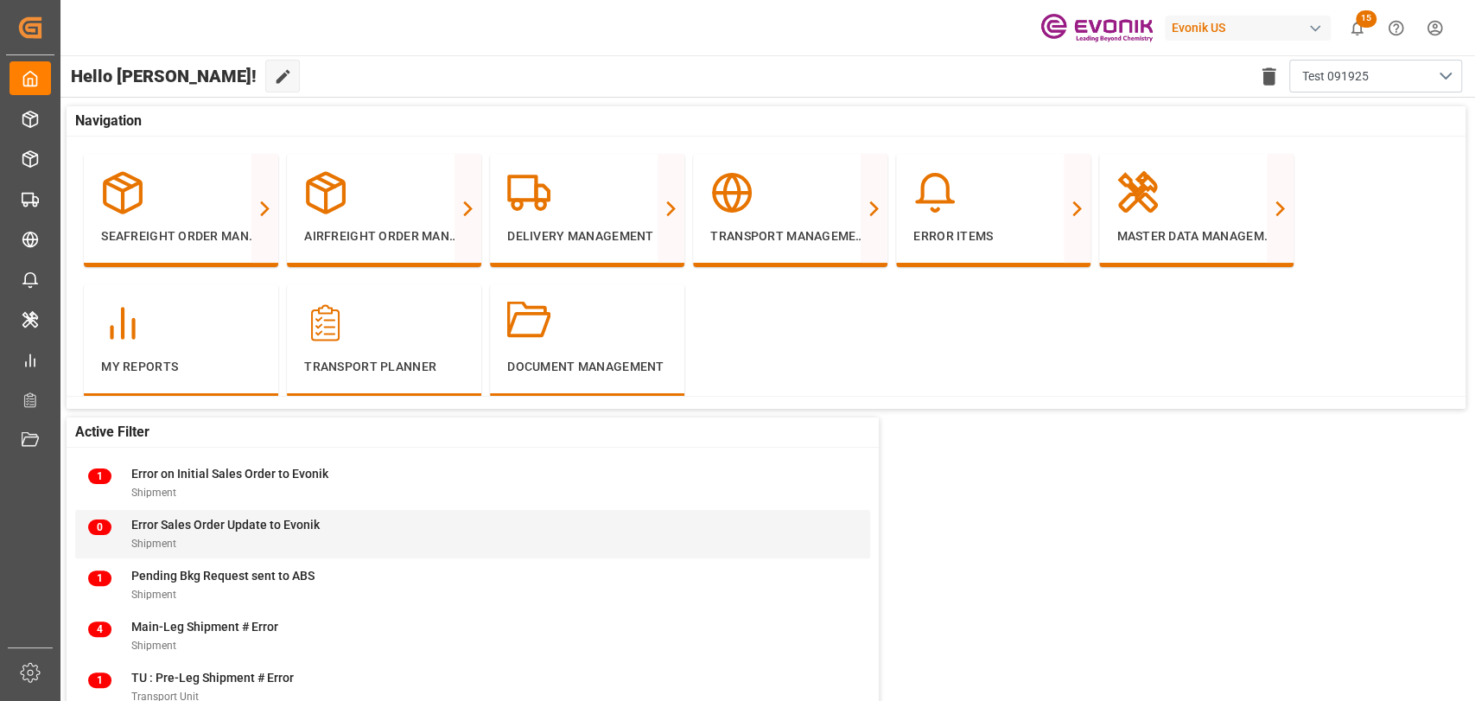
scroll to position [192, 0]
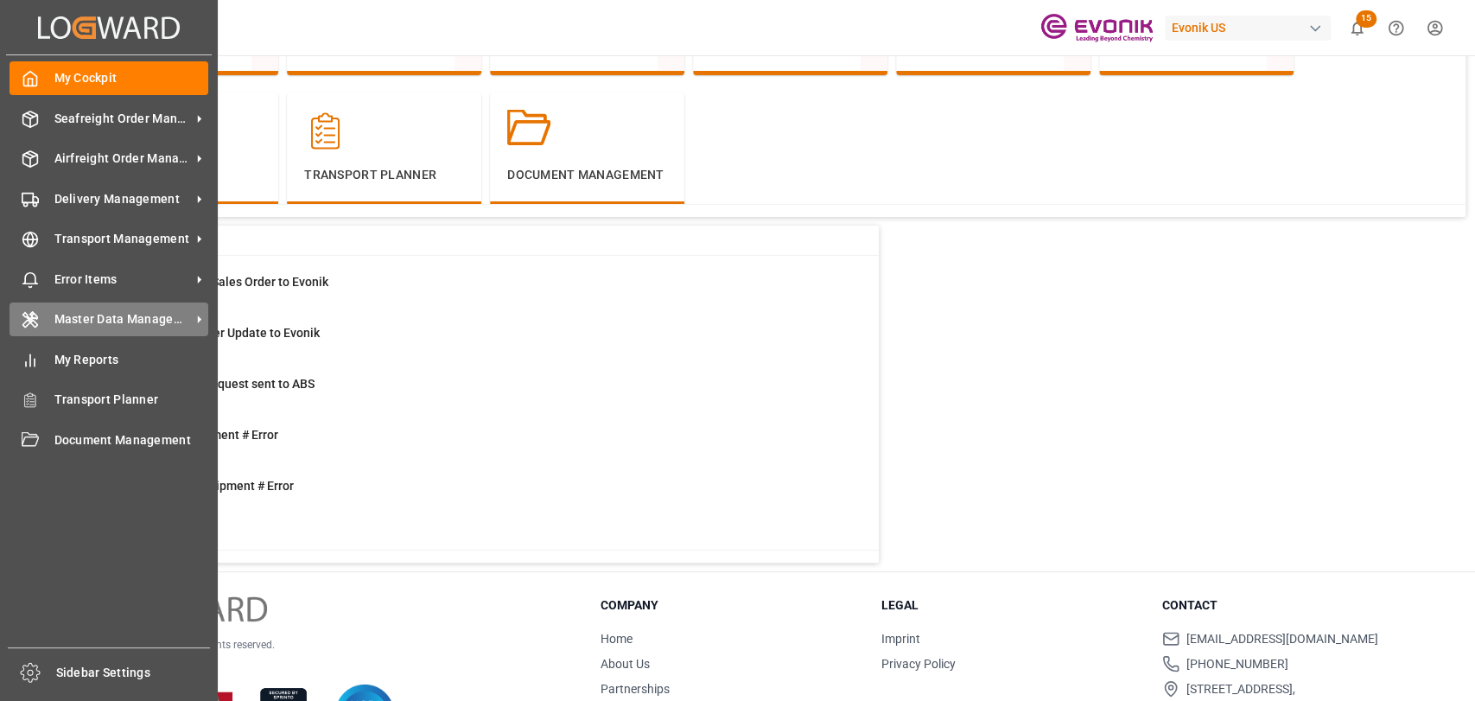
click at [78, 317] on span "Master Data Management" at bounding box center [122, 319] width 136 height 18
click at [40, 325] on div "Master Data Management Master Data Management" at bounding box center [109, 319] width 199 height 34
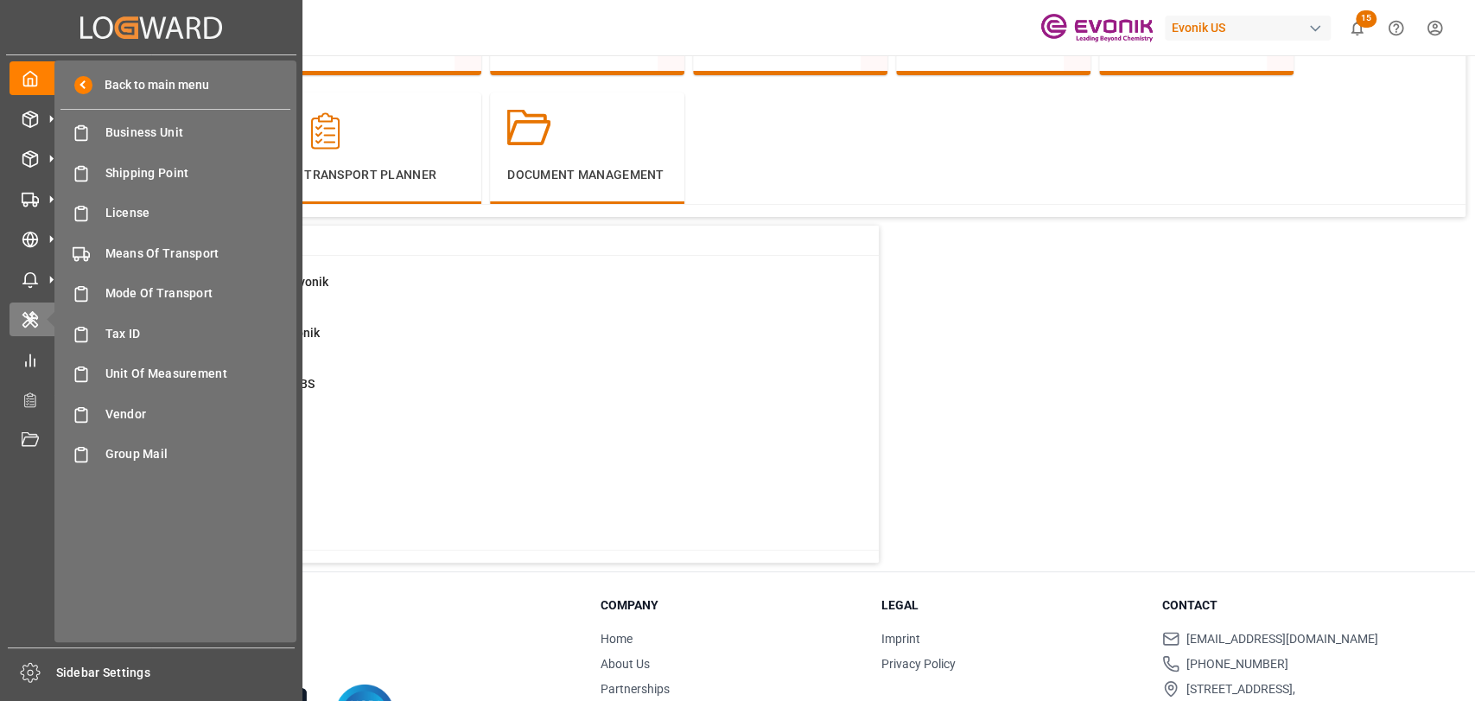
click at [153, 397] on div "Vendor Vendor" at bounding box center [175, 414] width 230 height 34
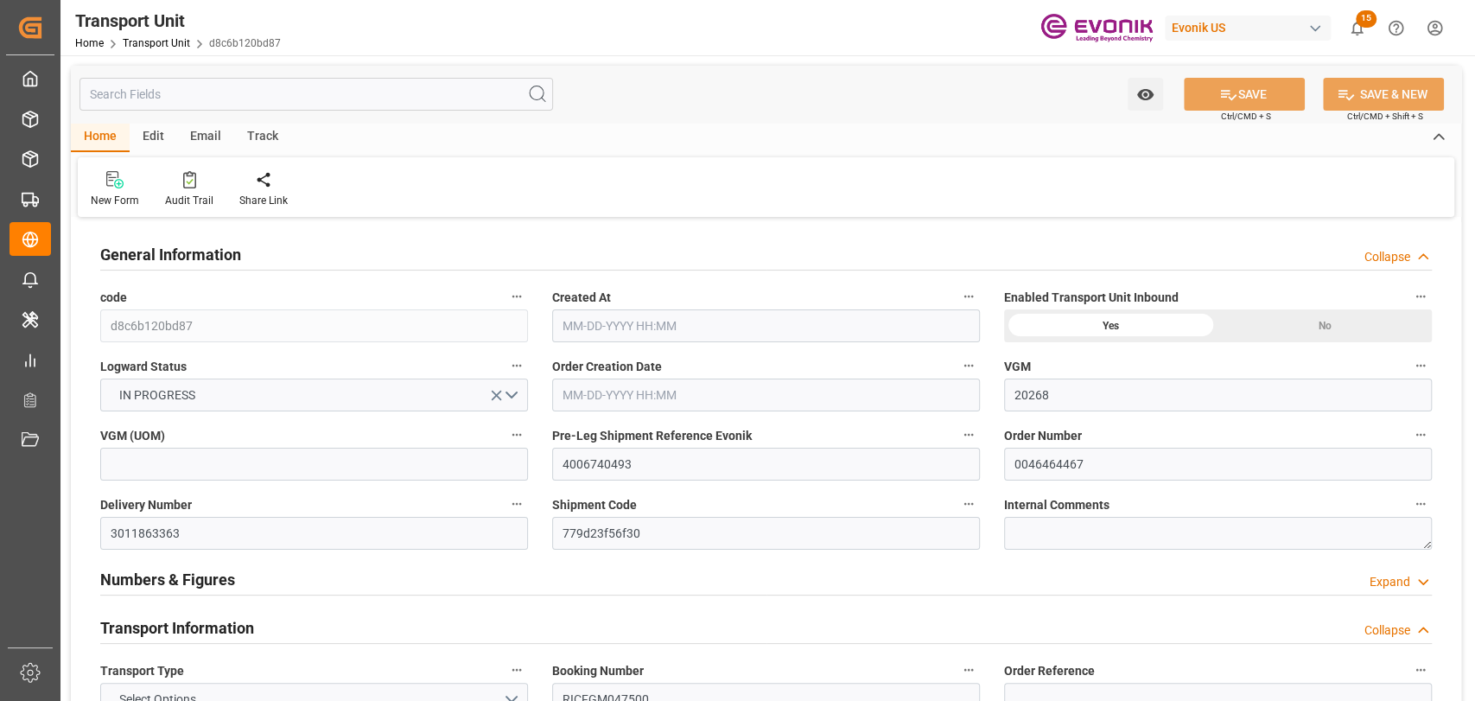
type input "20268"
type input "ONE"
type input "Ocean Network Express"
type input "USNYC"
type input "COCTG"
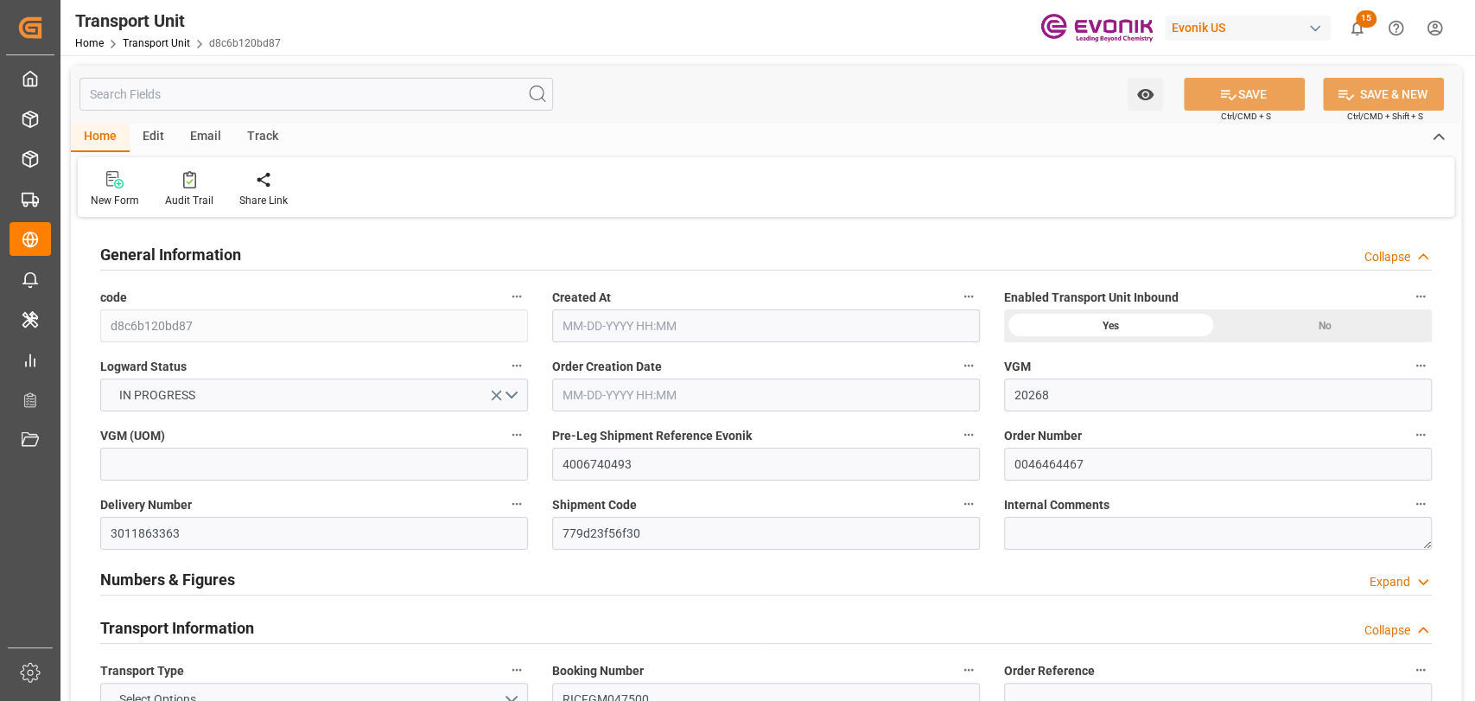
type input "20540"
type input "[DATE] 02:52"
type input "[DATE]"
type input "[DATE] 00:00"
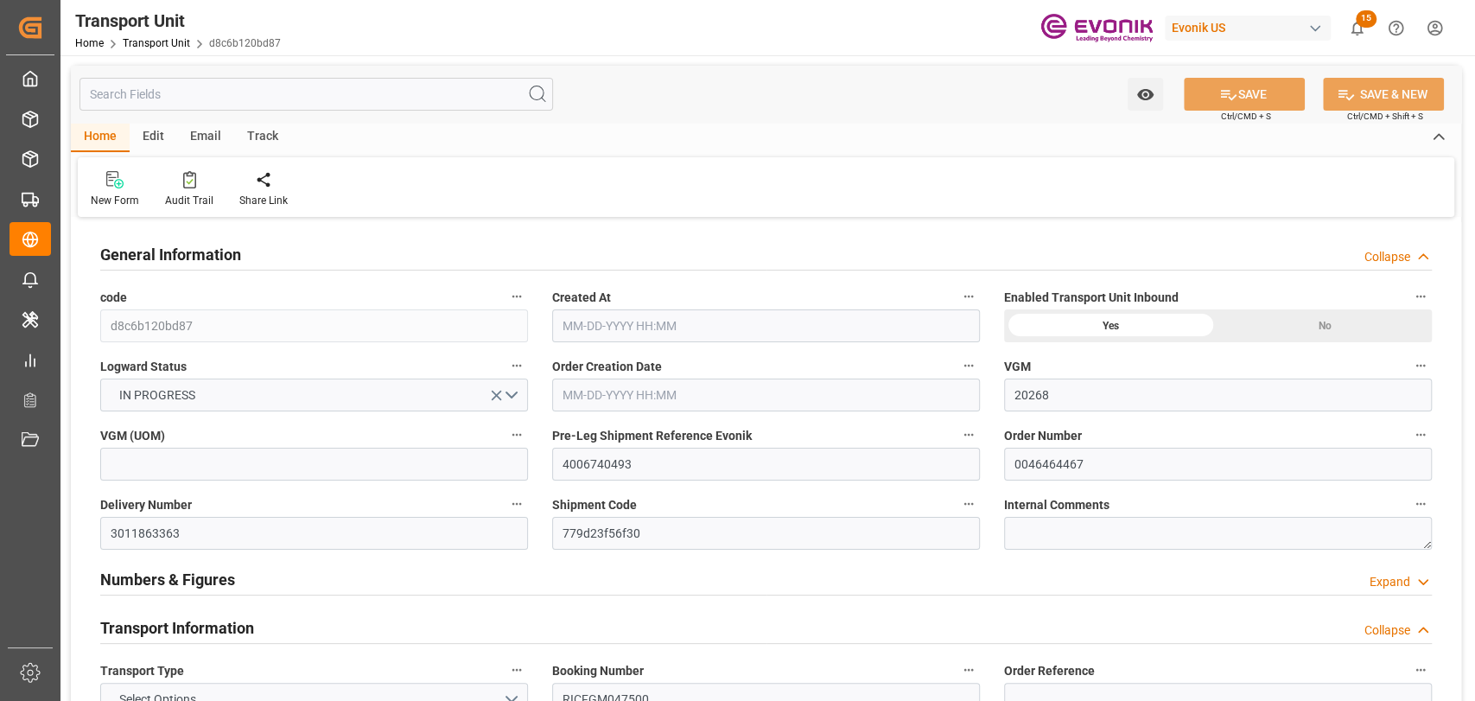
type input "[DATE] 00:00"
click at [332, 78] on input "text" at bounding box center [315, 94] width 473 height 33
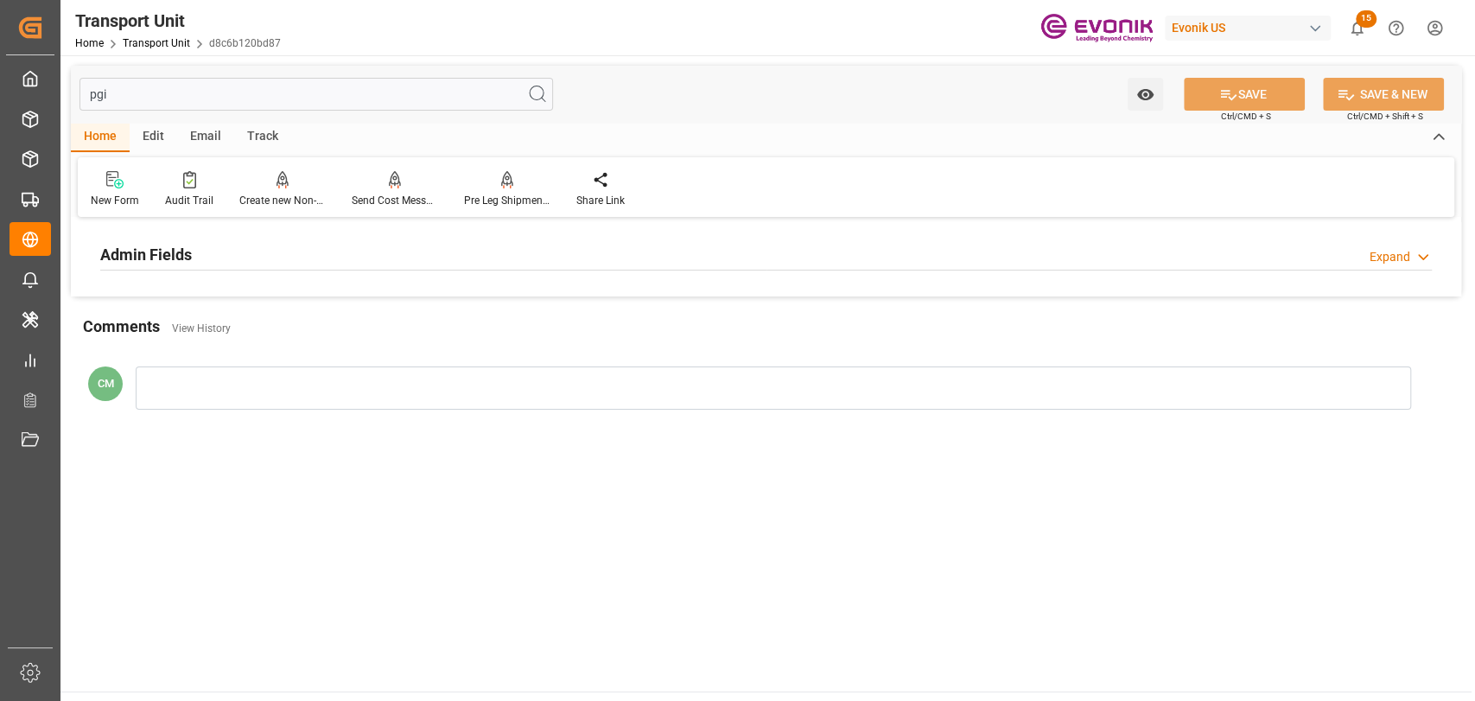
type input "pgi"
drag, startPoint x: 124, startPoint y: 251, endPoint x: 233, endPoint y: 356, distance: 150.9
click at [124, 251] on h2 "Admin Fields" at bounding box center [146, 254] width 92 height 23
